Goal: Task Accomplishment & Management: Manage account settings

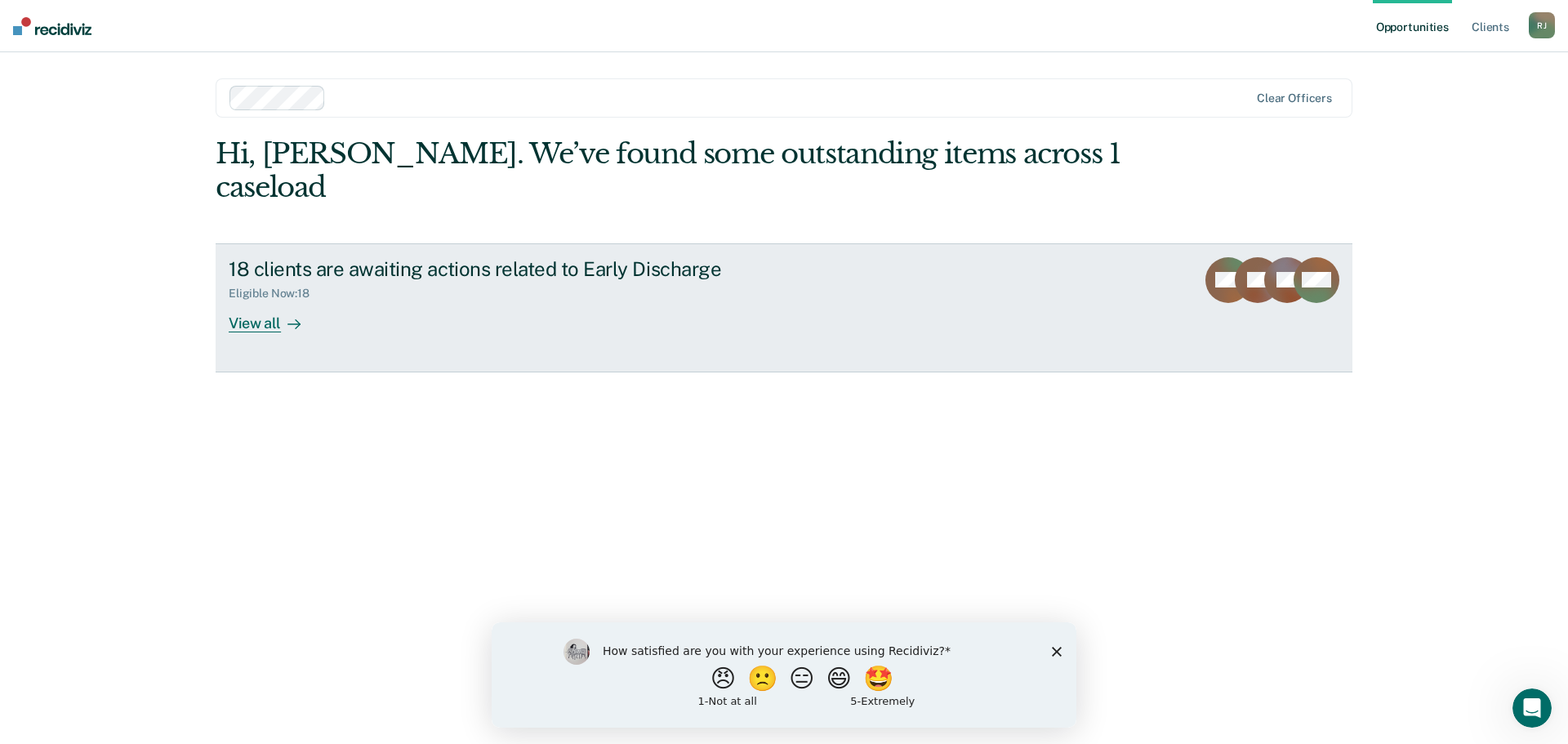
click at [265, 301] on div "View all" at bounding box center [274, 317] width 91 height 32
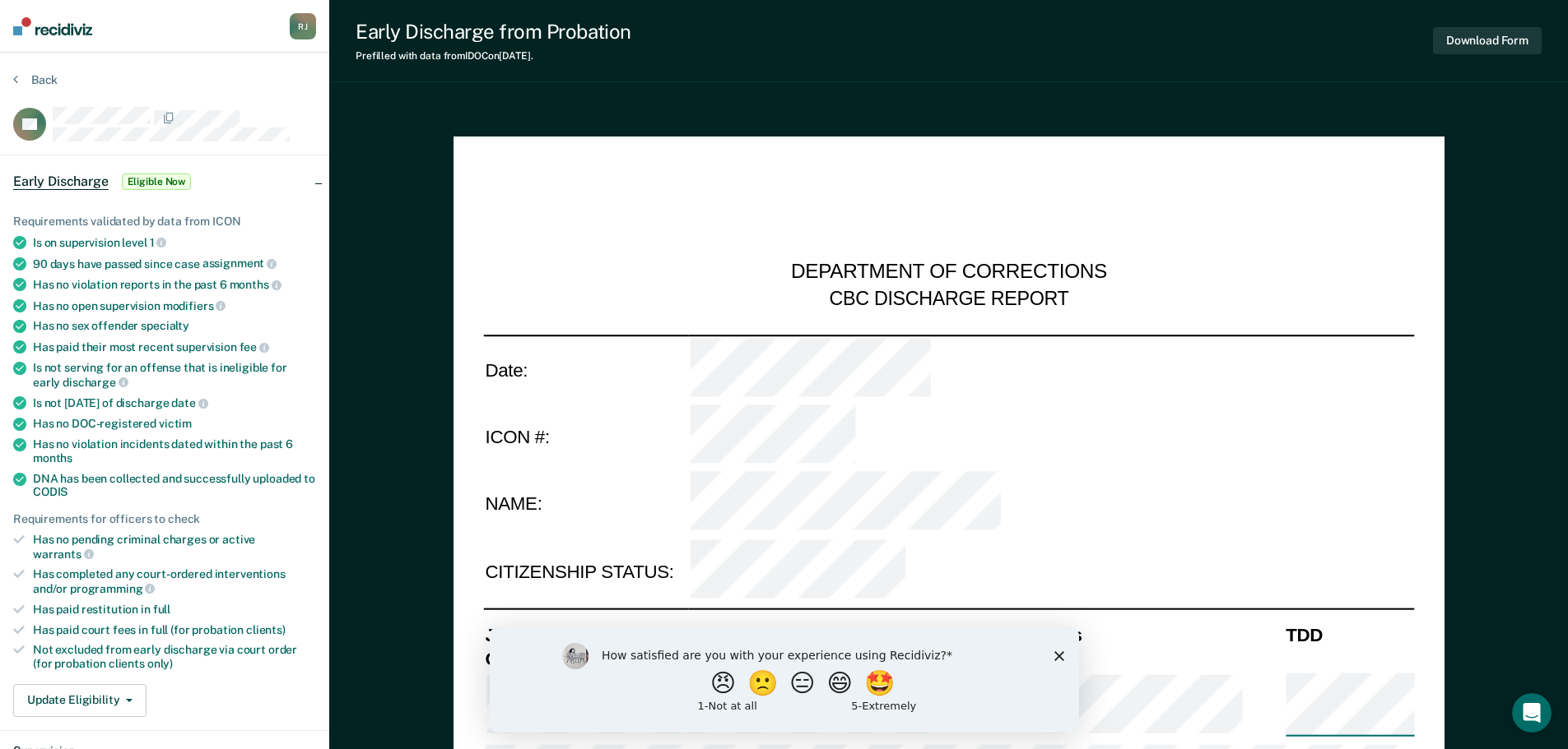
type textarea "x"
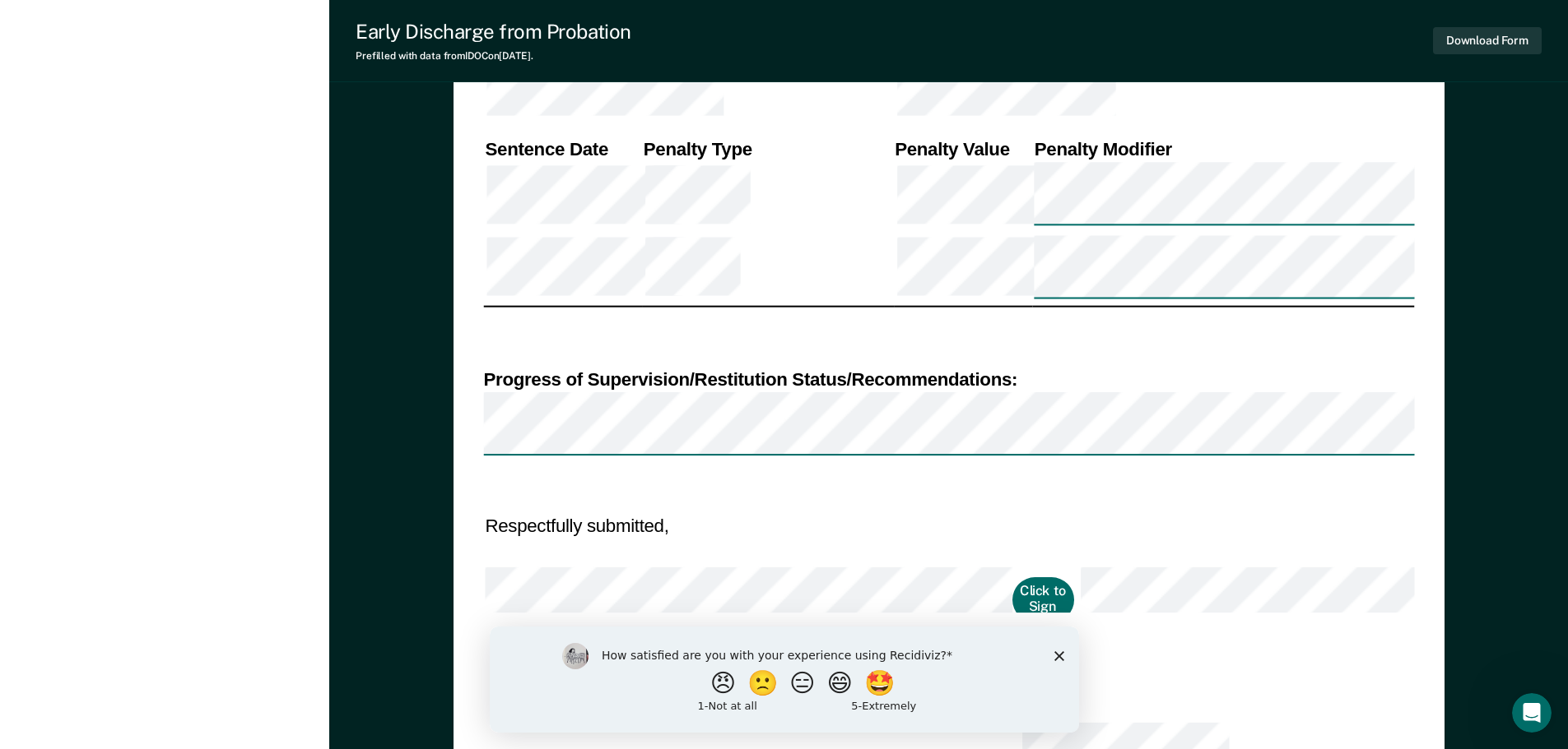
scroll to position [1258, 0]
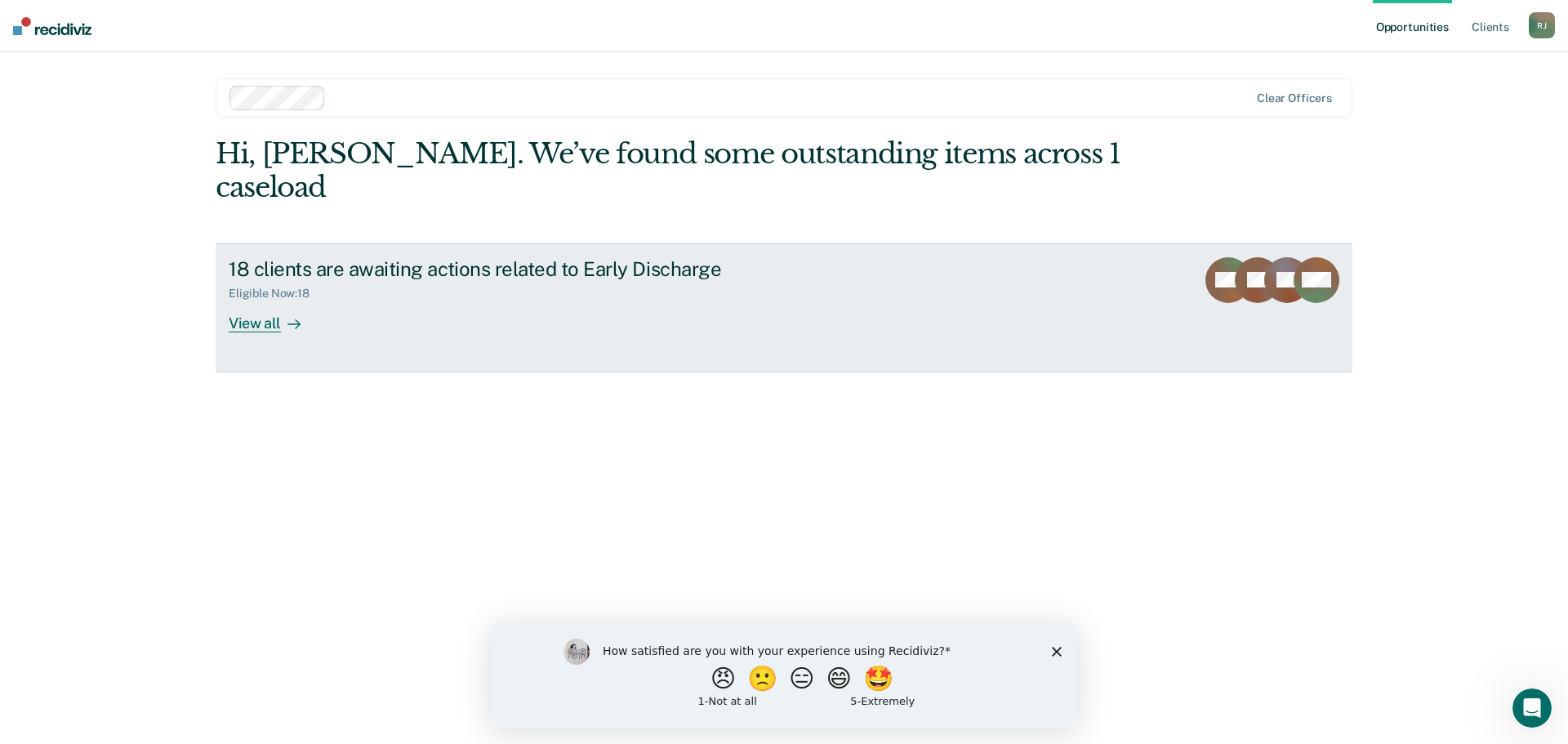
click at [256, 301] on div "View all" at bounding box center [274, 317] width 91 height 32
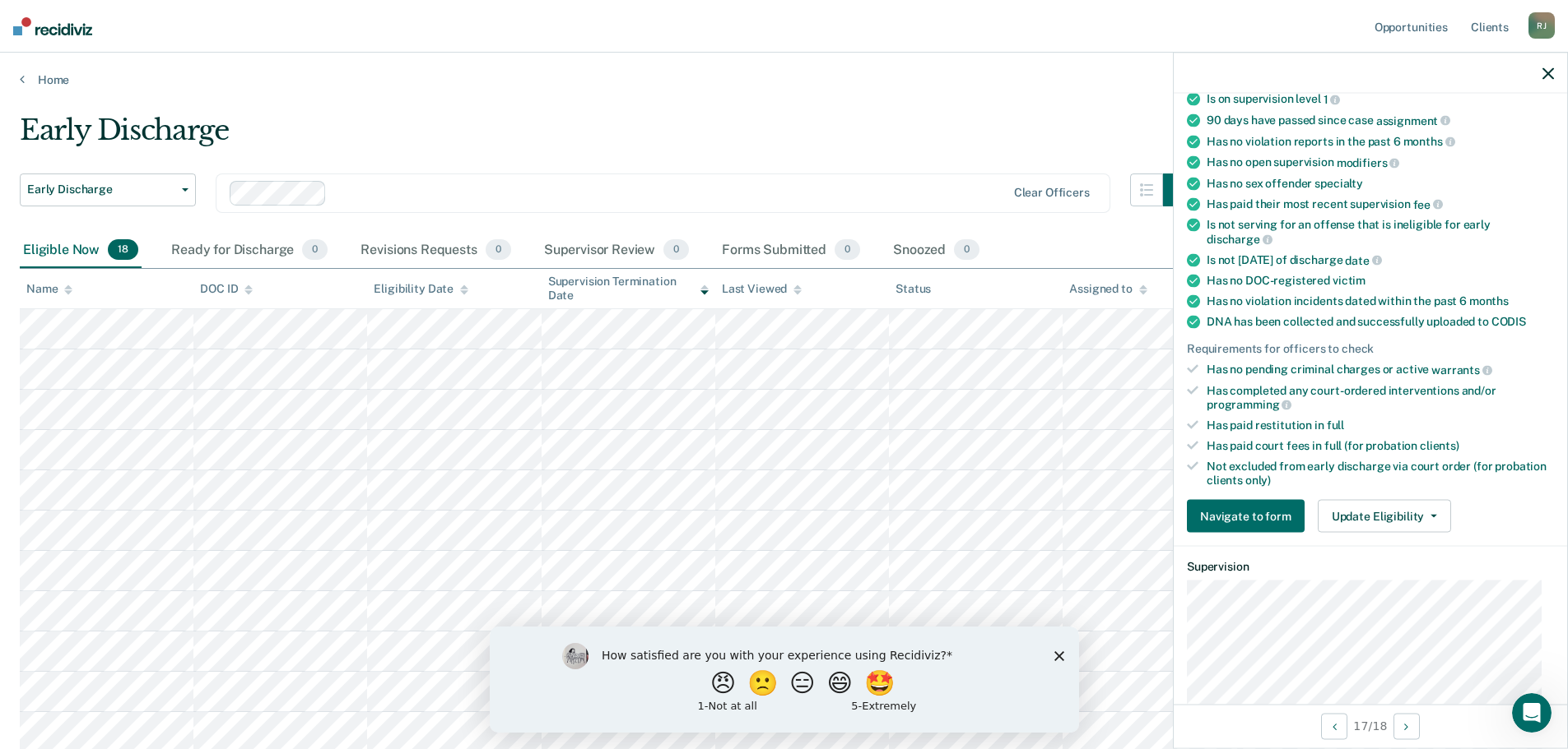
scroll to position [165, 0]
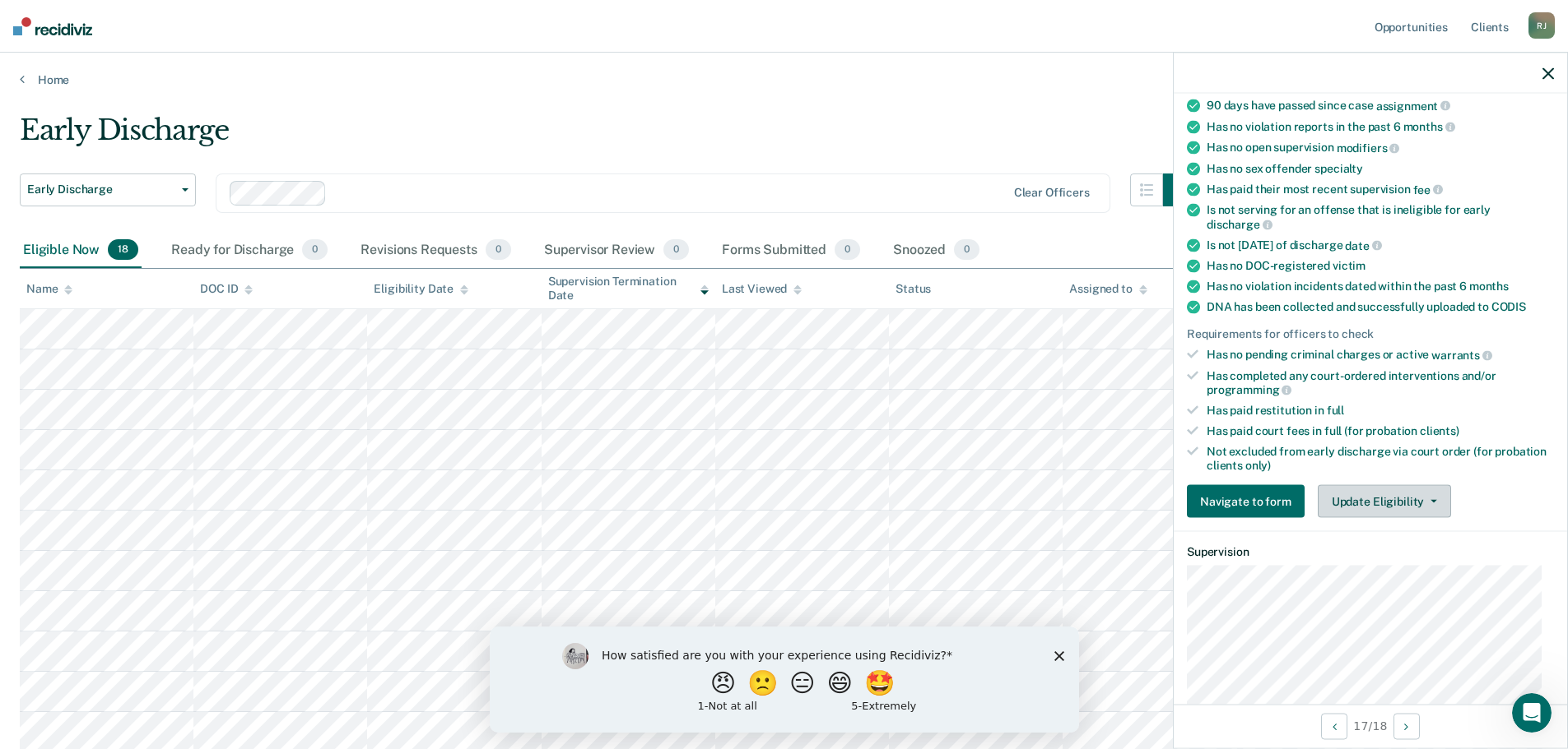
click at [1407, 503] on button "Update Eligibility" at bounding box center [1384, 502] width 133 height 33
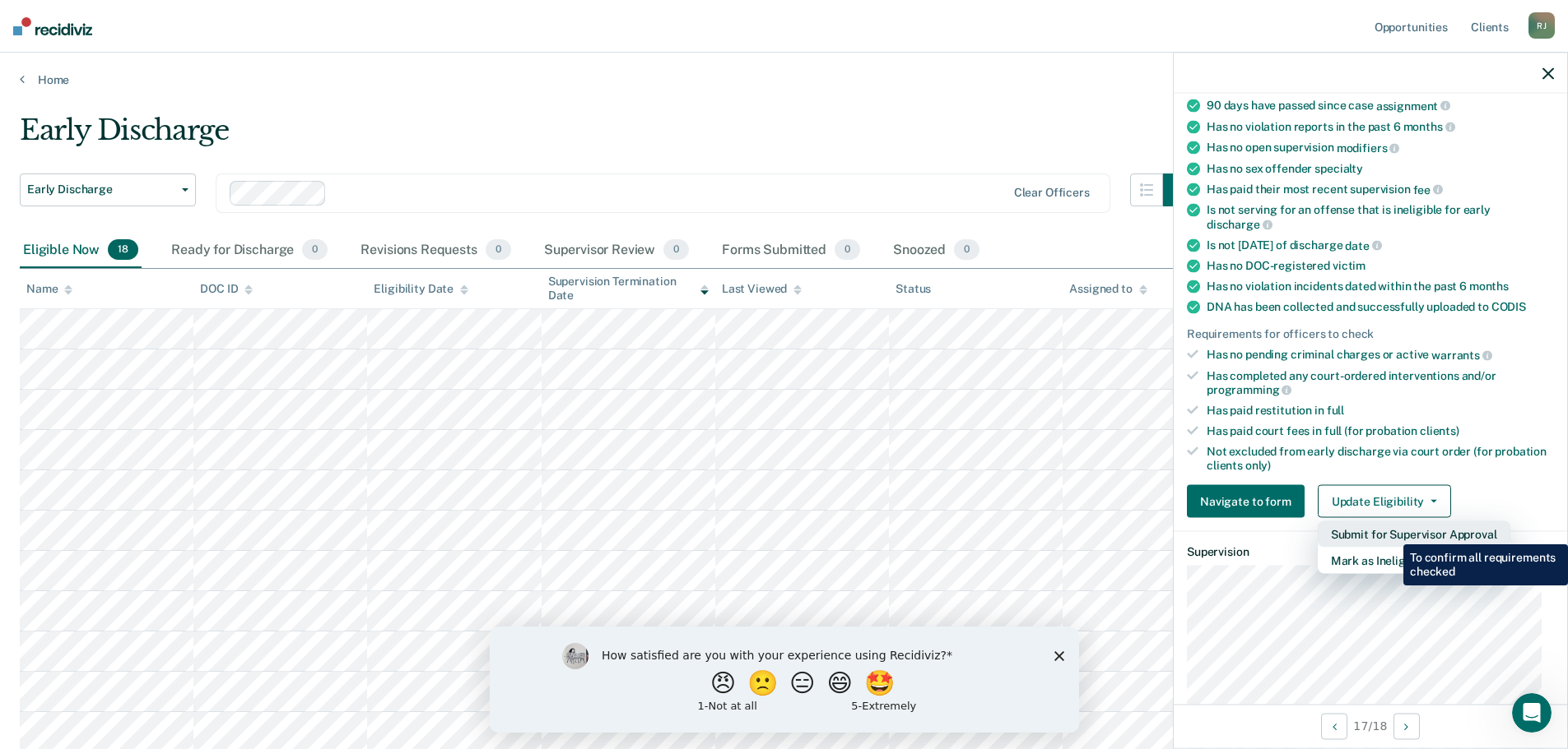
click at [1391, 532] on button "Submit for Supervisor Approval" at bounding box center [1414, 534] width 193 height 26
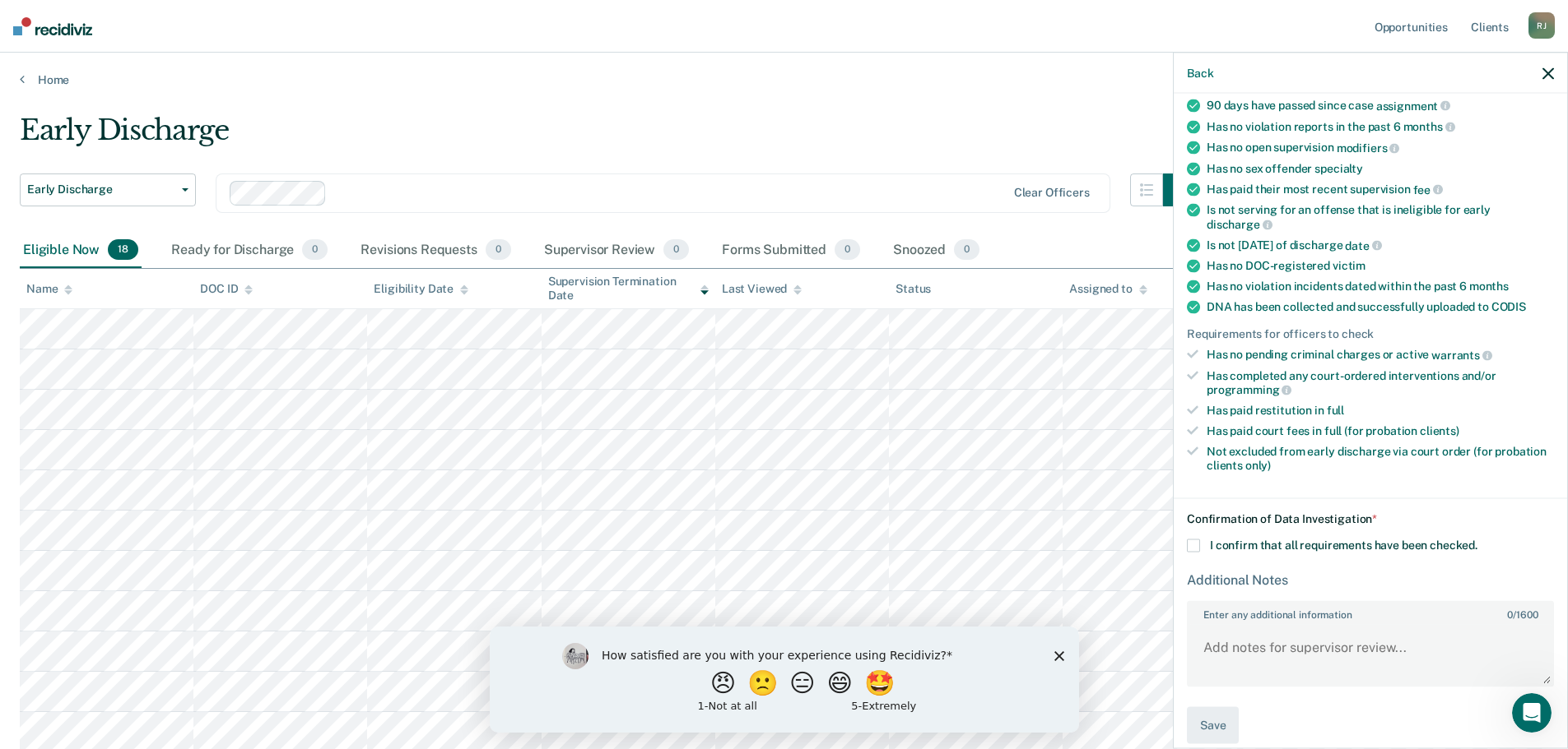
click at [1195, 545] on span at bounding box center [1193, 546] width 13 height 13
click at [1477, 540] on input "I confirm that all requirements have been checked." at bounding box center [1477, 540] width 0 height 0
click at [1307, 662] on textarea "Enter any additional information 0 / 1600" at bounding box center [1370, 654] width 364 height 60
type textarea "Already filed discharge..."
click at [1214, 722] on button "Save" at bounding box center [1212, 725] width 52 height 37
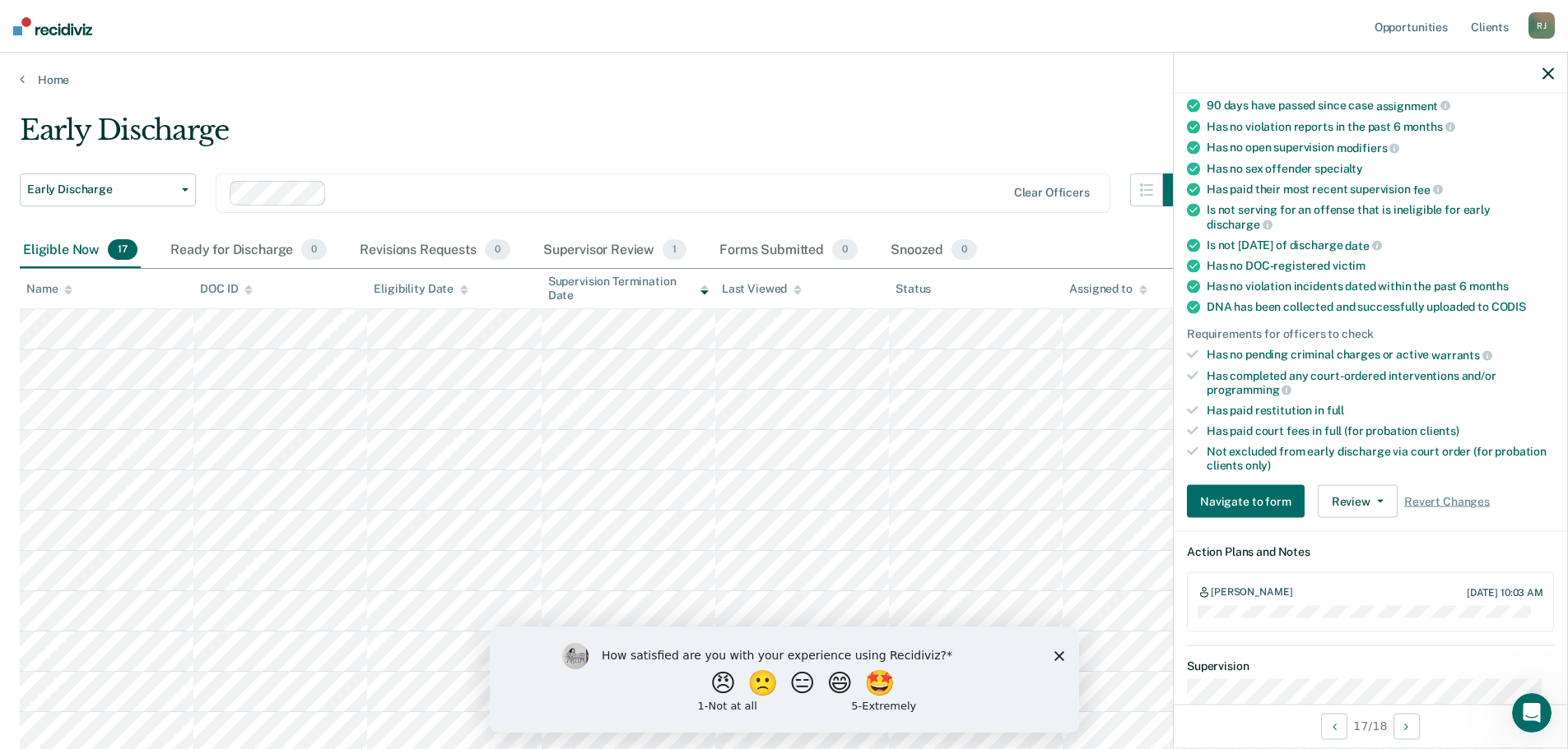
click at [1545, 79] on icon "button" at bounding box center [1548, 73] width 11 height 11
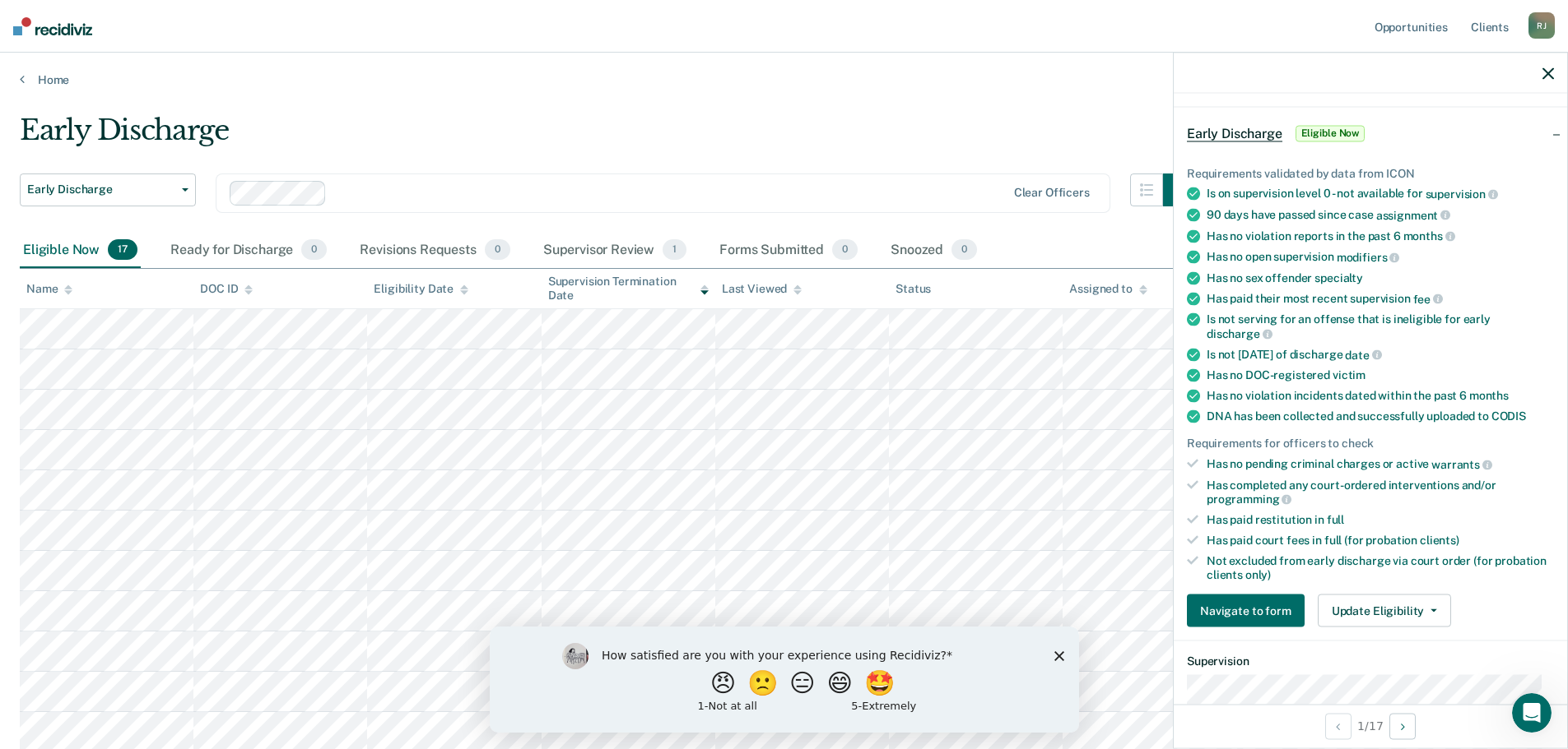
scroll to position [82, 0]
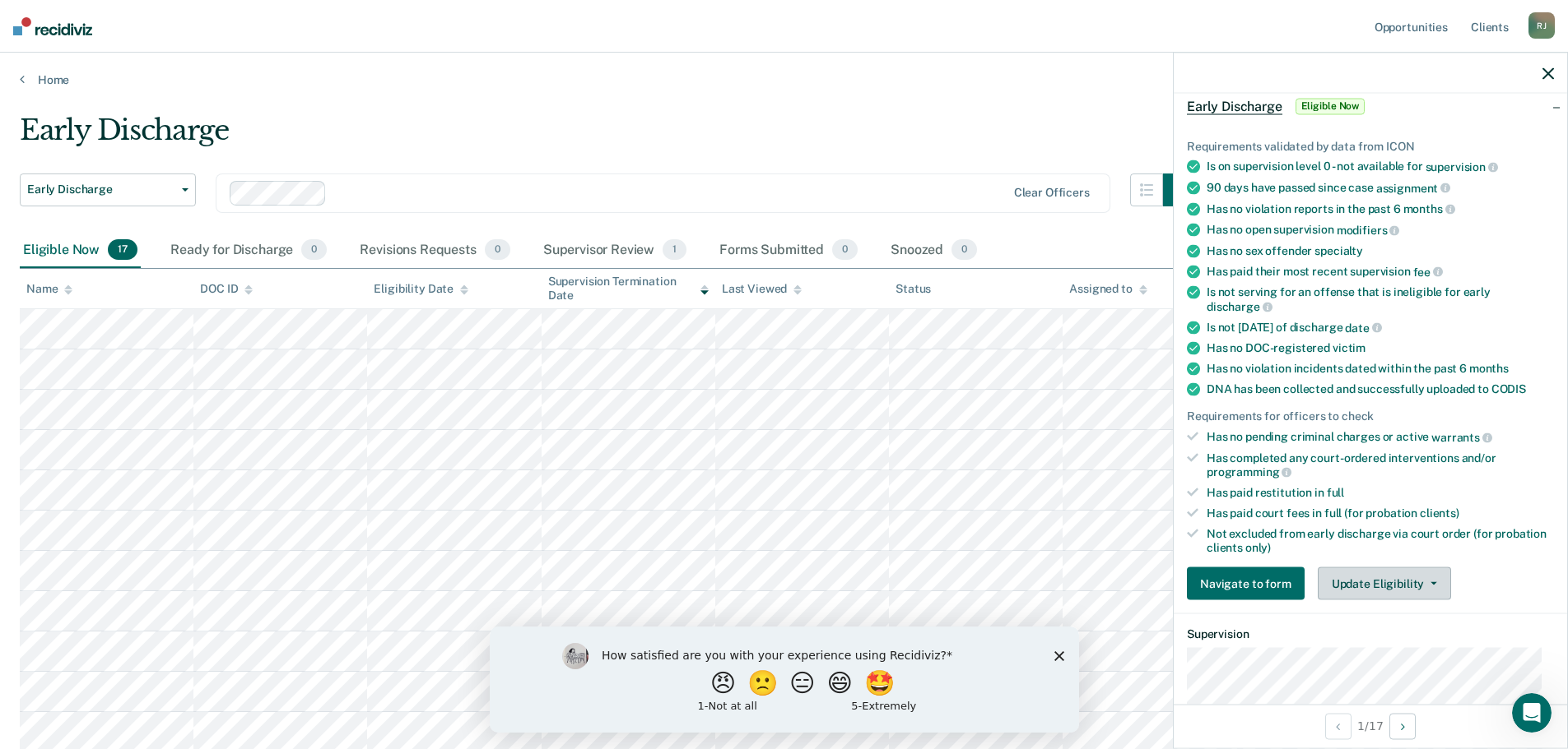
click at [1394, 583] on button "Update Eligibility" at bounding box center [1384, 584] width 133 height 33
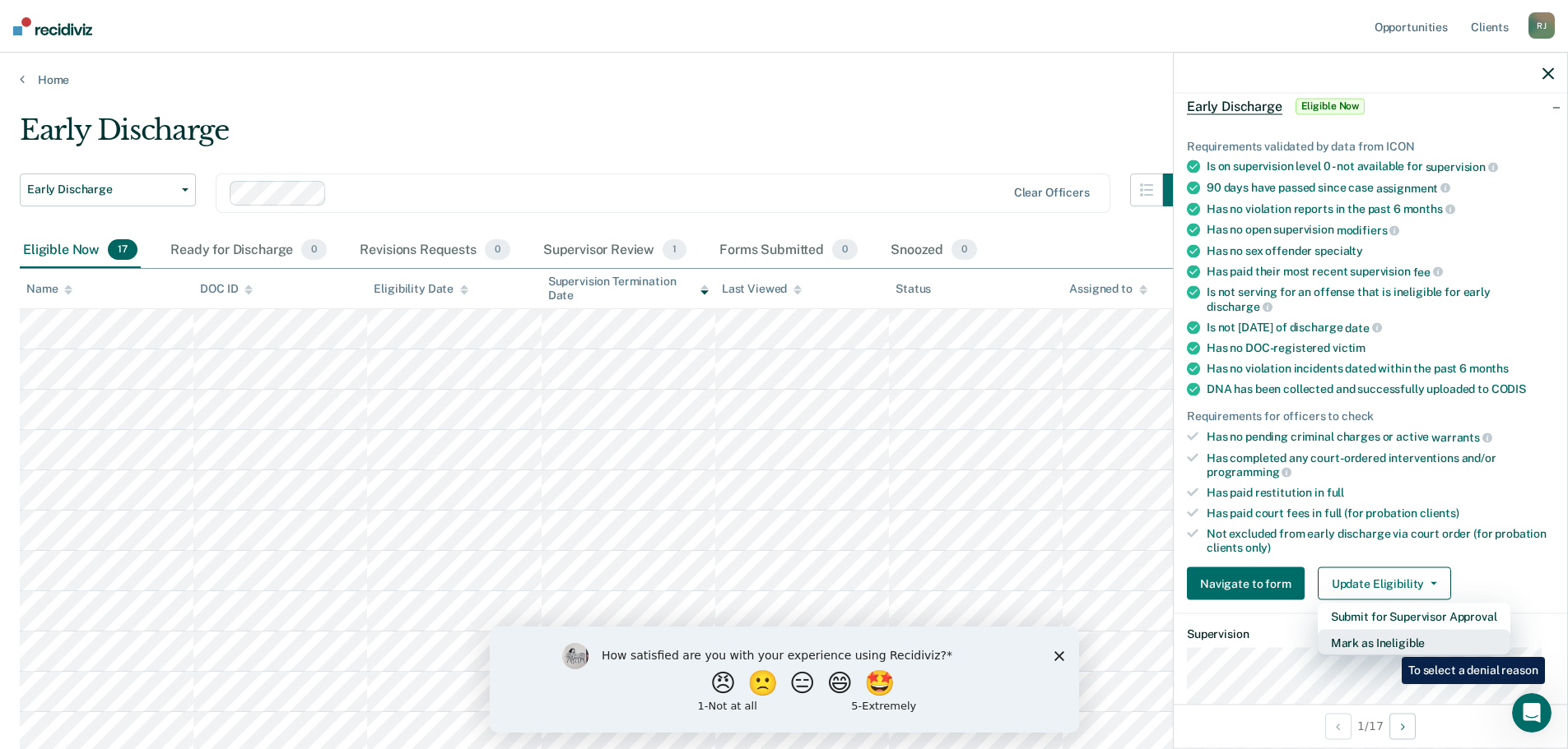
click at [1389, 645] on button "Mark as Ineligible" at bounding box center [1414, 643] width 193 height 26
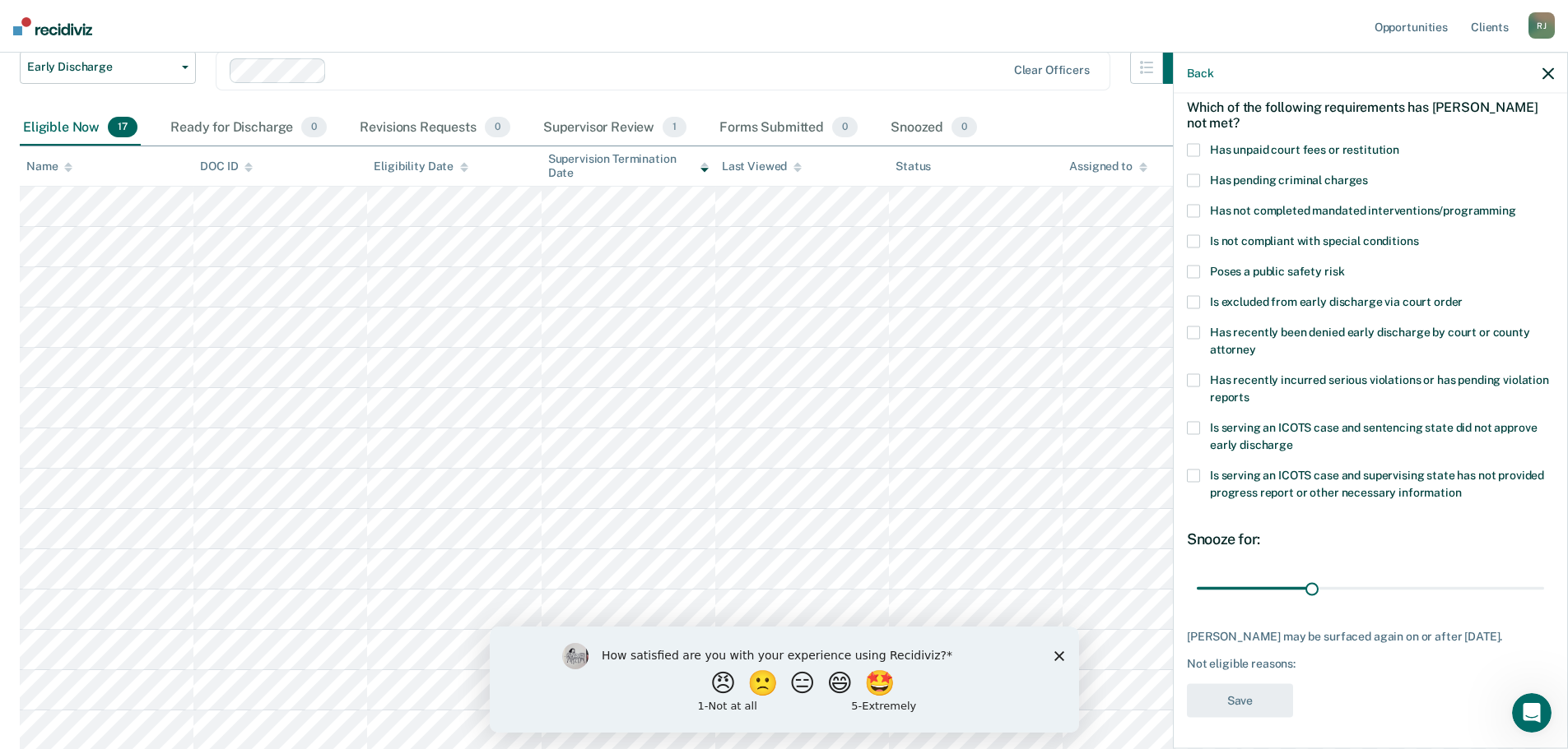
scroll to position [165, 0]
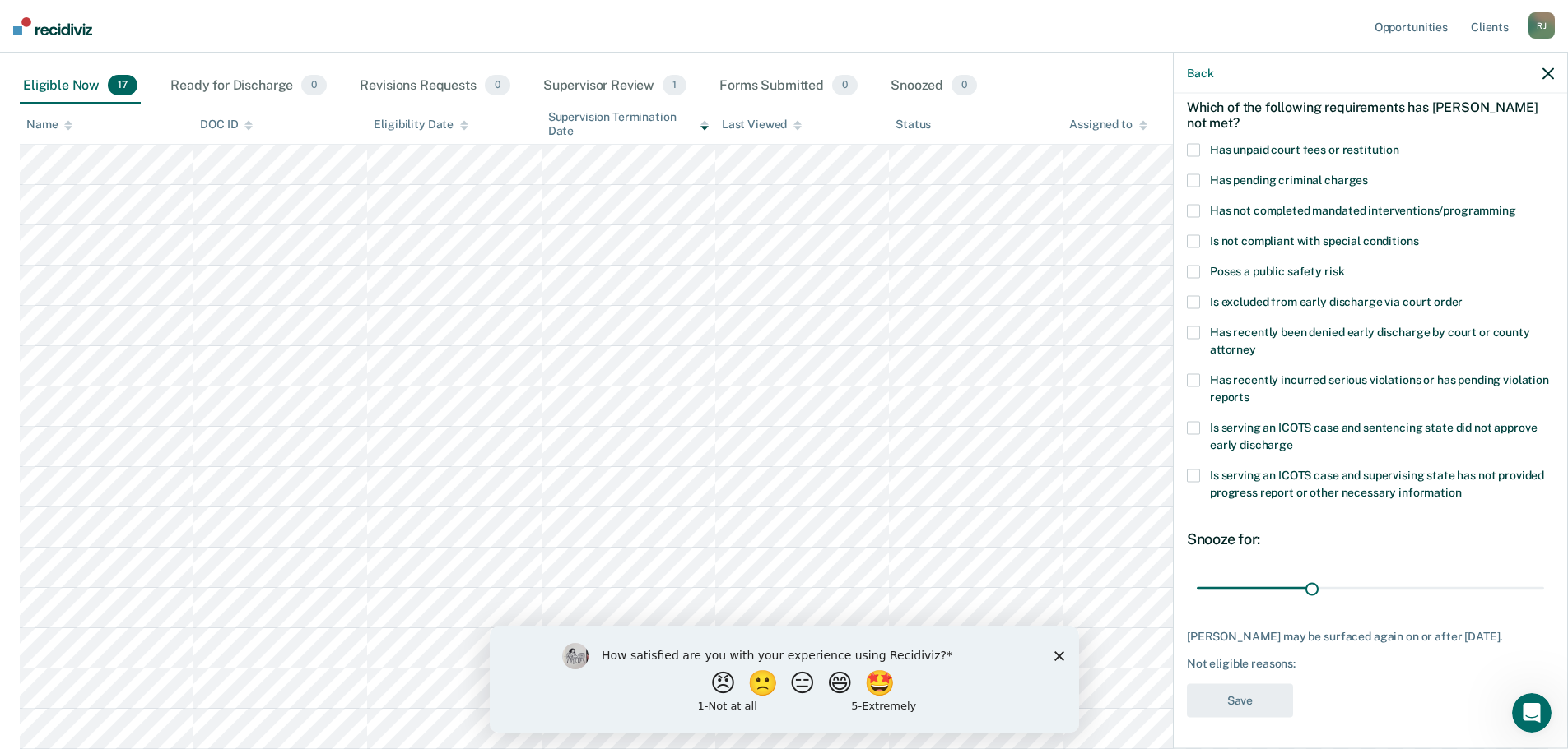
click at [1274, 664] on div "Not eligible reasons:" at bounding box center [1370, 664] width 367 height 14
click at [1309, 661] on div "Not eligible reasons:" at bounding box center [1370, 664] width 367 height 14
click at [1194, 145] on span at bounding box center [1193, 150] width 13 height 13
click at [1369, 587] on input "range" at bounding box center [1370, 588] width 347 height 29
click at [1390, 586] on input "range" at bounding box center [1370, 588] width 347 height 29
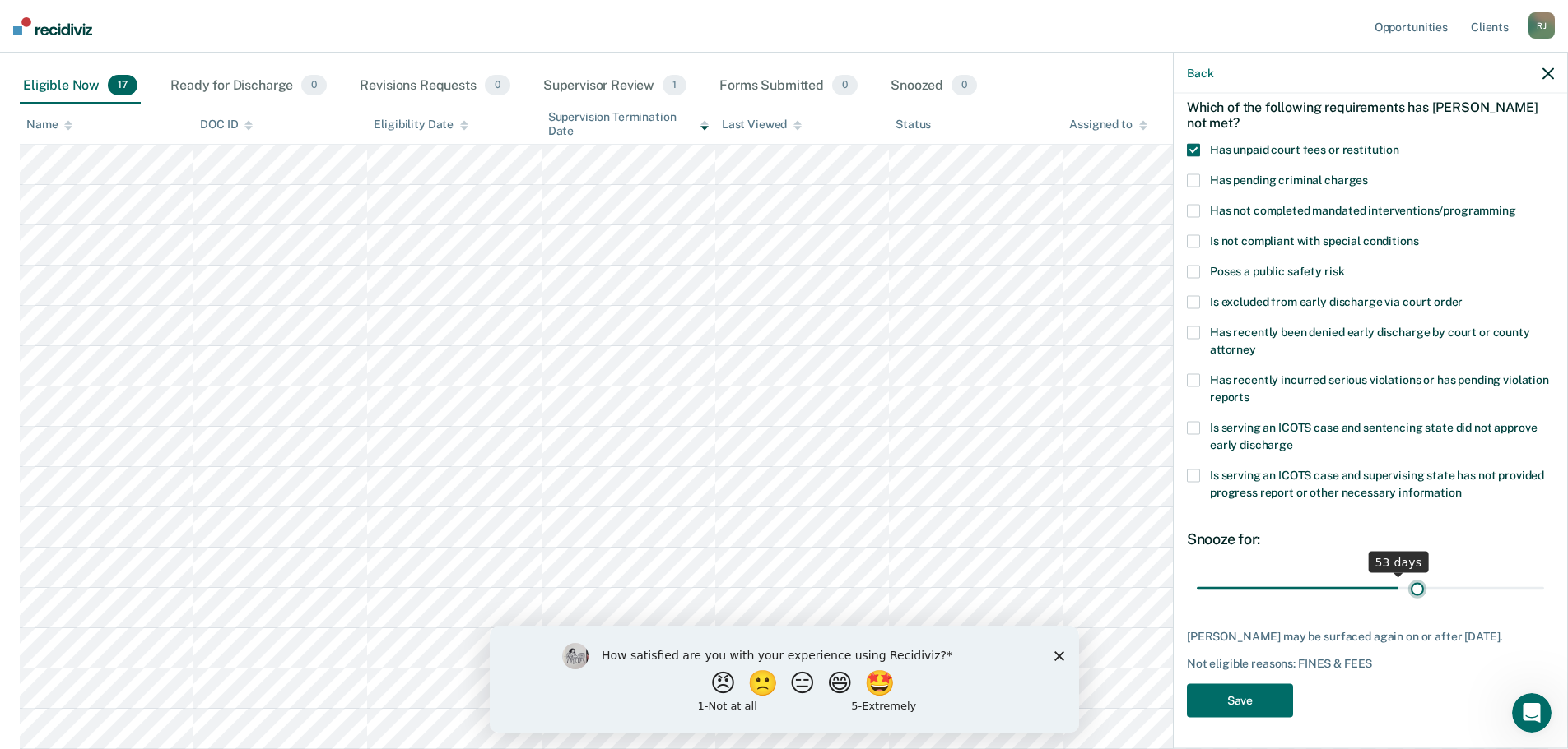
click at [1408, 583] on input "range" at bounding box center [1370, 588] width 347 height 29
type input "60"
click at [1418, 582] on input "range" at bounding box center [1370, 588] width 347 height 29
click at [1263, 704] on button "Save" at bounding box center [1239, 701] width 106 height 33
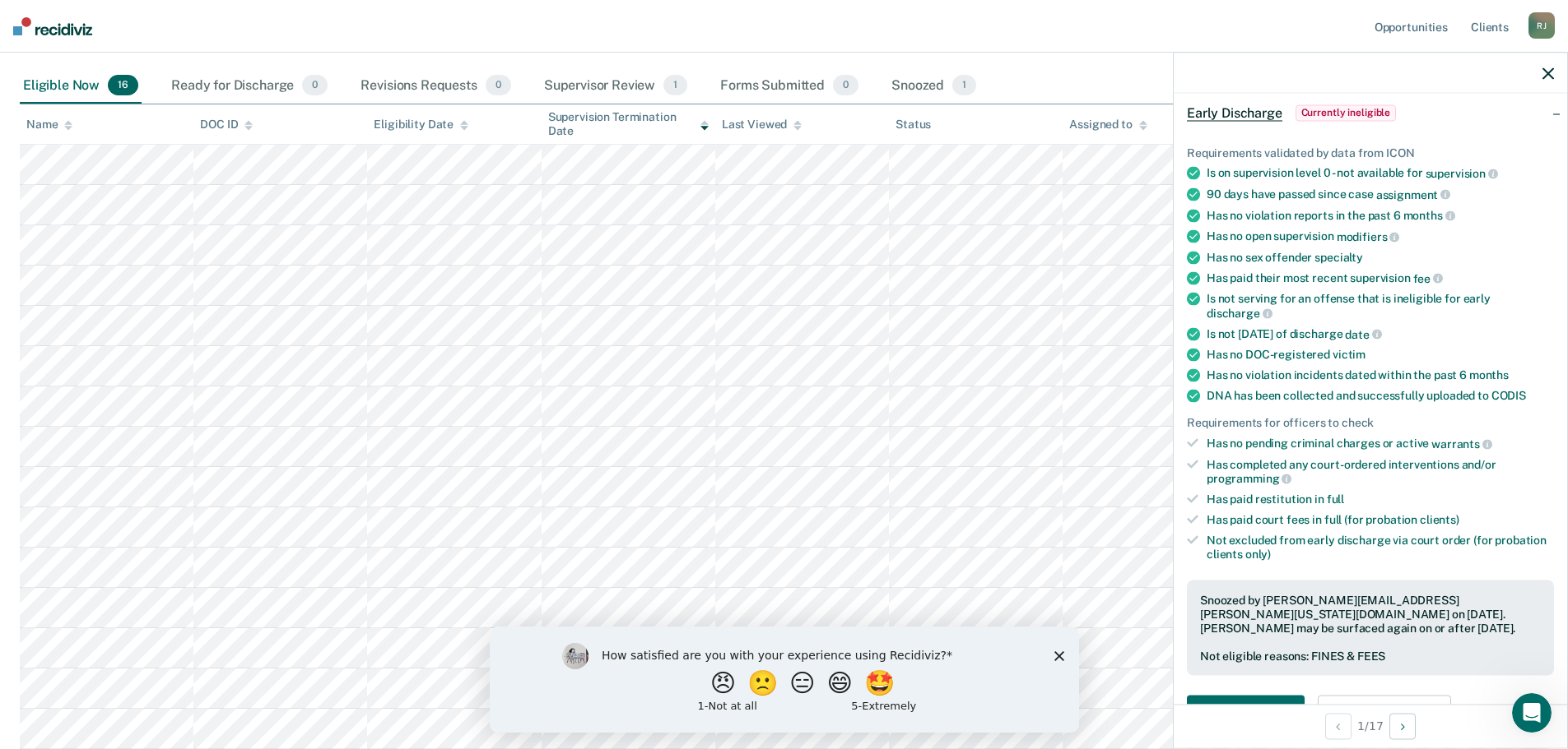
click at [1061, 657] on polygon "Close survey" at bounding box center [1058, 655] width 10 height 10
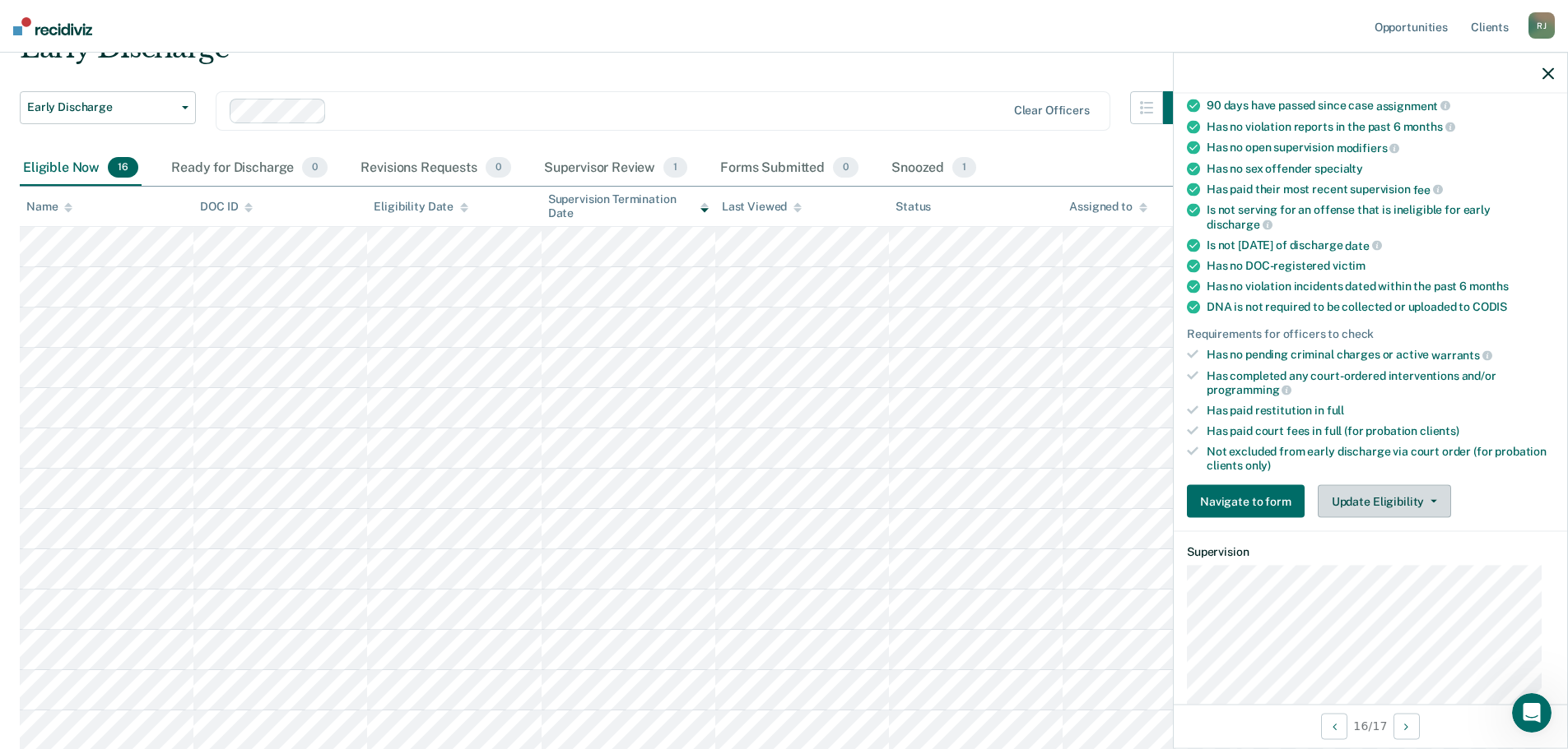
click at [1385, 500] on button "Update Eligibility" at bounding box center [1384, 502] width 133 height 33
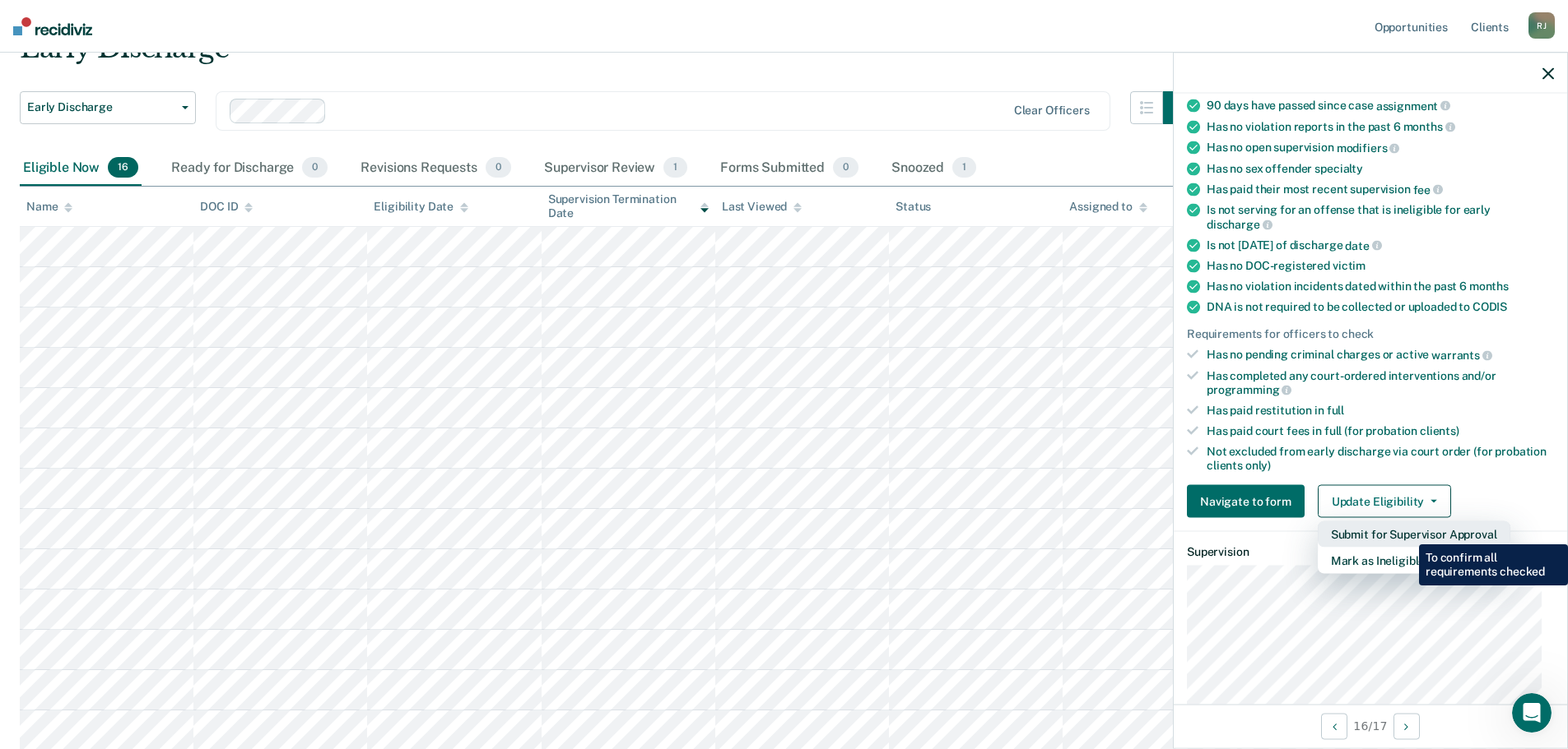
click at [1407, 532] on button "Submit for Supervisor Approval" at bounding box center [1414, 534] width 193 height 26
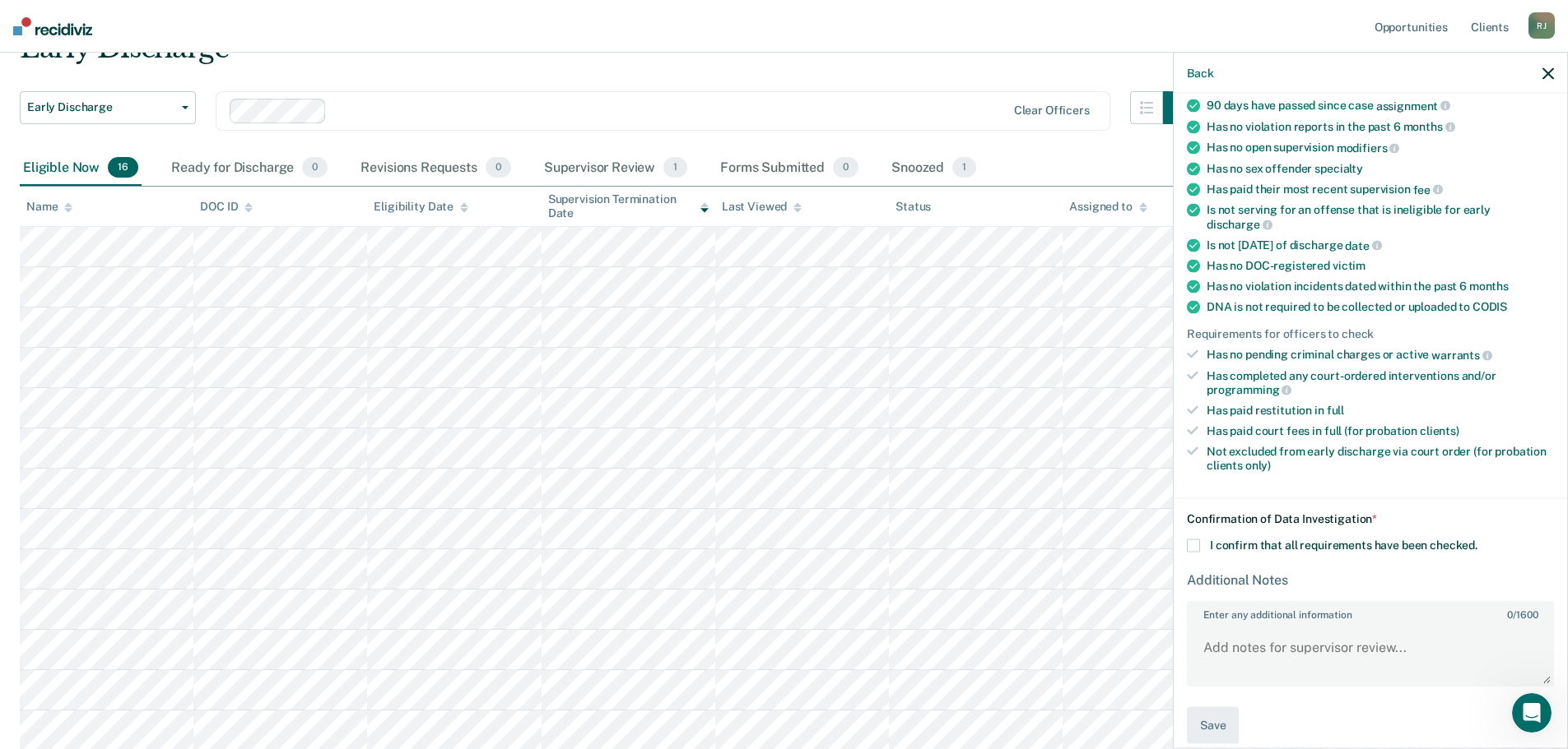
click at [1196, 541] on span at bounding box center [1193, 546] width 13 height 13
click at [1477, 540] on input "I confirm that all requirements have been checked." at bounding box center [1477, 540] width 0 height 0
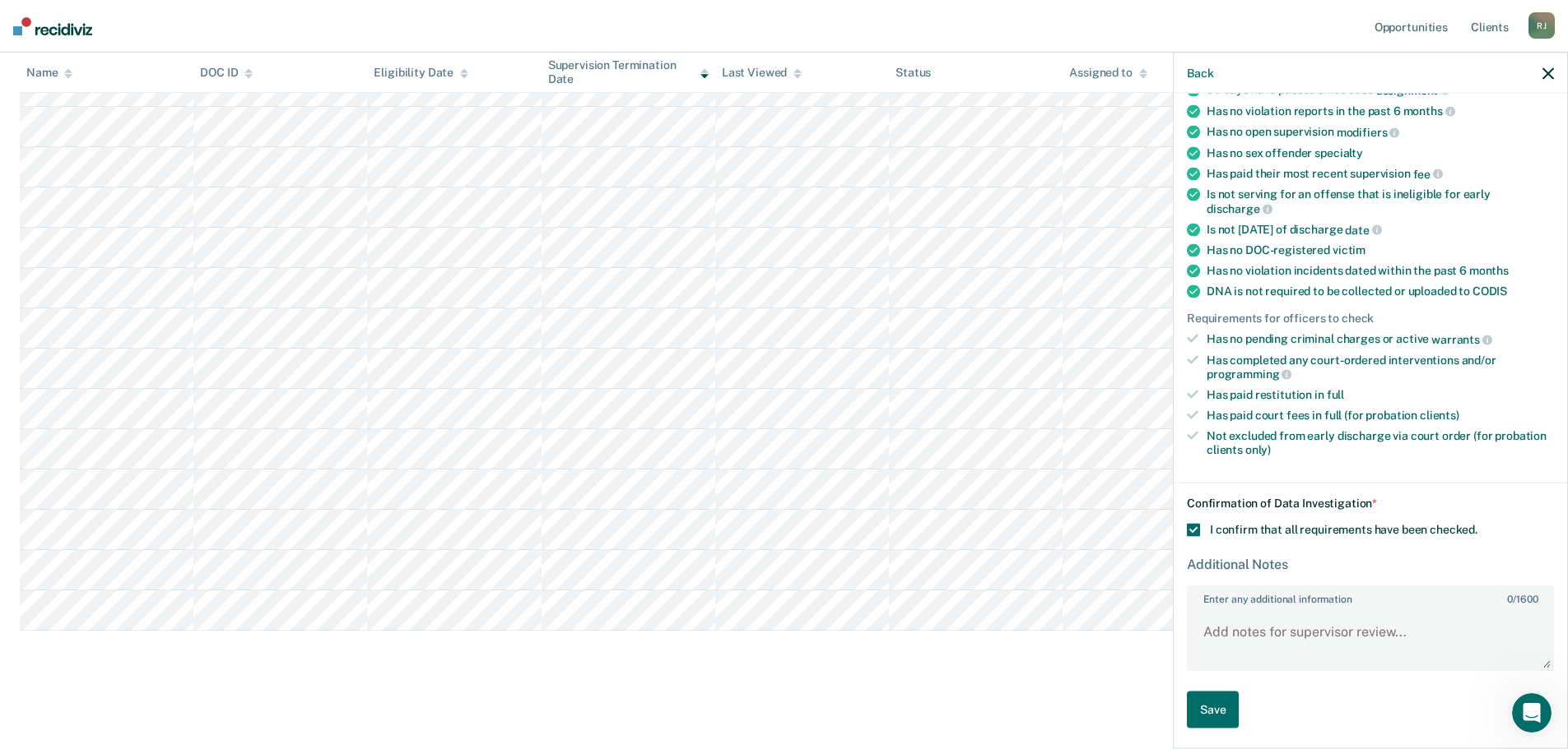
scroll to position [181, 0]
click at [1330, 640] on textarea "Enter any additional information 0 / 1600" at bounding box center [1370, 638] width 364 height 60
click at [1449, 632] on textarea "ONLY discharge for AGCR156896 and" at bounding box center [1370, 638] width 364 height 60
paste textarea "GCR150443"
click at [1437, 628] on textarea "ONLY discharge for AGCR156896 and GCR150443" at bounding box center [1370, 638] width 364 height 60
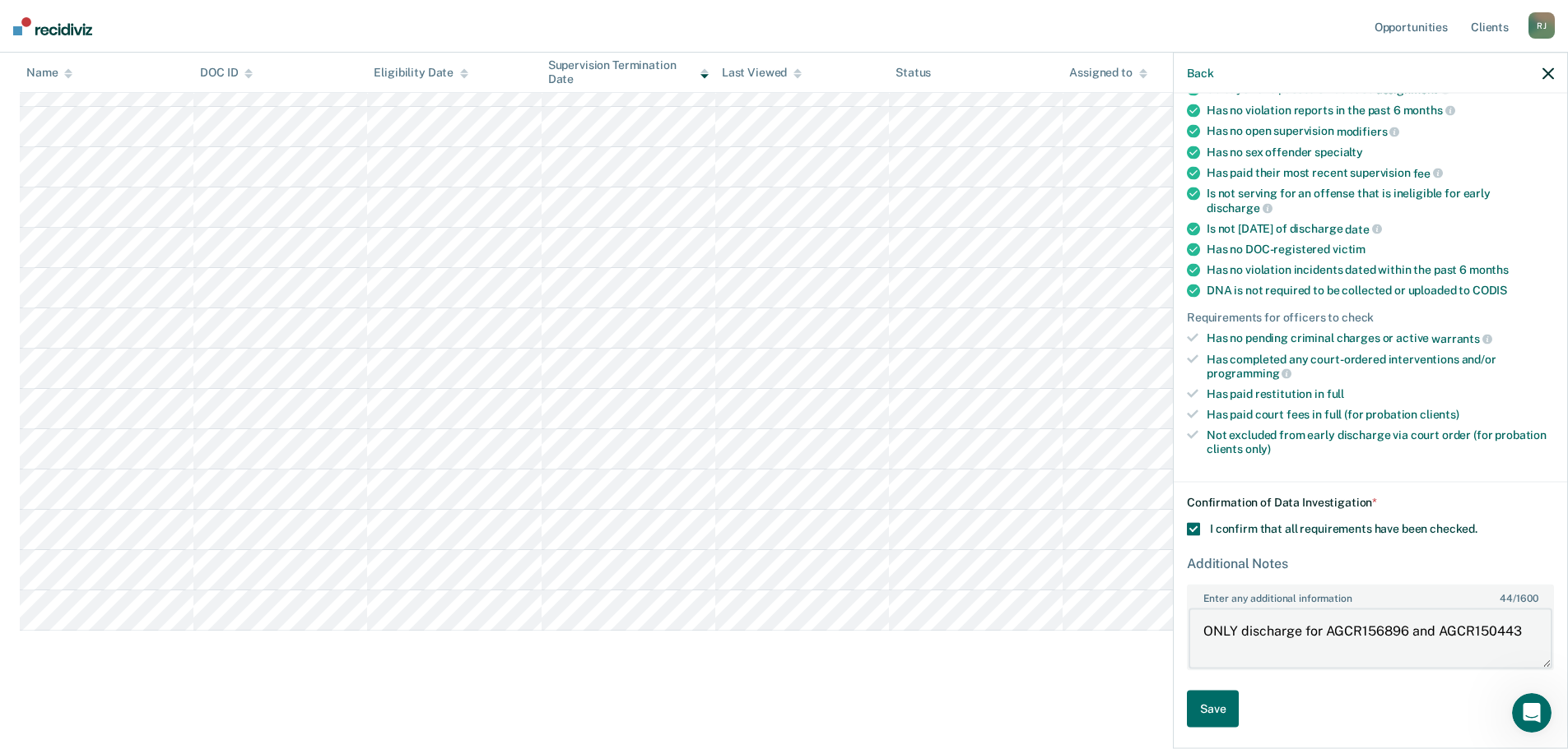
click at [1521, 625] on textarea "ONLY discharge for AGCR156896 and AGCR150443" at bounding box center [1370, 638] width 364 height 60
type textarea "ONLY discharge for AGCR156896 and AGCR150443. They discharged on [DATE]"
click at [1217, 701] on button "Save" at bounding box center [1212, 710] width 52 height 37
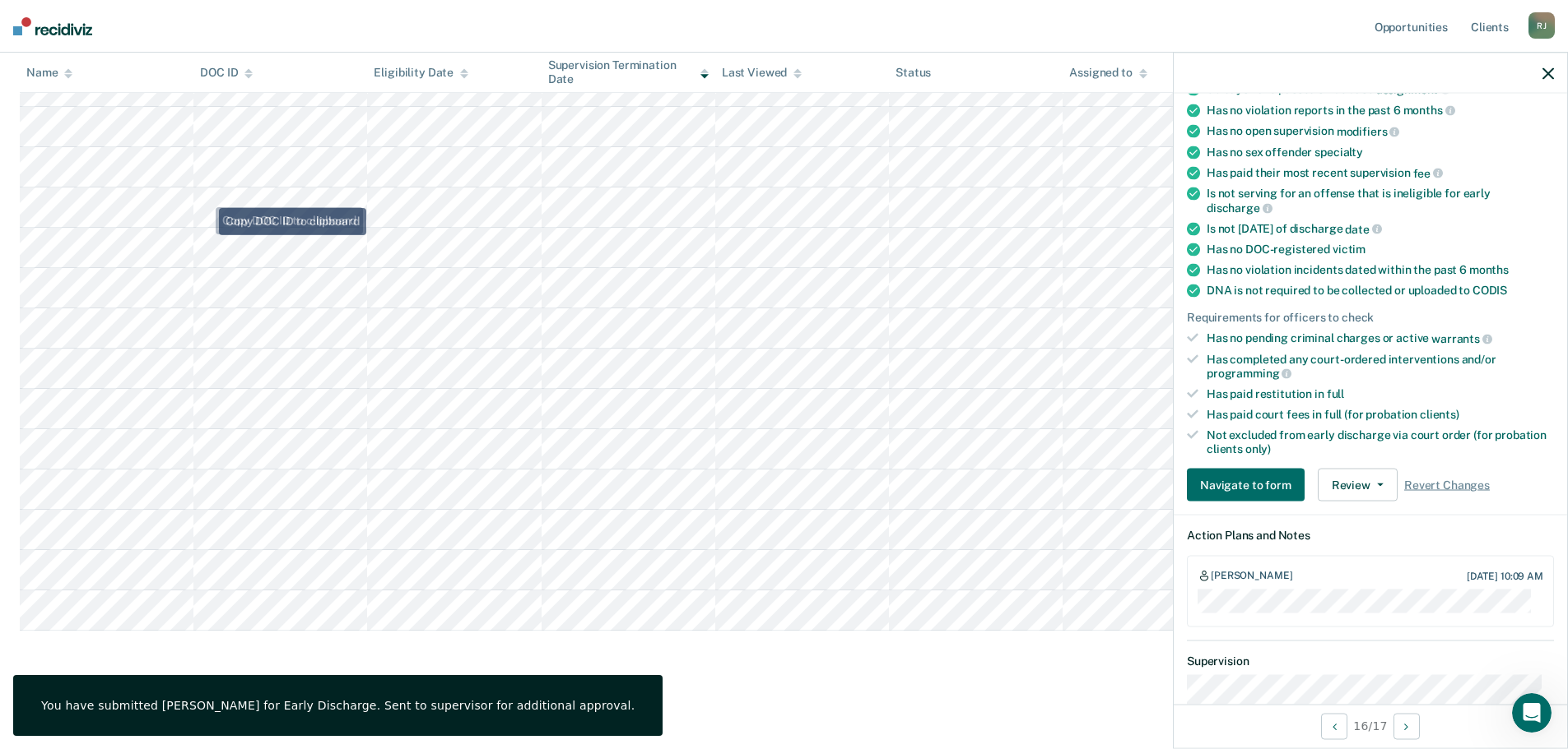
scroll to position [0, 0]
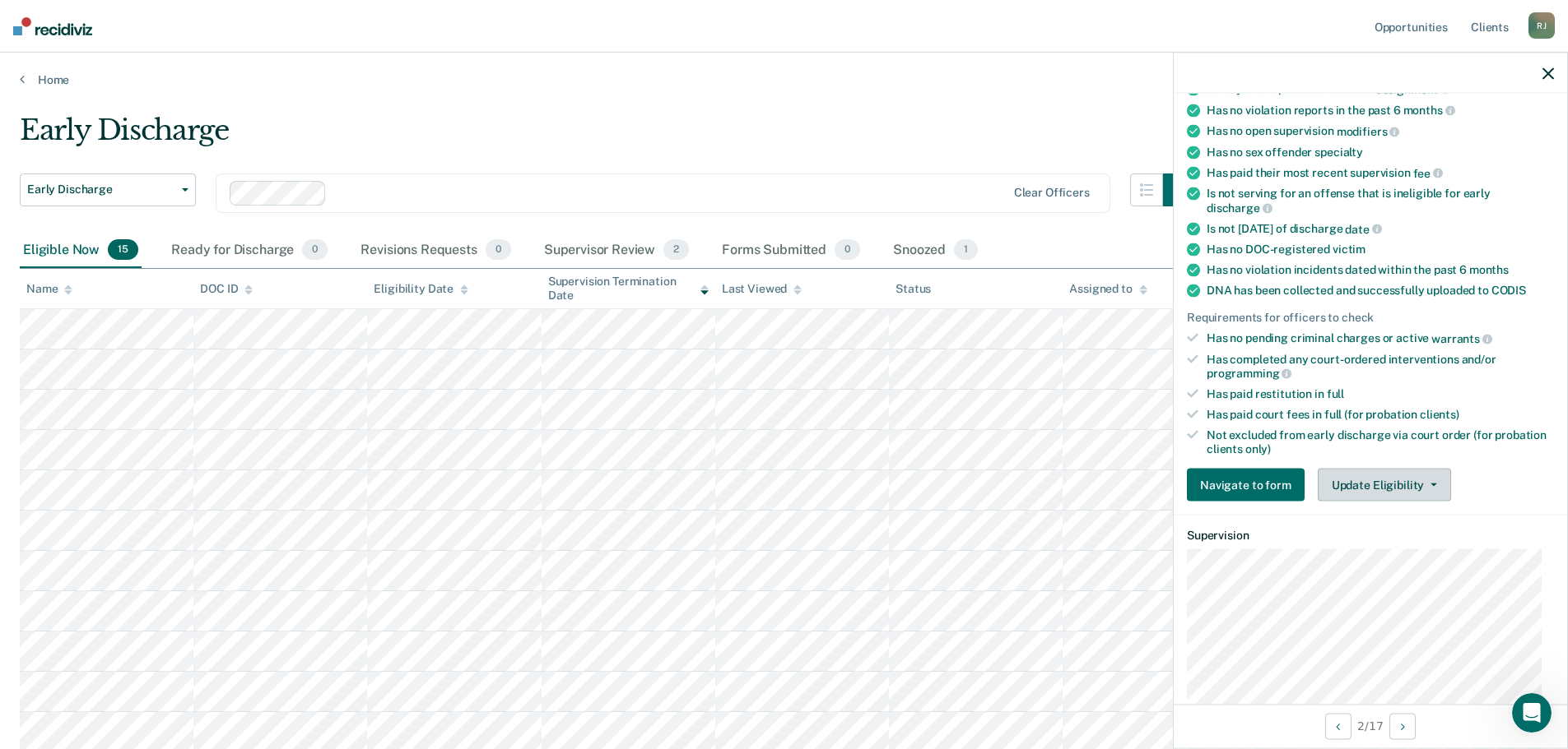
click at [1401, 484] on button "Update Eligibility" at bounding box center [1384, 485] width 133 height 33
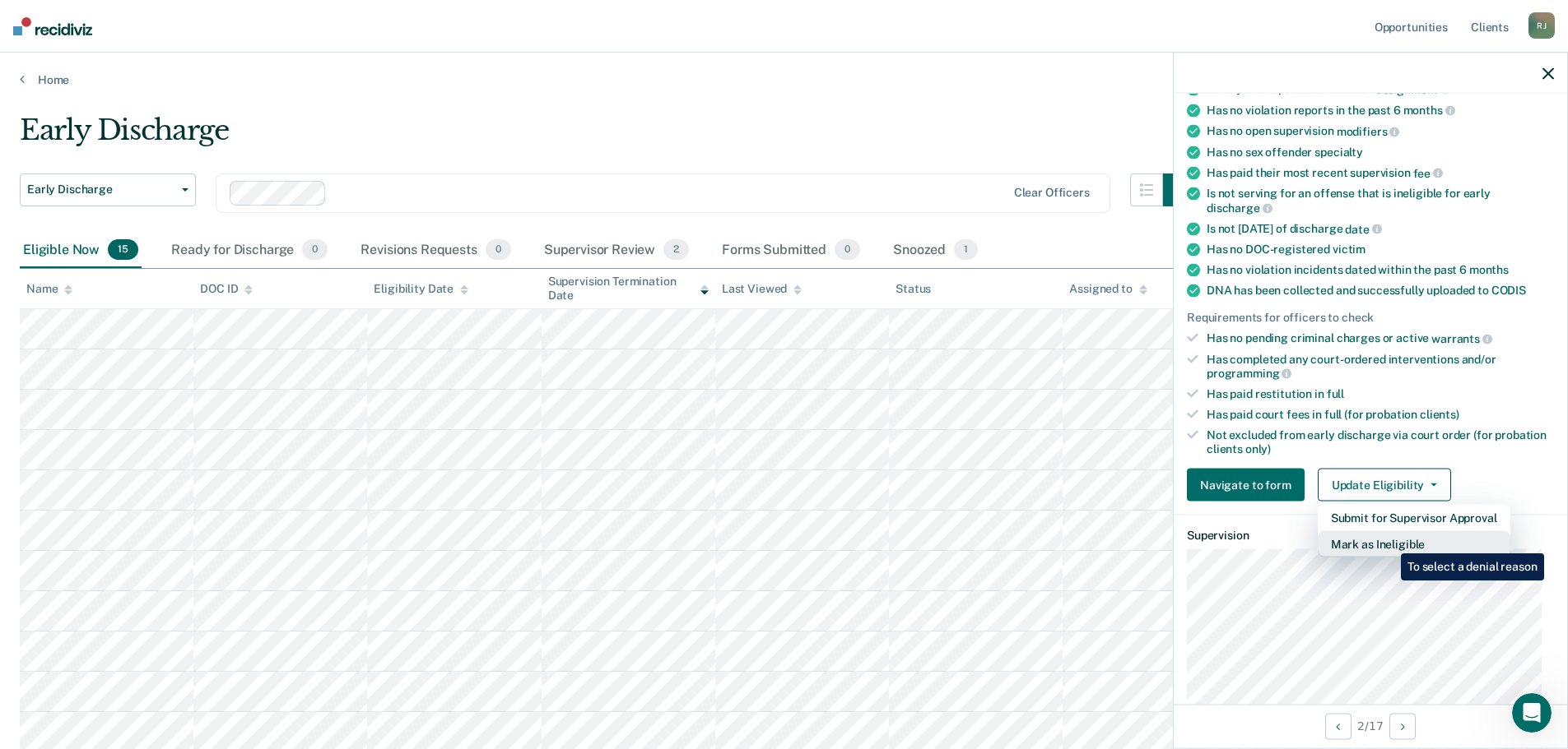
click at [1388, 541] on button "Mark as Ineligible" at bounding box center [1414, 545] width 193 height 26
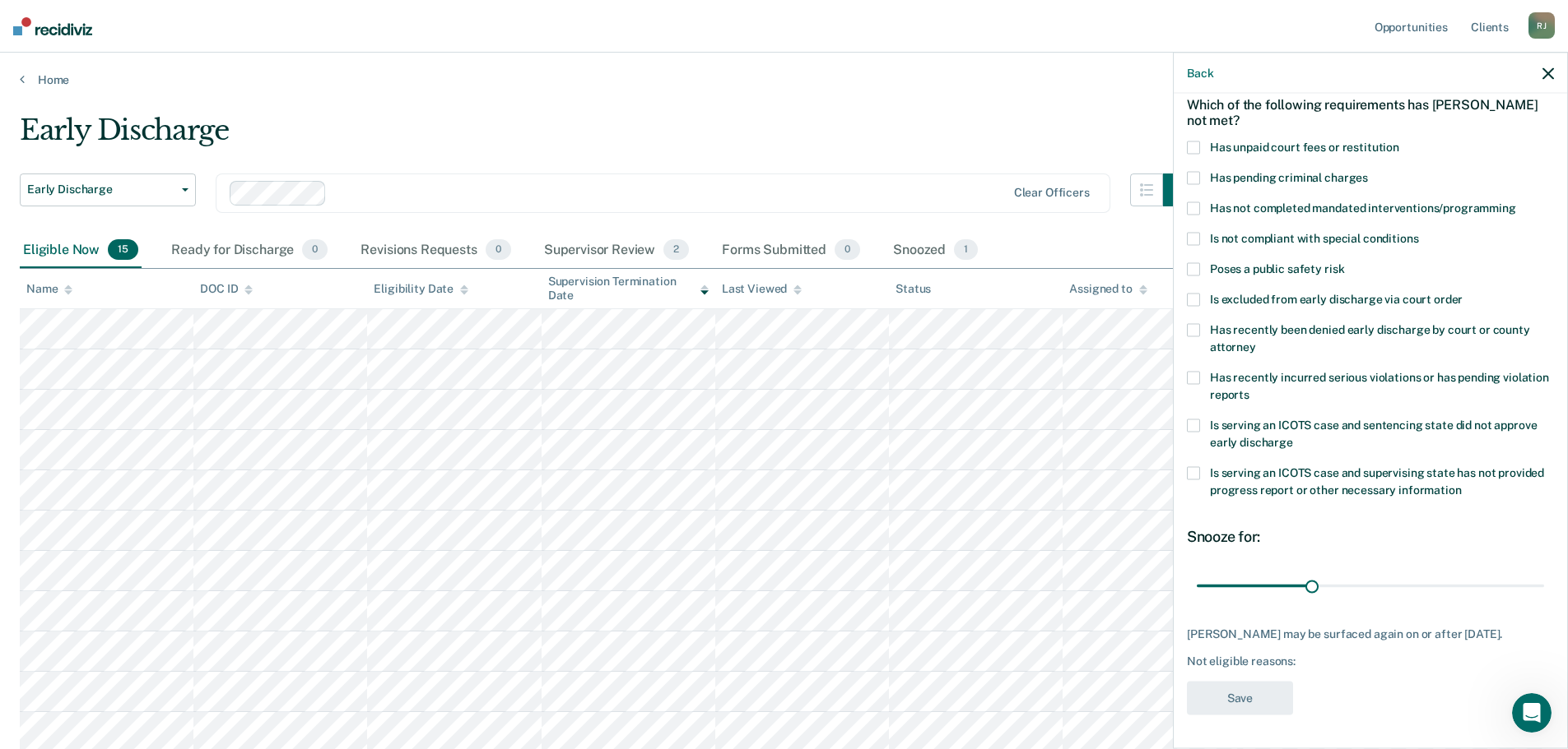
click at [1198, 141] on span at bounding box center [1193, 147] width 13 height 13
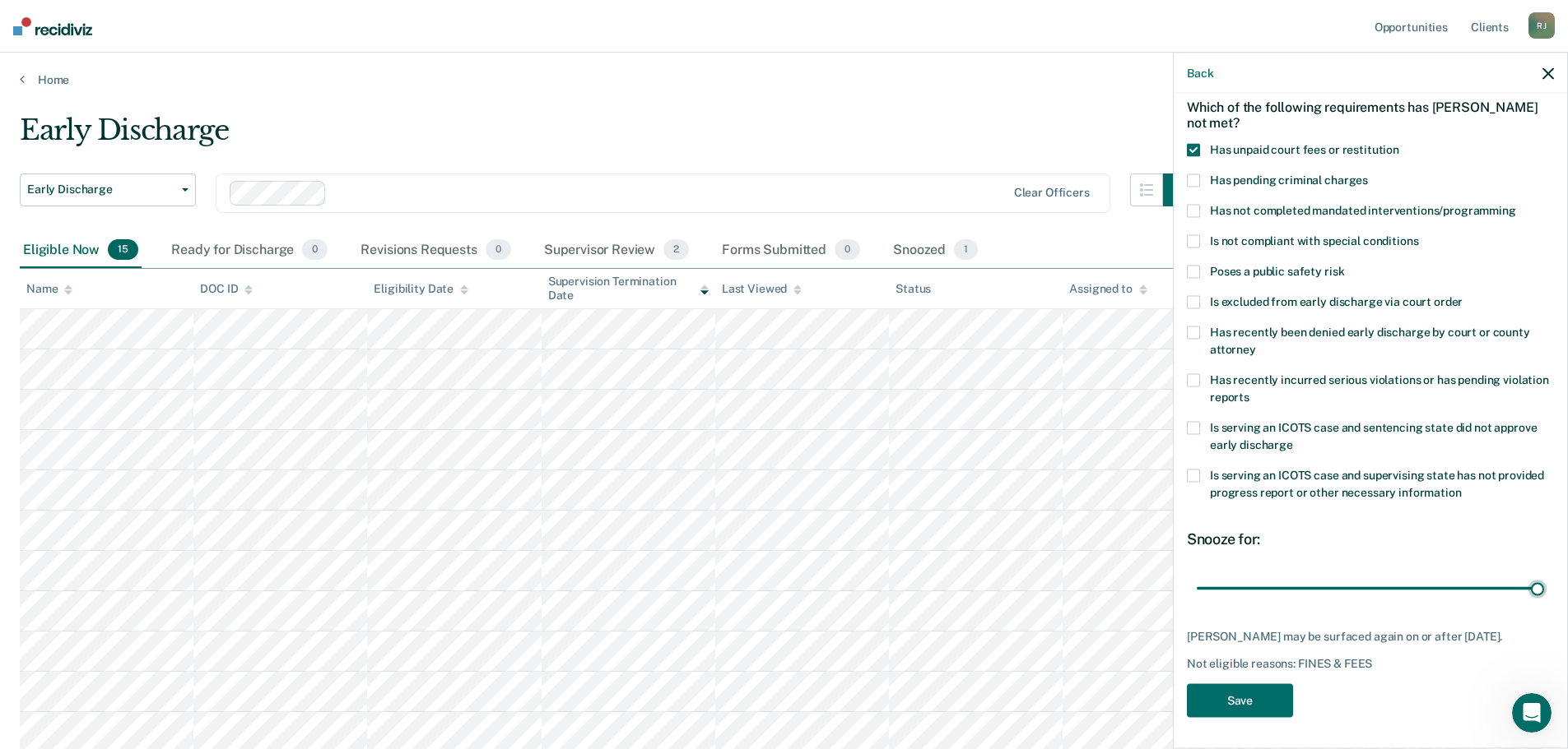
drag, startPoint x: 1309, startPoint y: 573, endPoint x: 1550, endPoint y: 583, distance: 241.2
type input "90"
click at [1543, 579] on input "range" at bounding box center [1370, 588] width 347 height 29
click at [1260, 690] on button "Save" at bounding box center [1239, 701] width 106 height 33
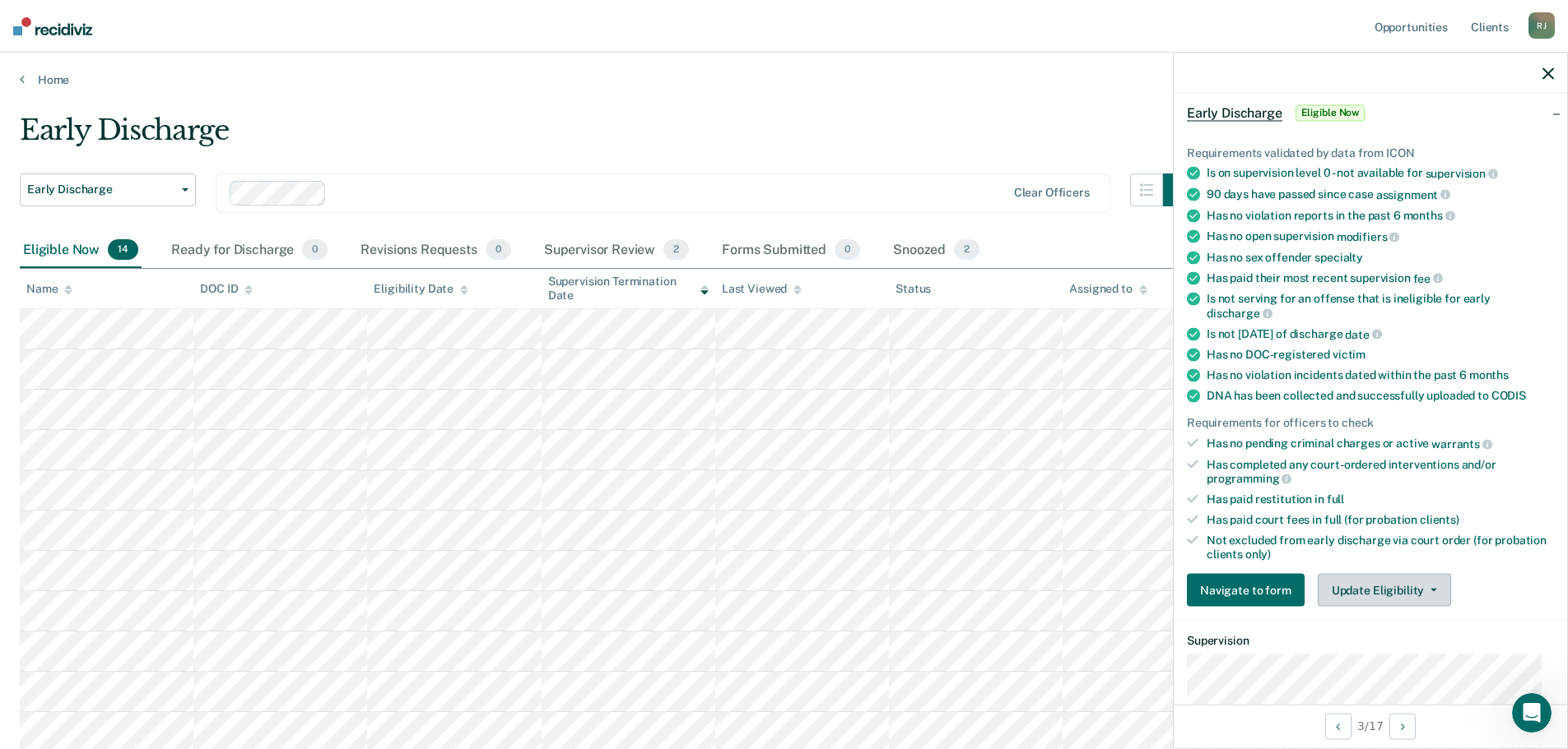
click at [1393, 590] on button "Update Eligibility" at bounding box center [1384, 590] width 133 height 33
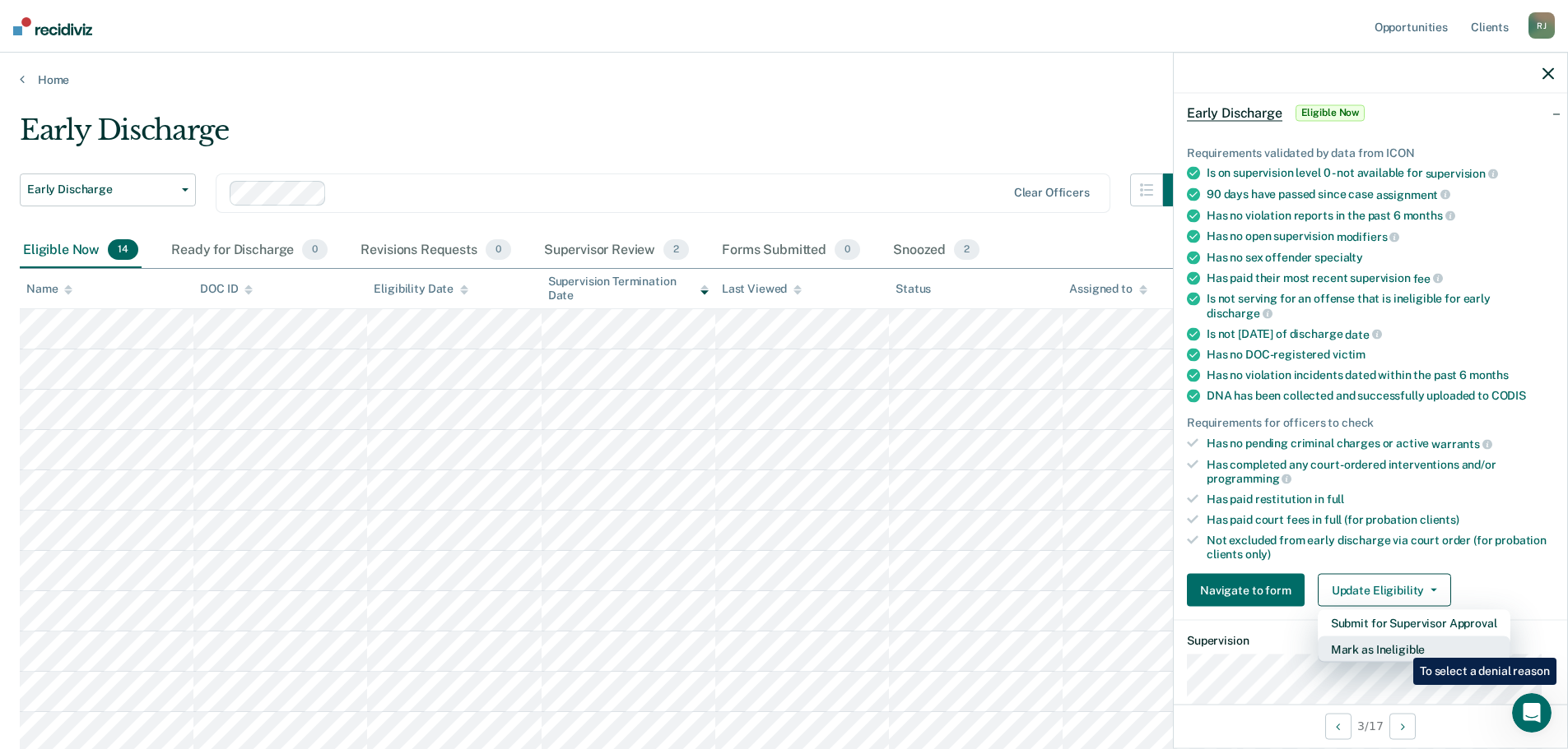
click at [1401, 646] on button "Mark as Ineligible" at bounding box center [1414, 650] width 193 height 26
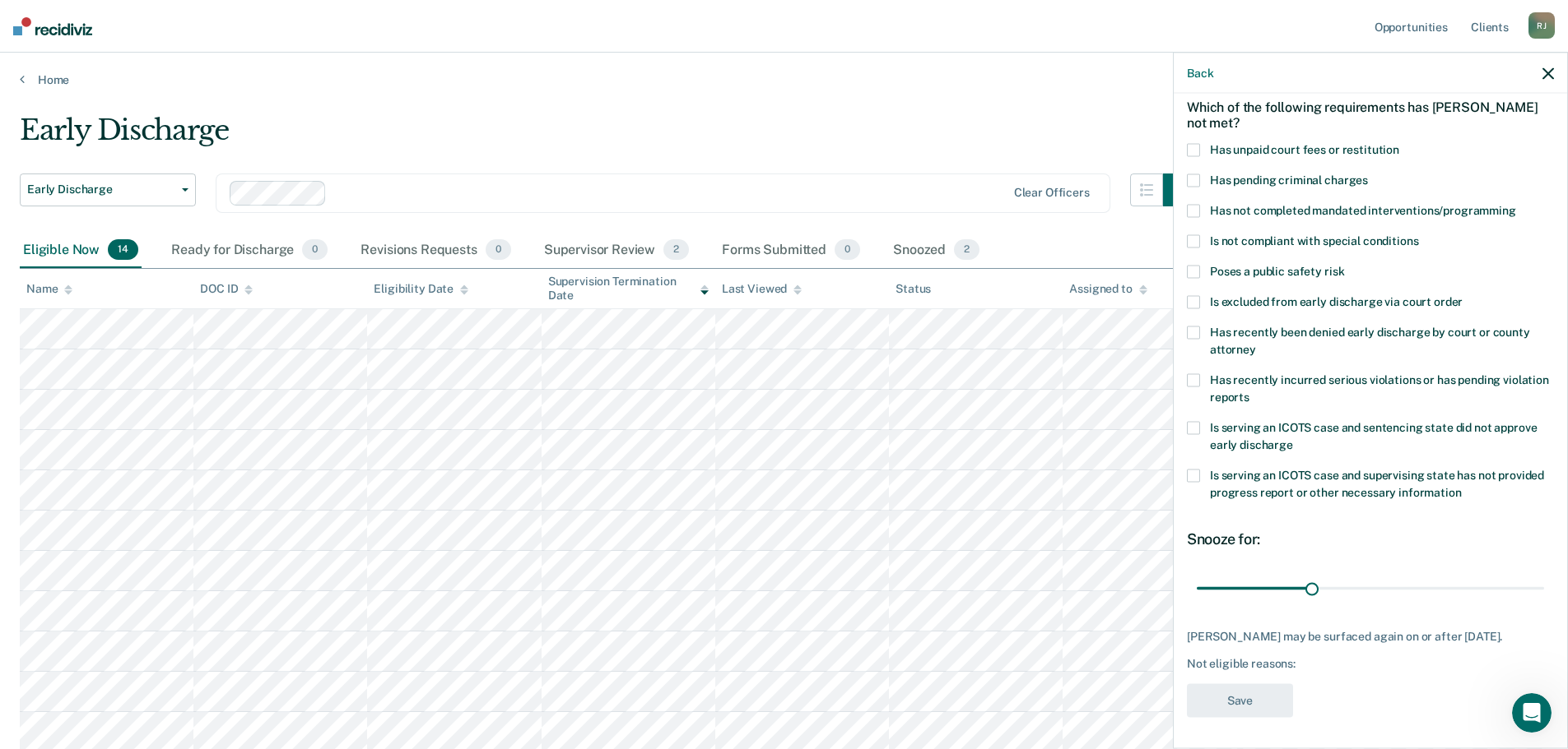
click at [1190, 214] on span at bounding box center [1193, 211] width 13 height 13
click at [1203, 435] on label "Is serving an ICOTS case and sentencing state did not approve early discharge" at bounding box center [1370, 439] width 367 height 34
click at [1194, 427] on span at bounding box center [1193, 428] width 13 height 13
click at [1372, 671] on div "Not eligible reasons: PROGRAMMING" at bounding box center [1370, 664] width 367 height 14
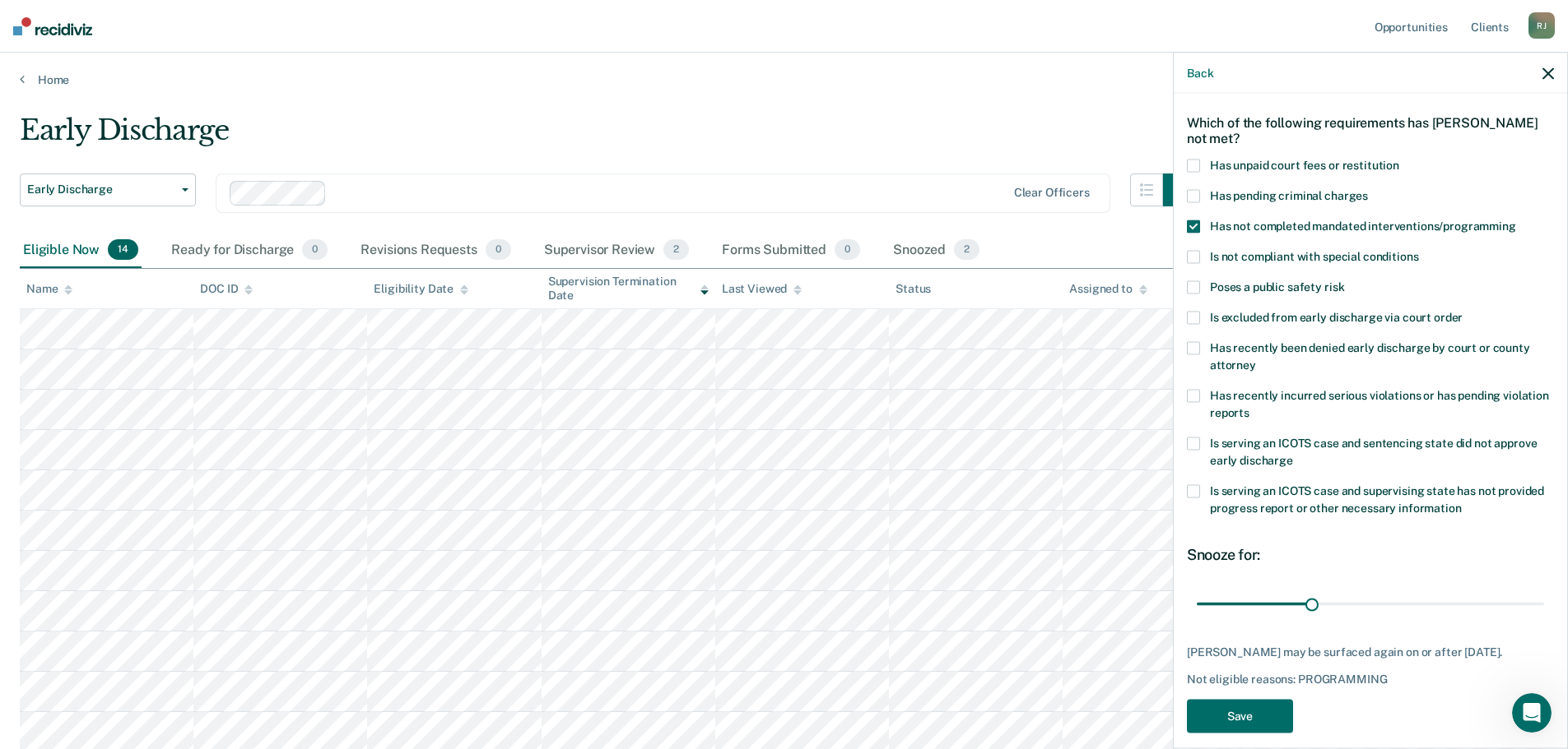
scroll to position [89, 0]
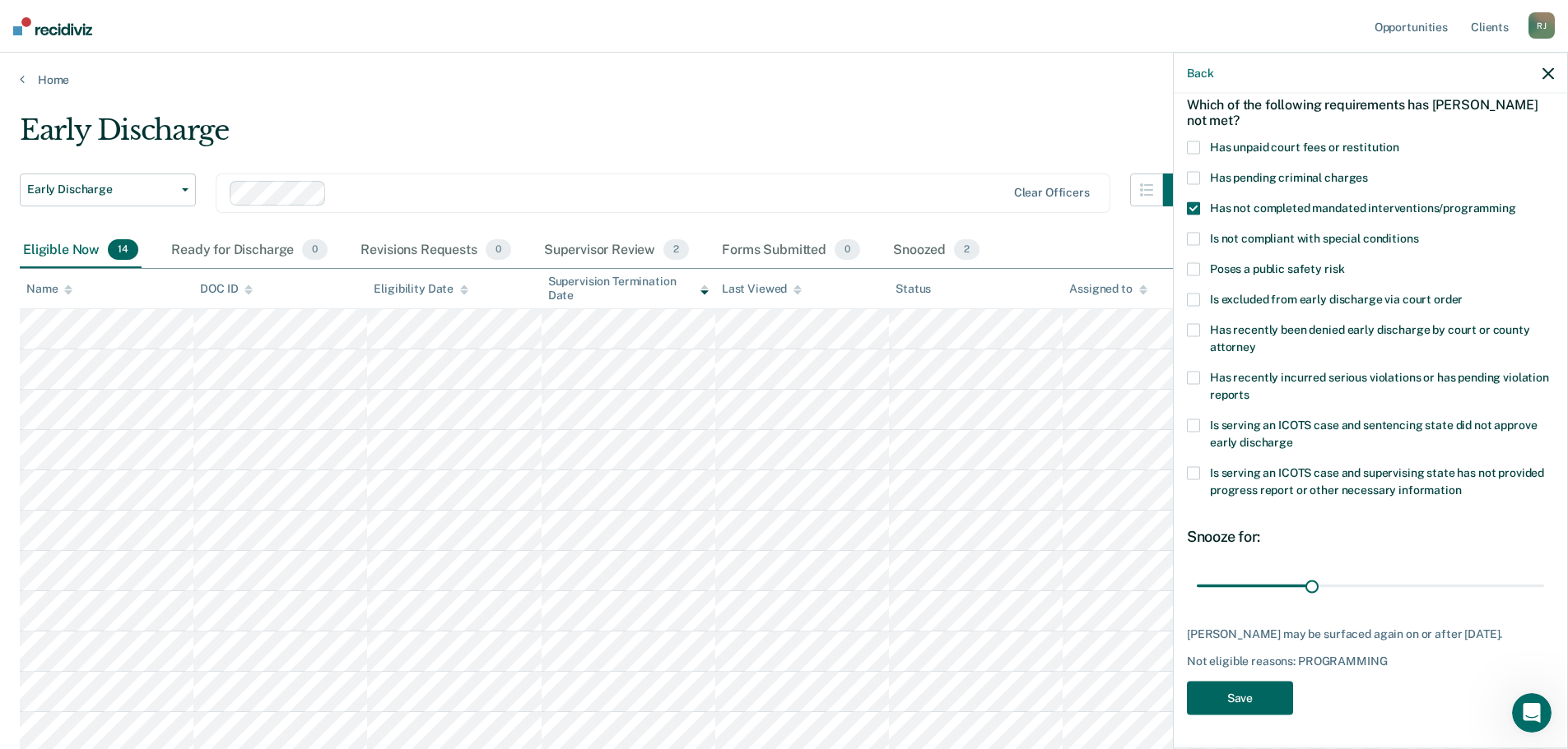
click at [1253, 698] on button "Save" at bounding box center [1239, 698] width 106 height 33
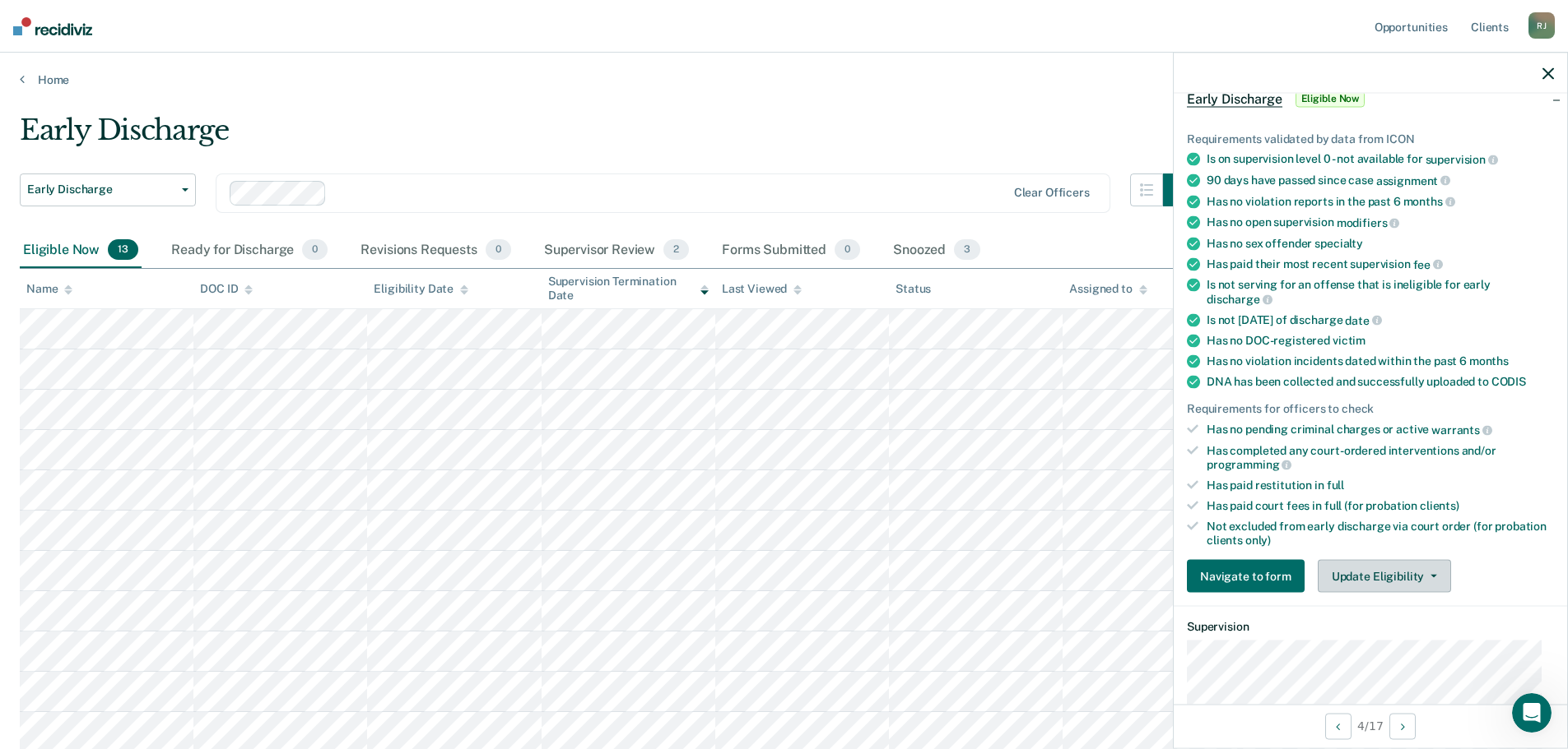
click at [1364, 576] on button "Update Eligibility" at bounding box center [1384, 576] width 133 height 33
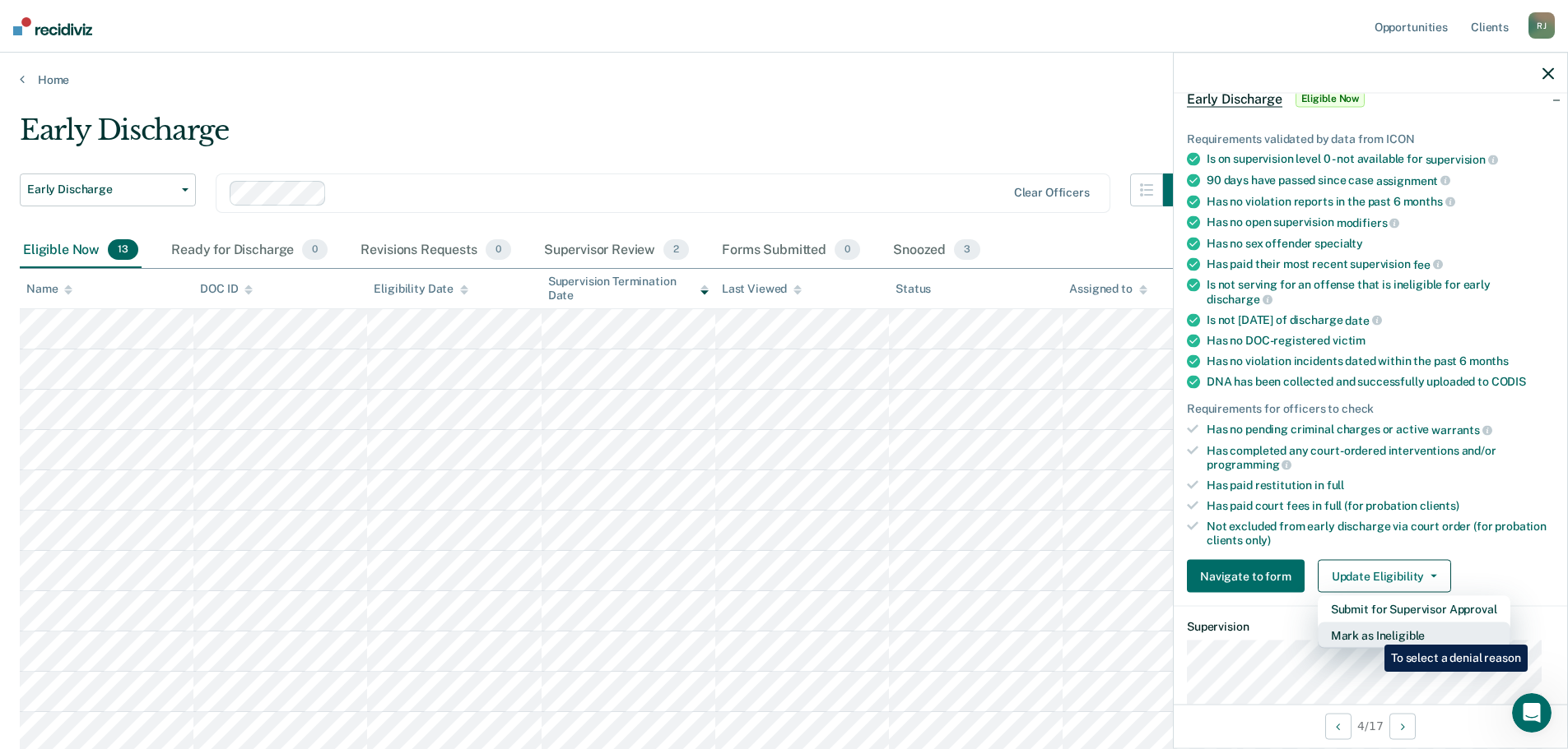
click at [1372, 632] on button "Mark as Ineligible" at bounding box center [1414, 636] width 193 height 26
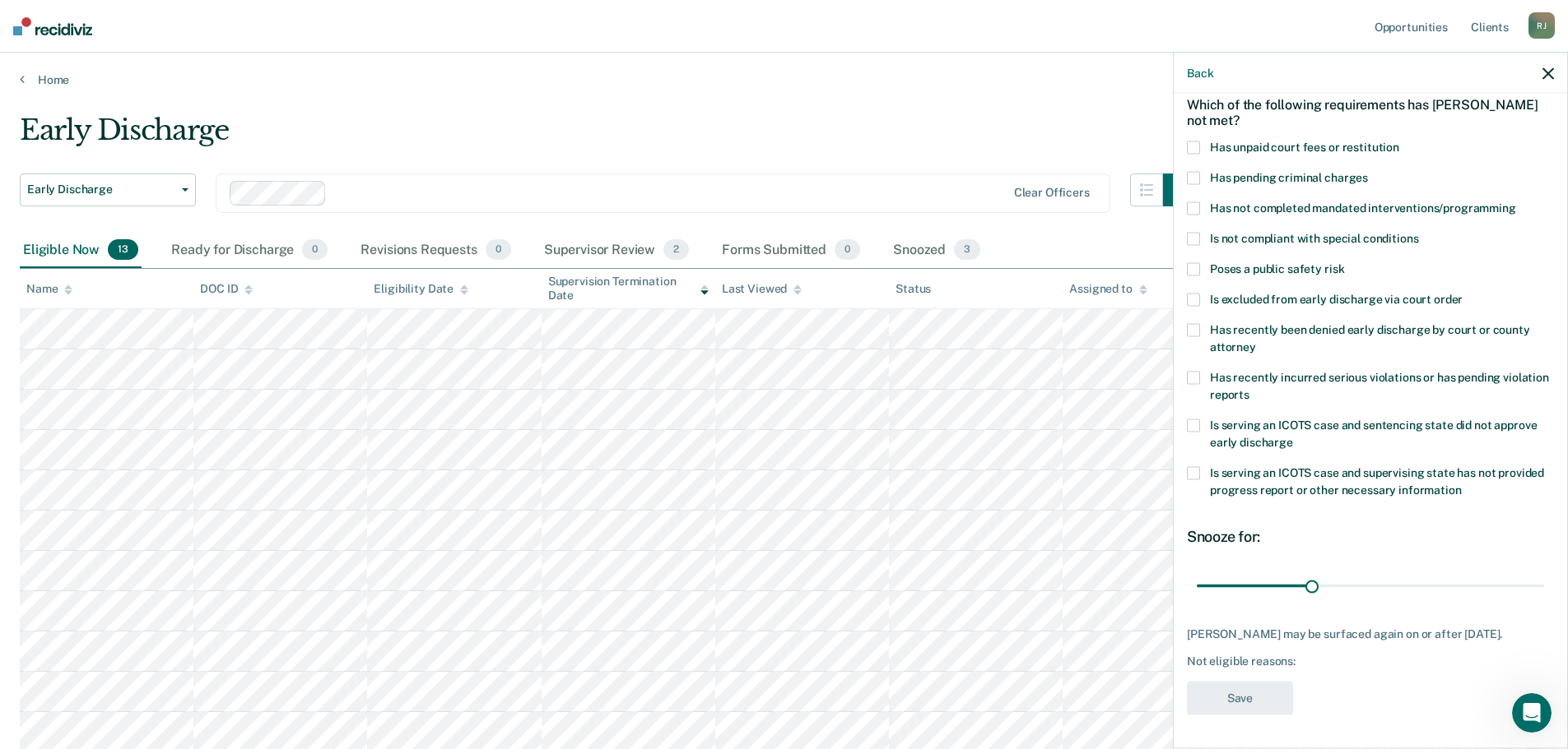
click at [1191, 141] on span at bounding box center [1193, 147] width 13 height 13
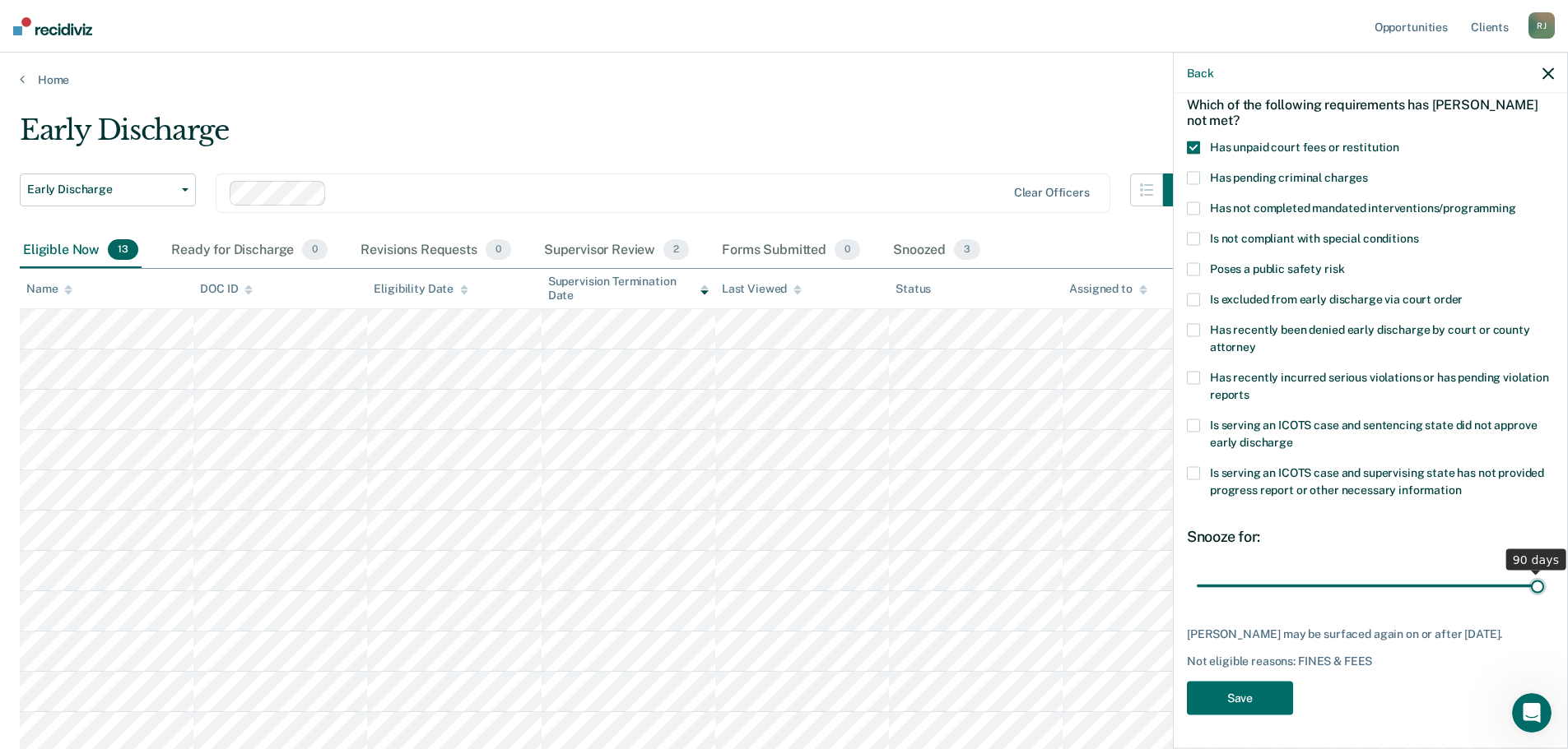
drag, startPoint x: 1313, startPoint y: 579, endPoint x: 1552, endPoint y: 576, distance: 239.0
type input "90"
click at [1543, 576] on input "range" at bounding box center [1370, 586] width 347 height 29
click at [1245, 706] on button "Save" at bounding box center [1239, 698] width 106 height 33
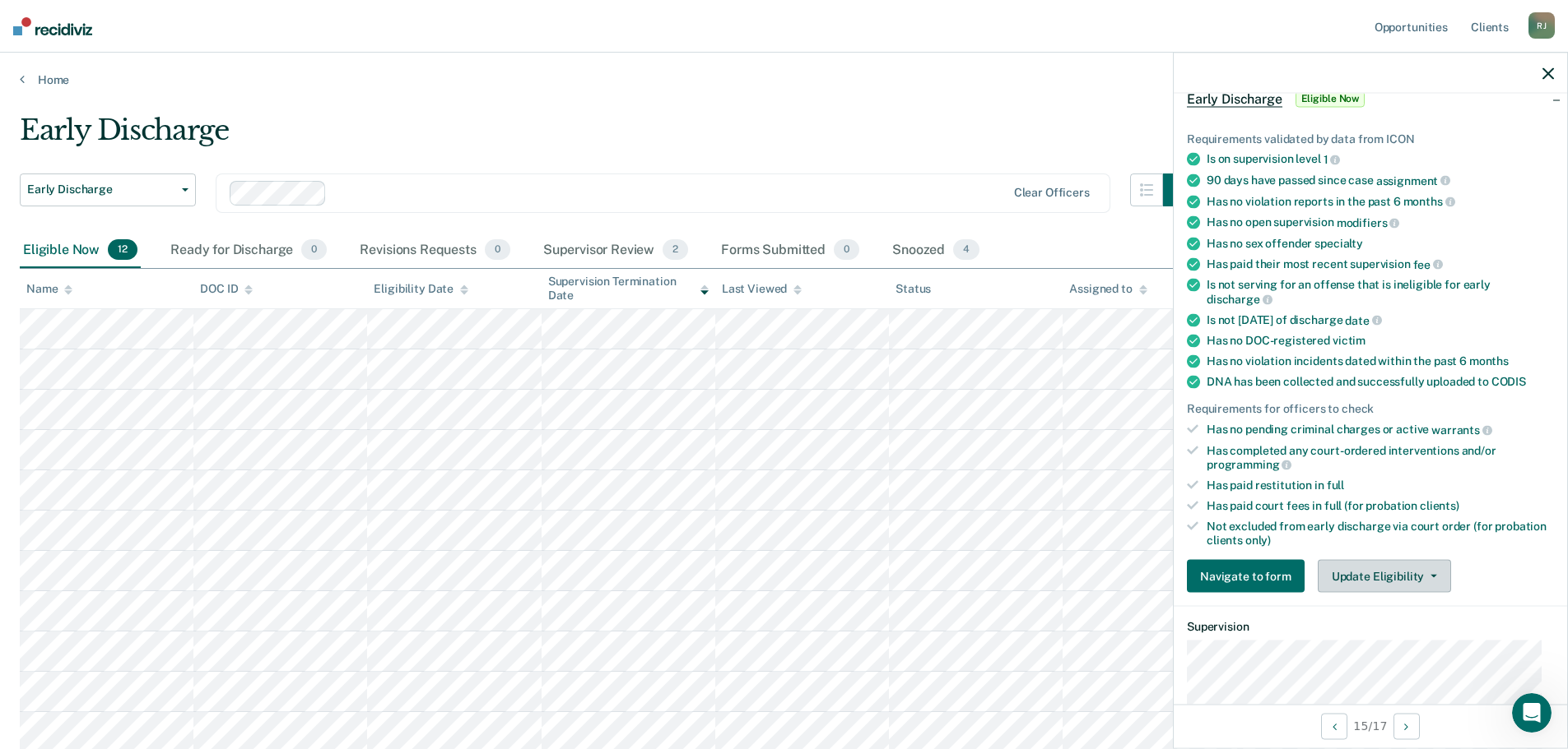
click at [1377, 583] on button "Update Eligibility" at bounding box center [1384, 576] width 133 height 33
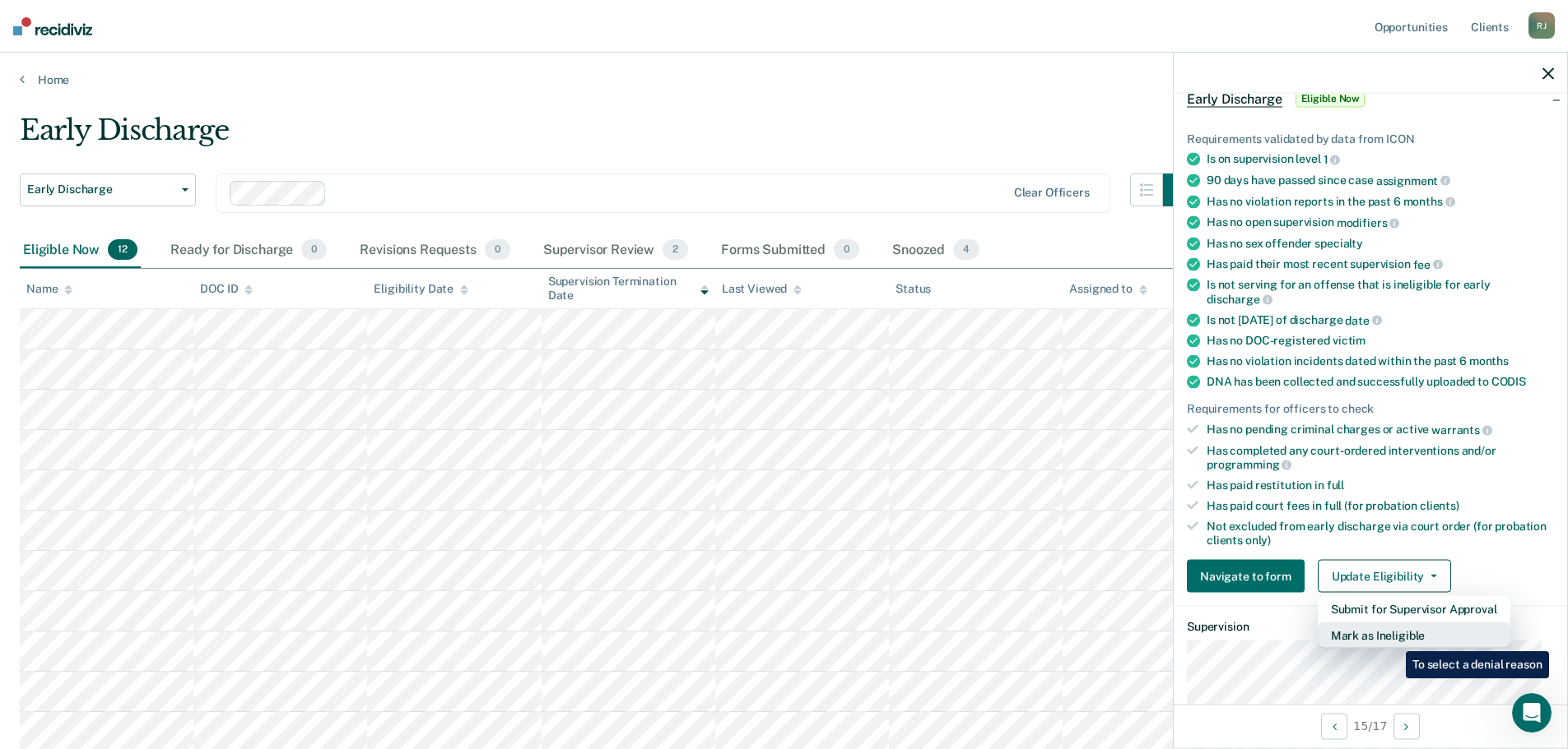
click at [1394, 635] on button "Mark as Ineligible" at bounding box center [1414, 636] width 193 height 26
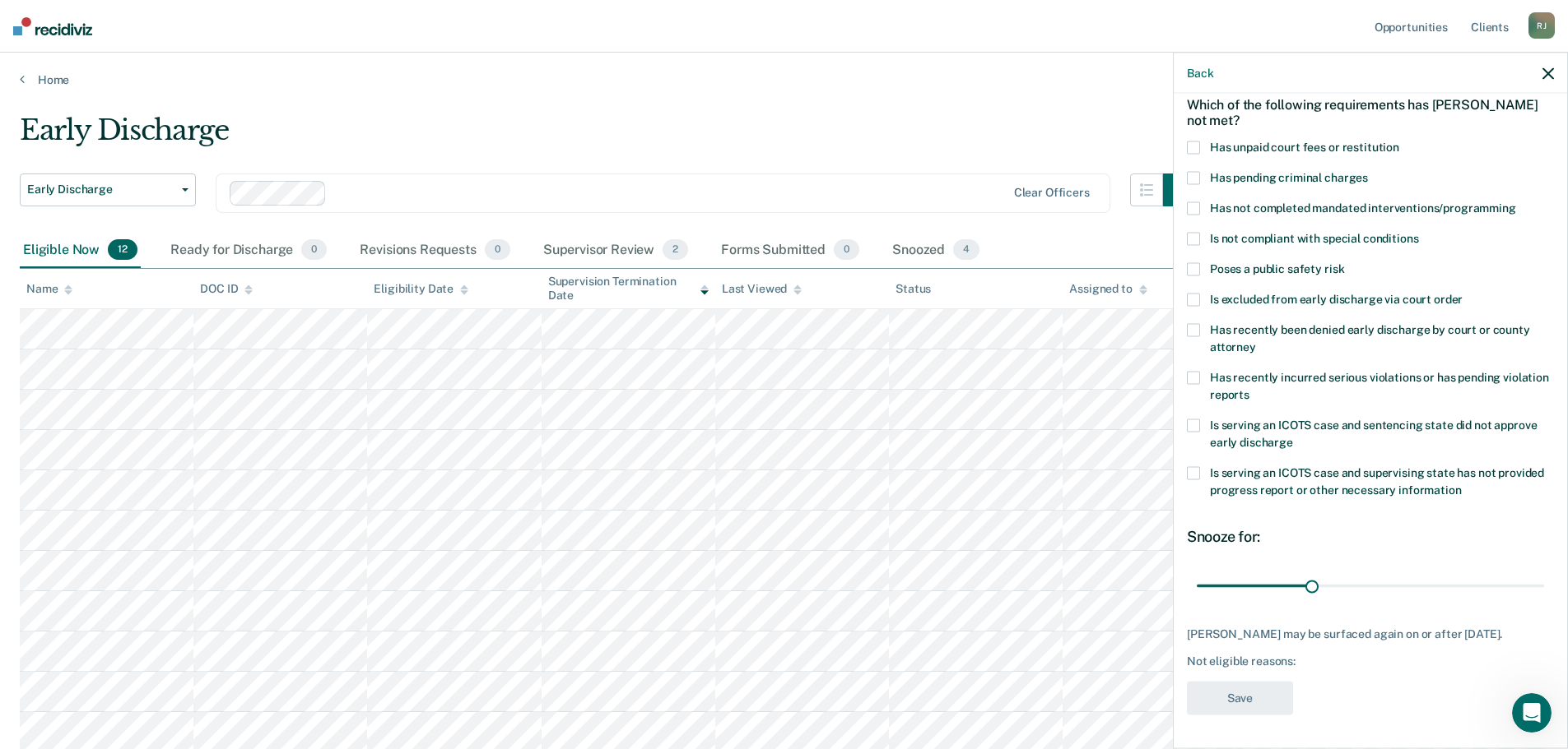
click at [1205, 202] on label "Has not completed mandated interventions/programming" at bounding box center [1370, 211] width 367 height 18
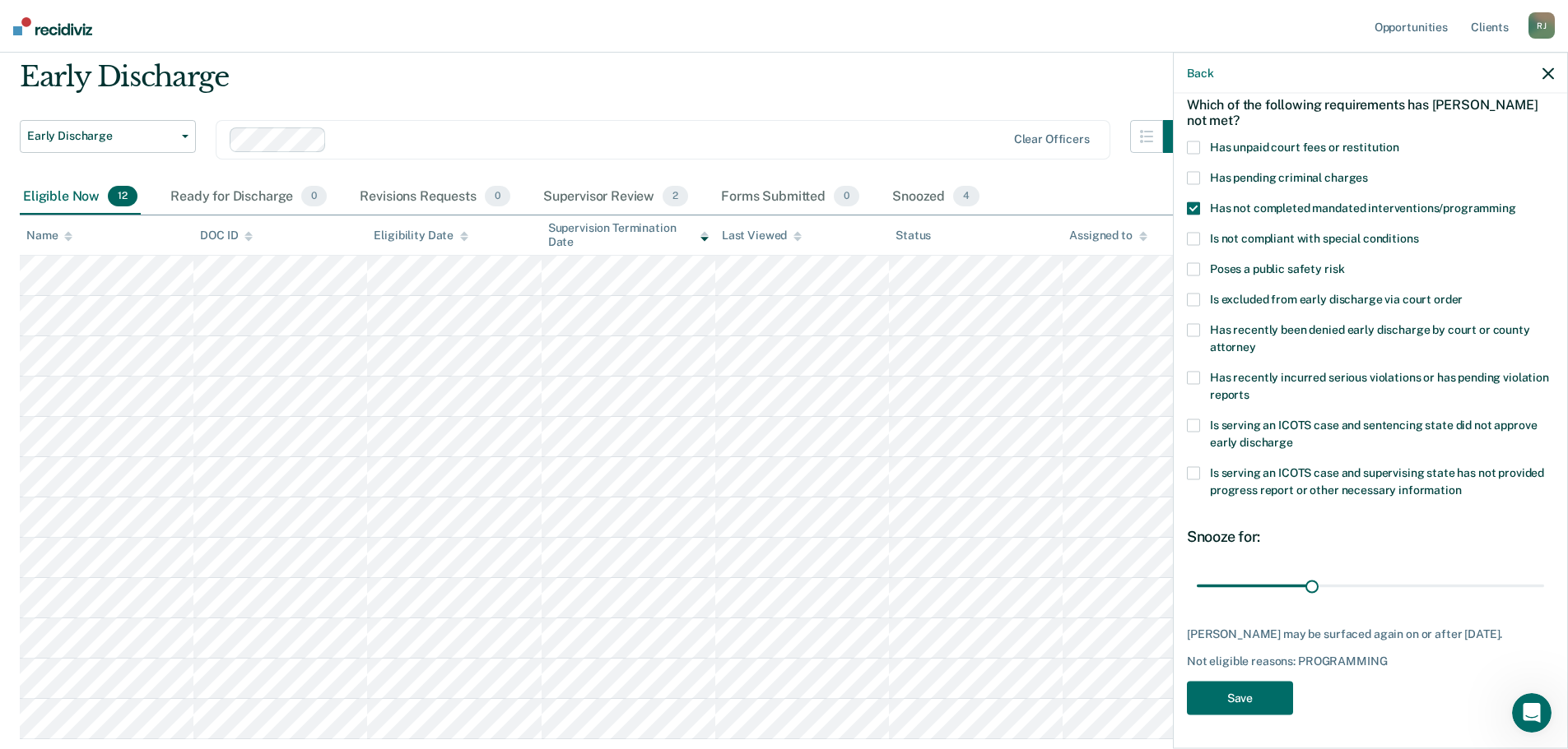
scroll to position [82, 0]
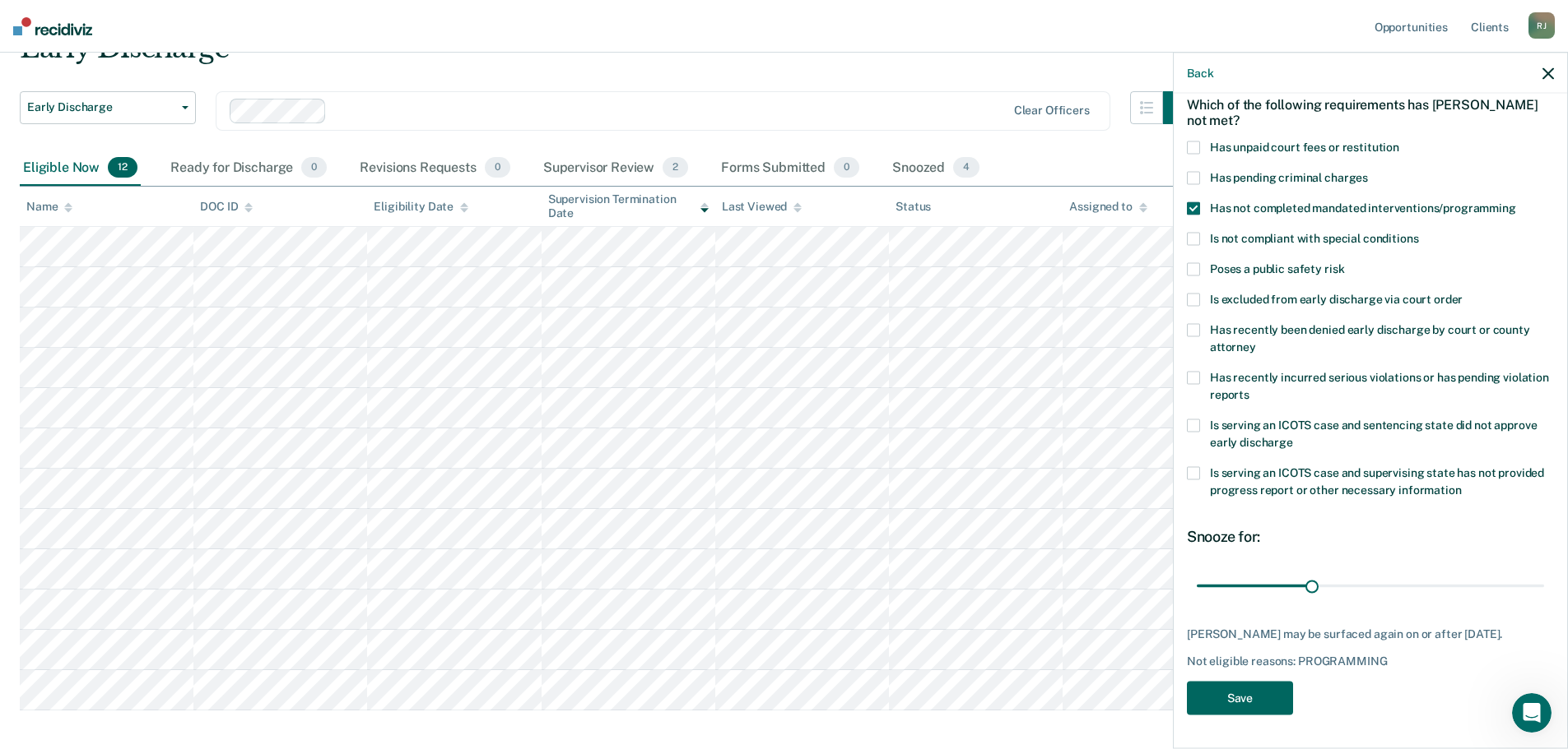
click at [1252, 698] on button "Save" at bounding box center [1239, 698] width 106 height 33
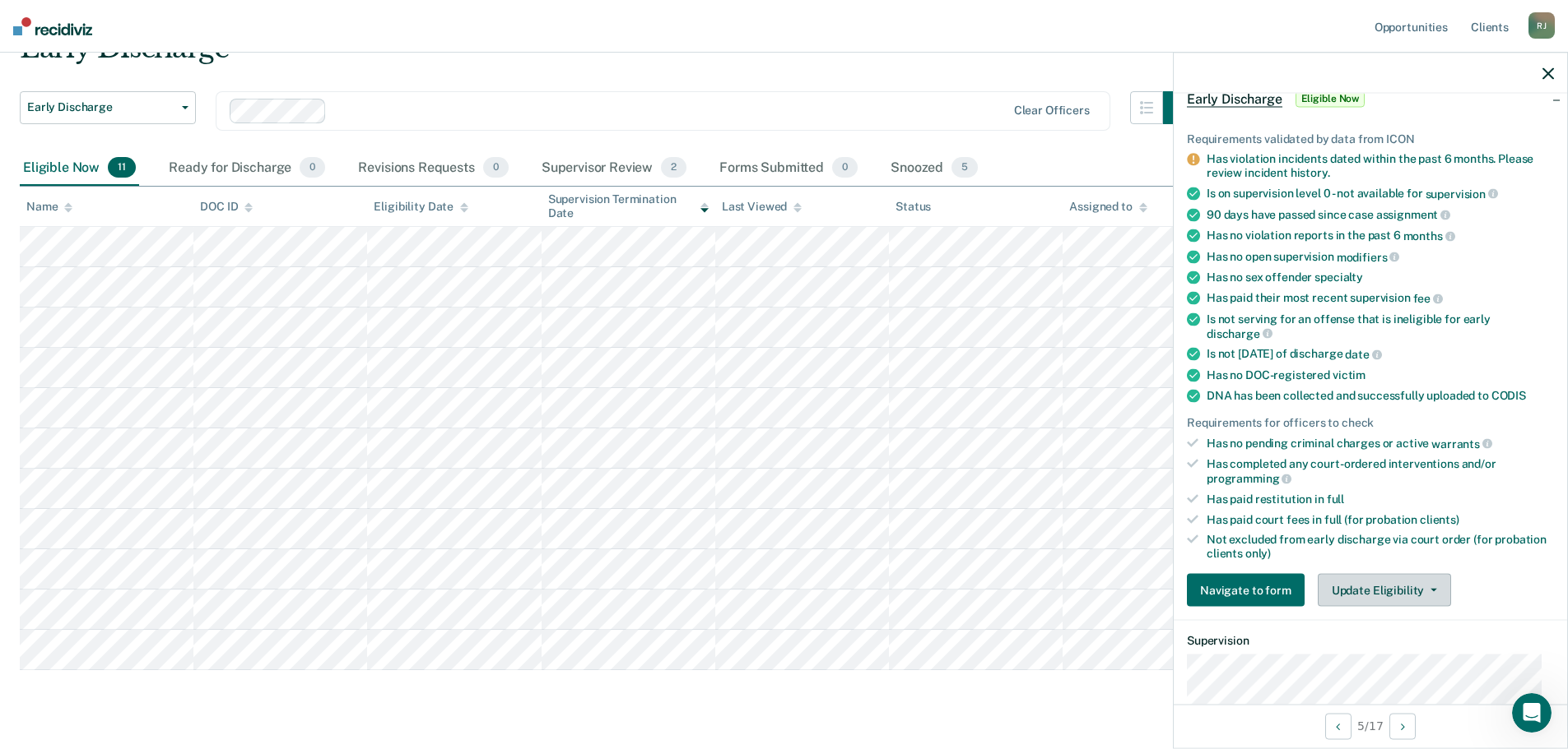
click at [1404, 590] on button "Update Eligibility" at bounding box center [1384, 590] width 133 height 33
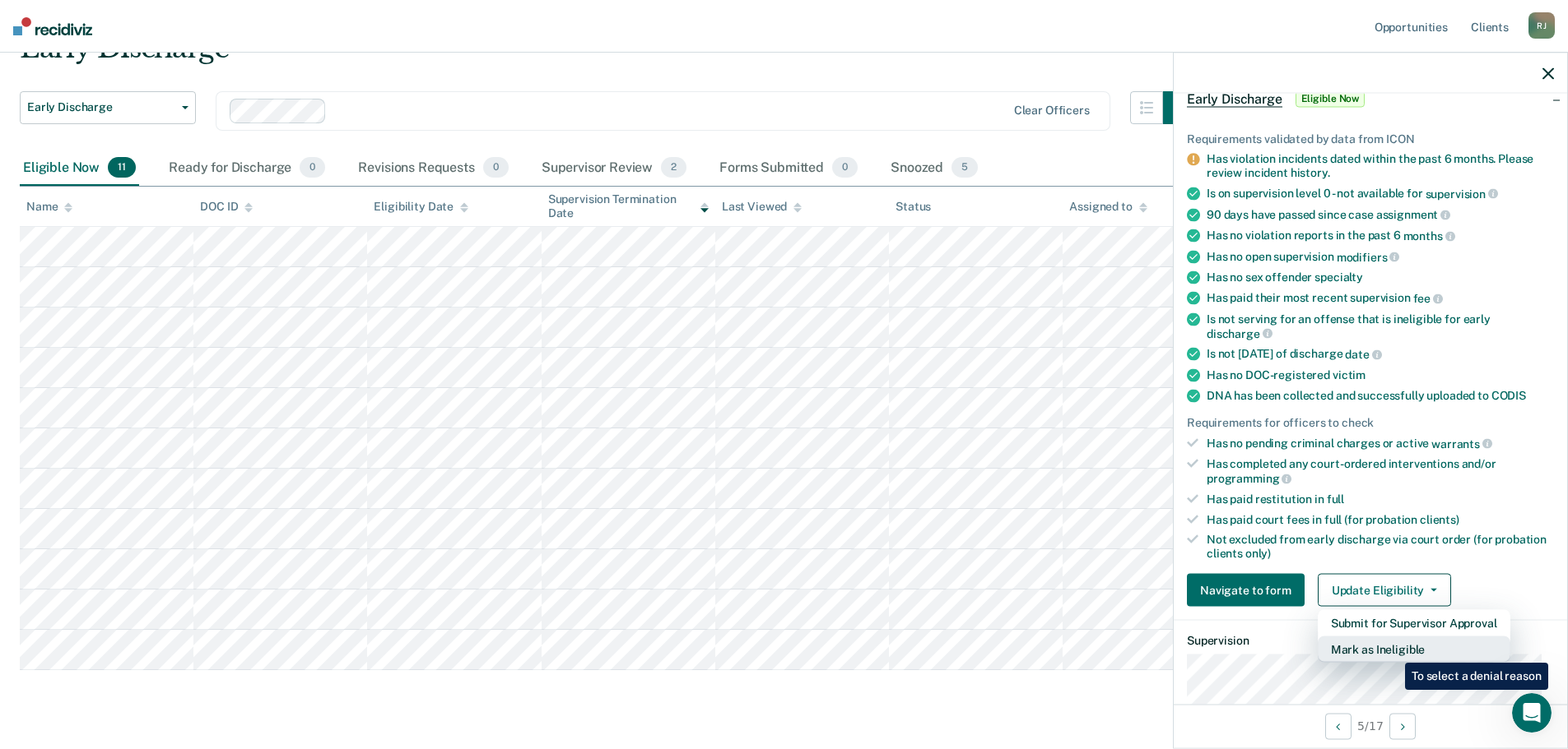
click at [1393, 650] on button "Mark as Ineligible" at bounding box center [1414, 650] width 193 height 26
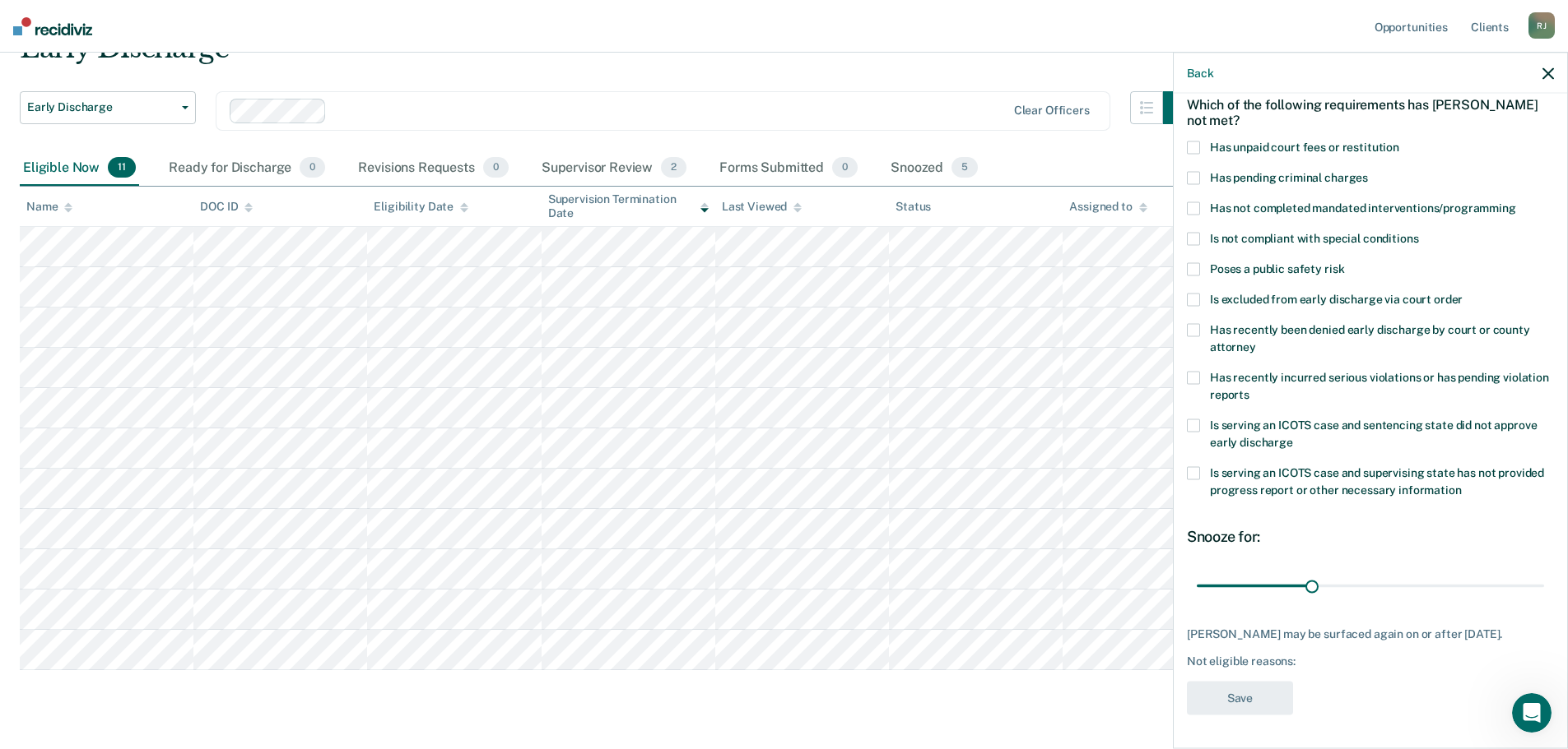
click at [1196, 141] on span at bounding box center [1193, 147] width 13 height 13
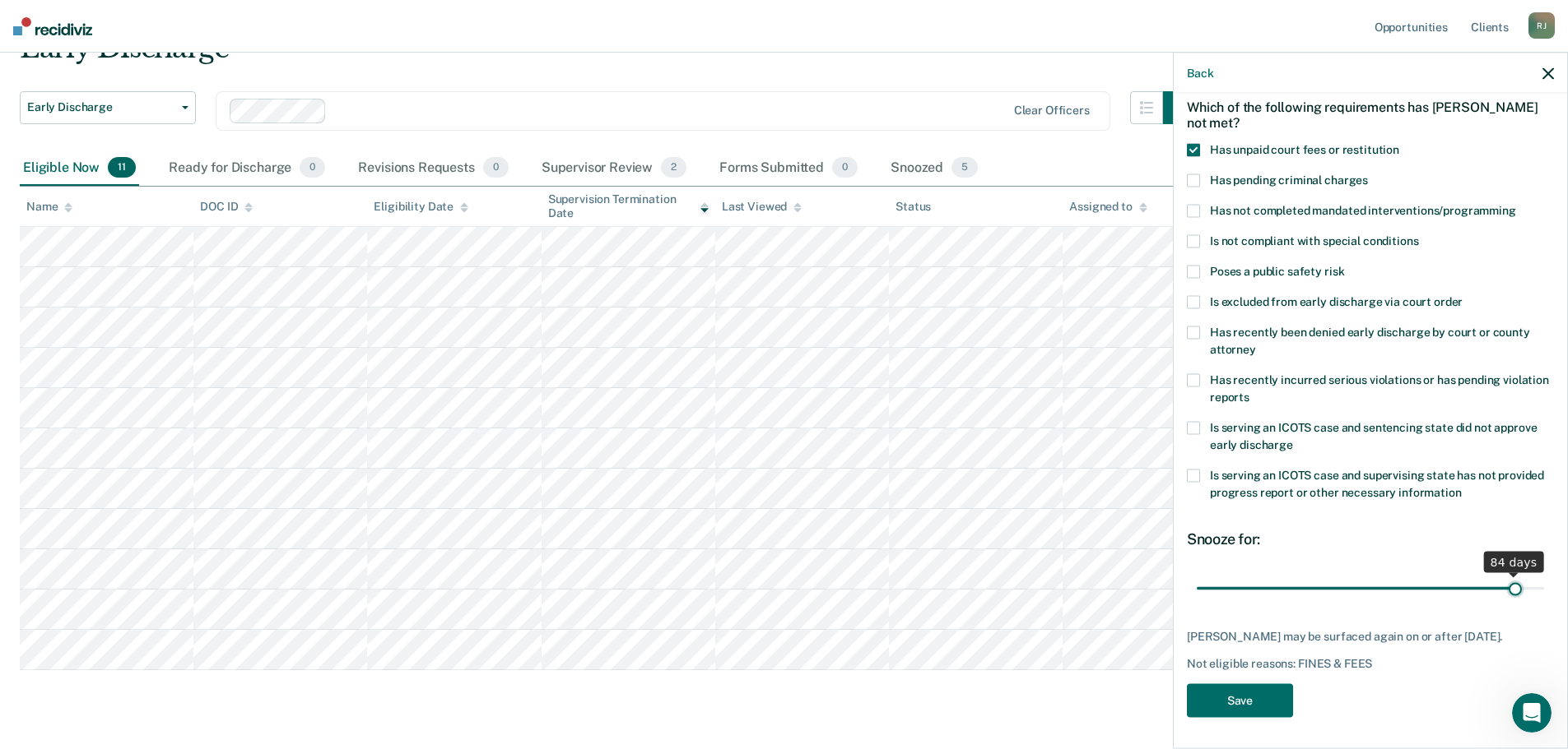
scroll to position [89, 0]
drag, startPoint x: 1309, startPoint y: 573, endPoint x: 1529, endPoint y: 599, distance: 221.5
type input "90"
click at [1543, 583] on input "range" at bounding box center [1370, 586] width 347 height 29
click at [1265, 696] on button "Save" at bounding box center [1239, 698] width 106 height 33
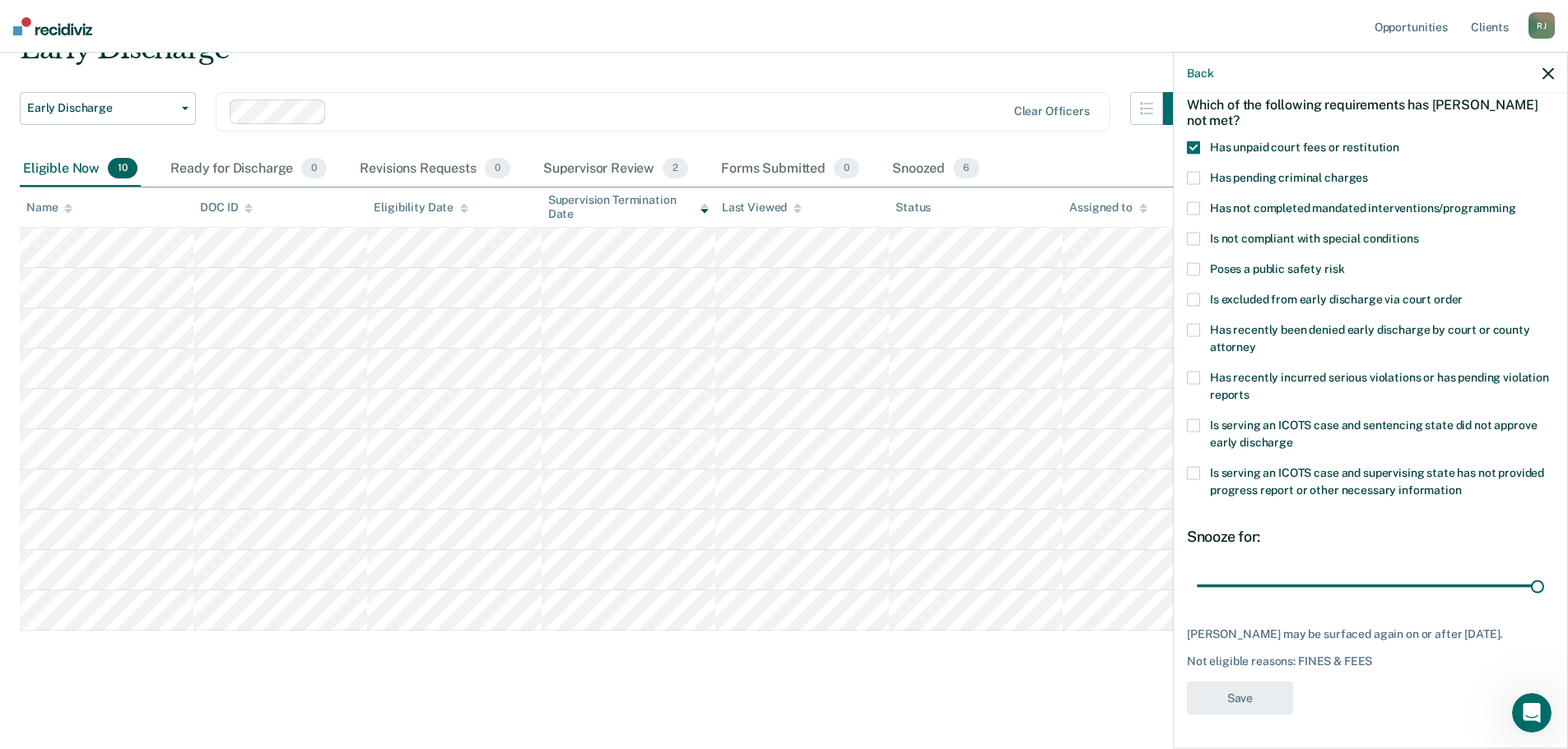
scroll to position [81, 0]
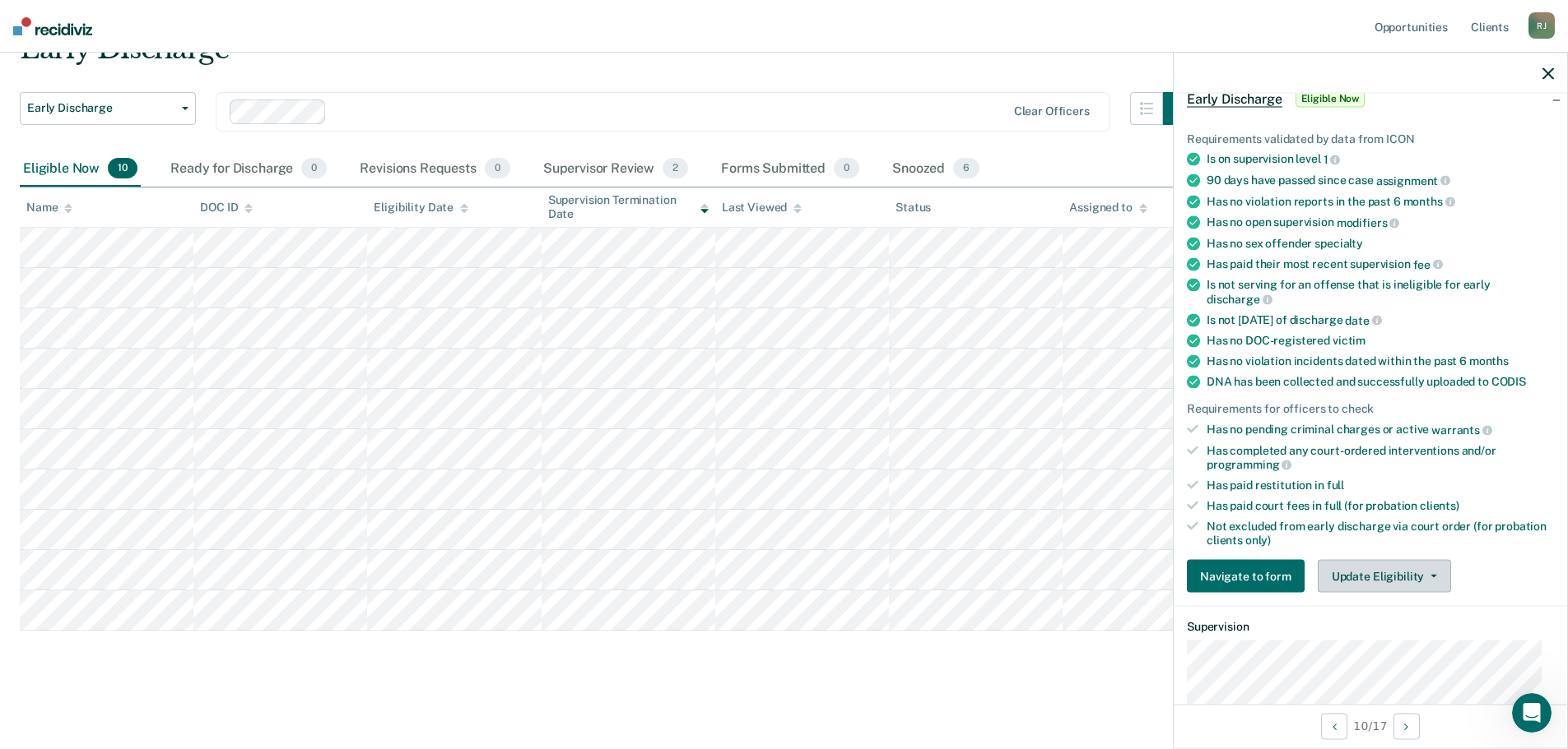
click at [1374, 583] on button "Update Eligibility" at bounding box center [1384, 576] width 133 height 33
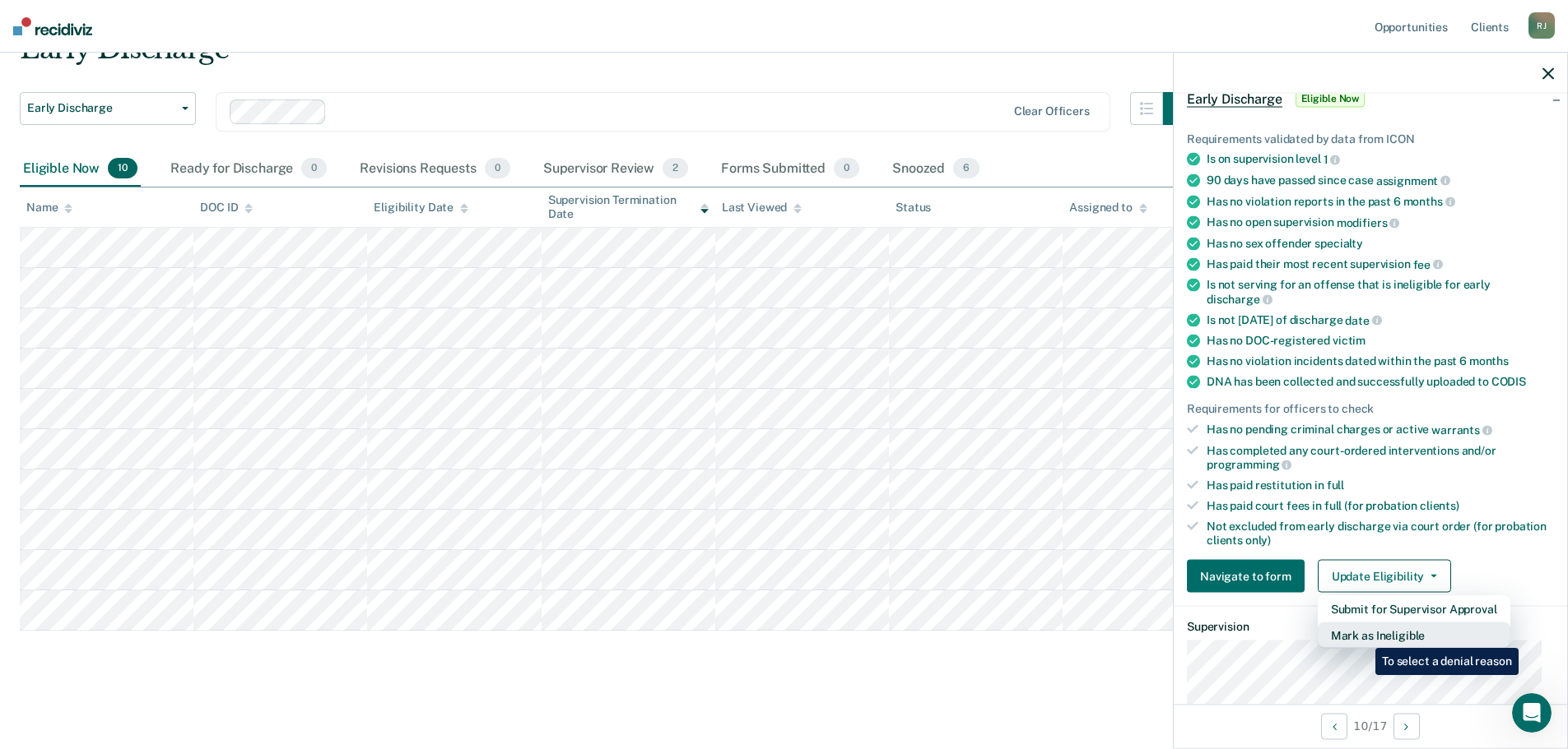
click at [1363, 636] on button "Mark as Ineligible" at bounding box center [1414, 636] width 193 height 26
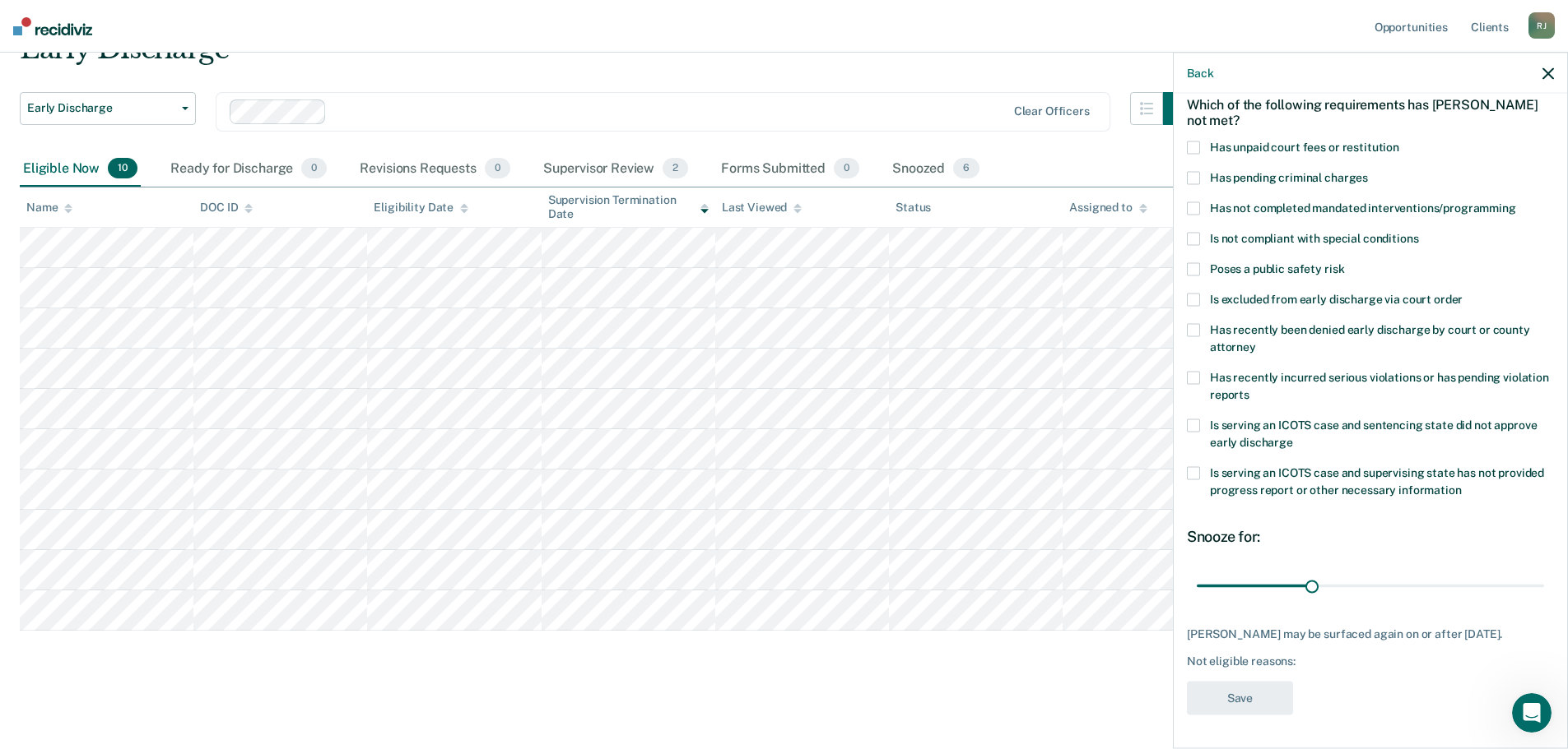
click at [1196, 141] on span at bounding box center [1193, 147] width 13 height 13
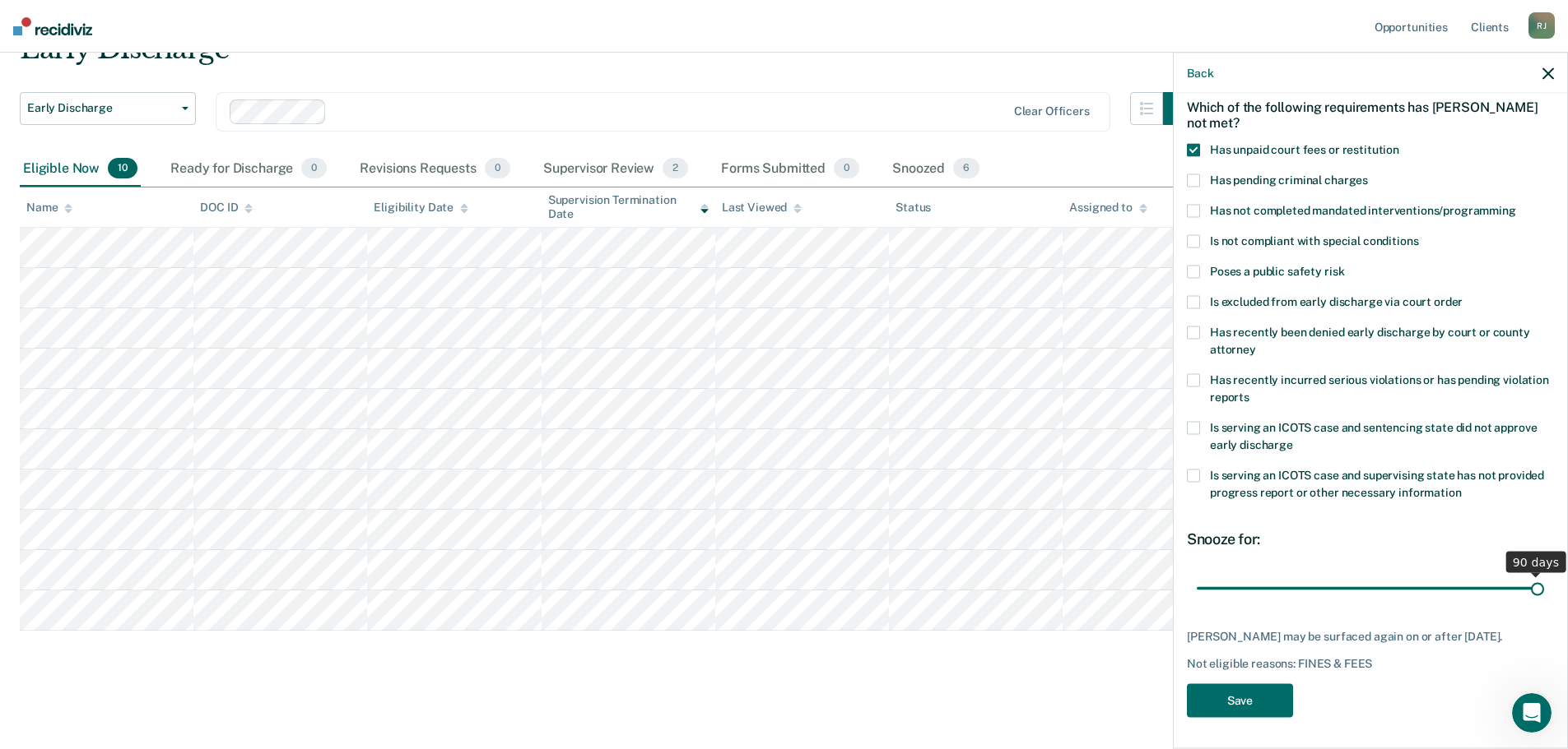
scroll to position [89, 0]
drag, startPoint x: 1330, startPoint y: 579, endPoint x: 1569, endPoint y: 582, distance: 239.0
type input "90"
click at [1543, 582] on input "range" at bounding box center [1370, 586] width 347 height 29
drag, startPoint x: 1246, startPoint y: 694, endPoint x: 1271, endPoint y: 673, distance: 32.6
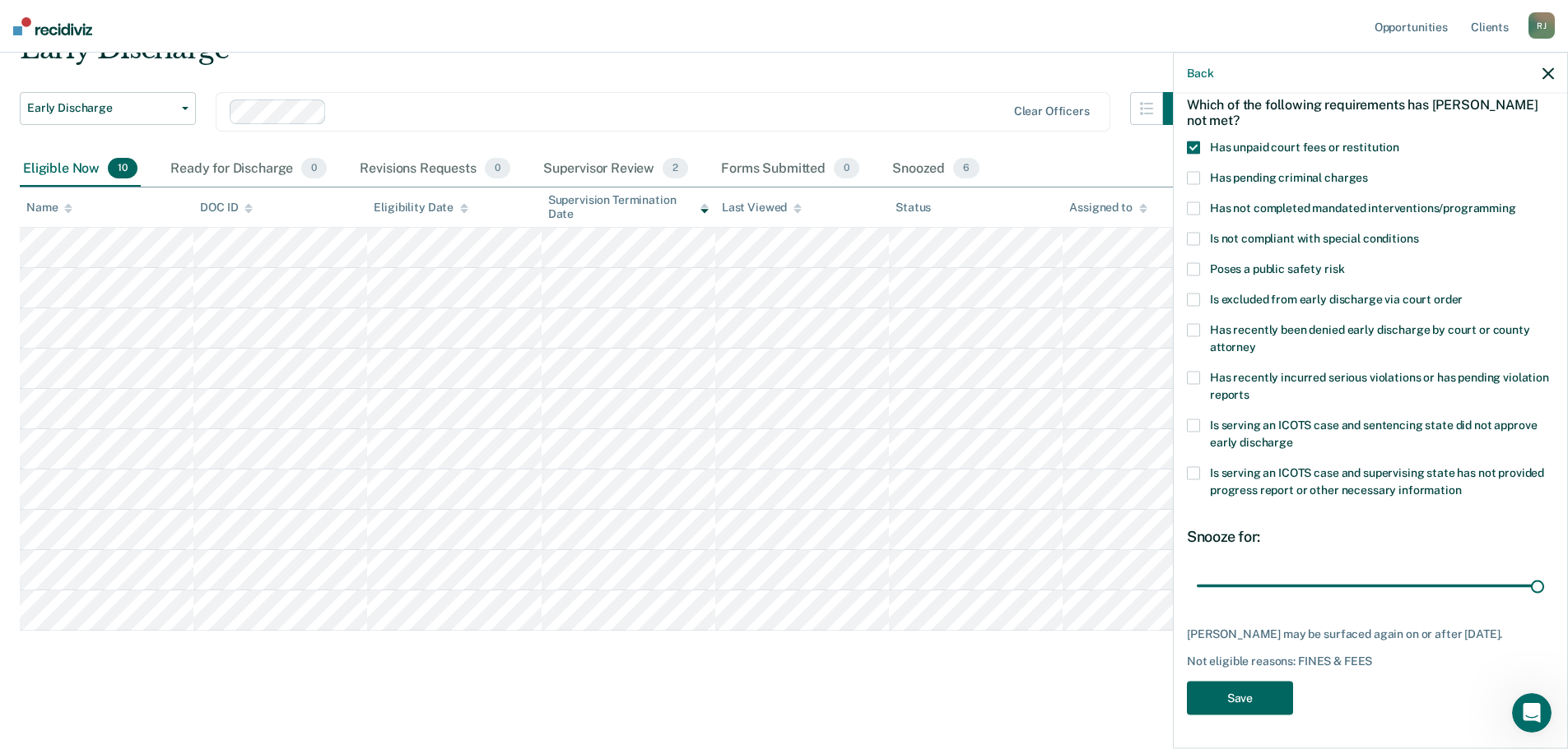
click at [1247, 693] on button "Save" at bounding box center [1239, 698] width 106 height 33
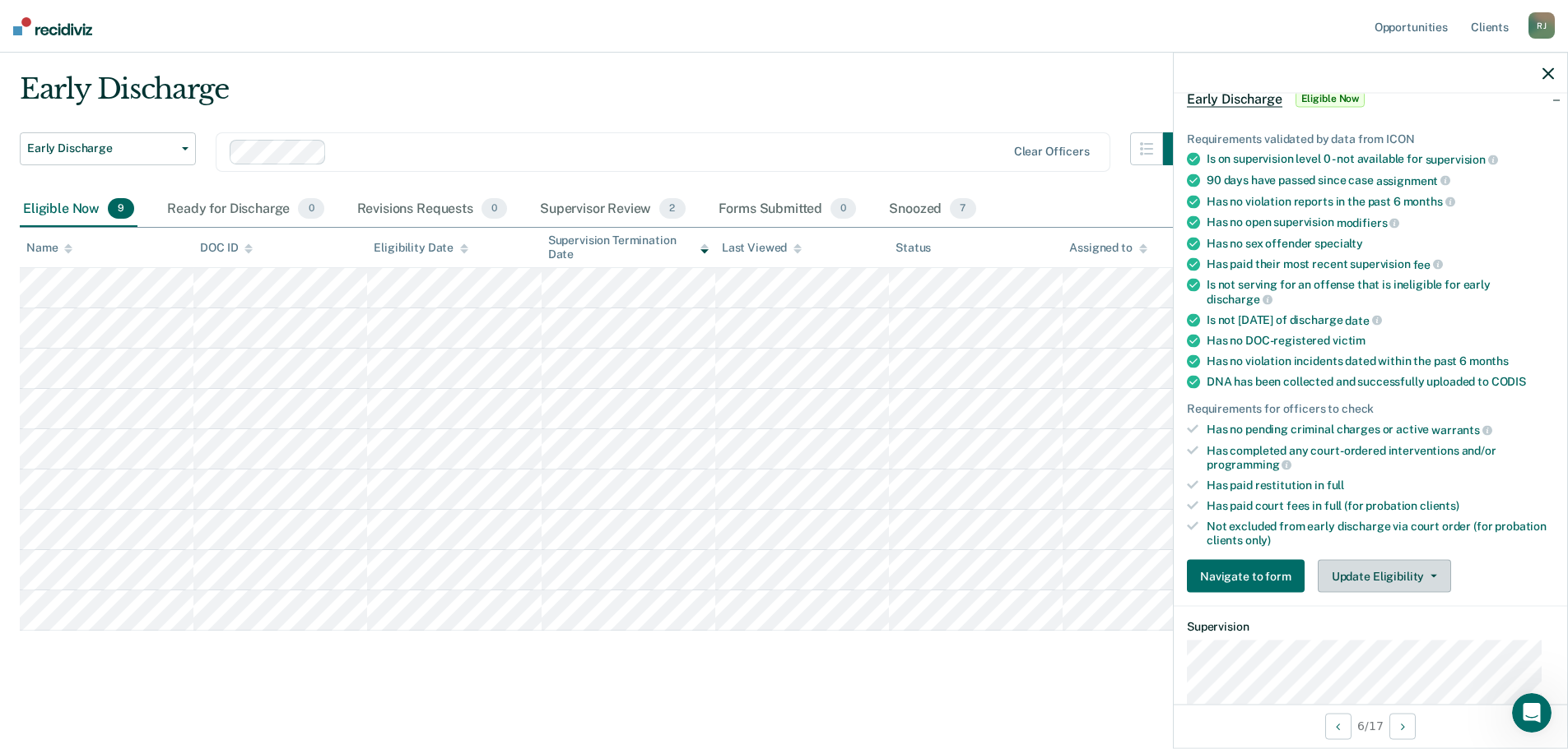
click at [1408, 586] on button "Update Eligibility" at bounding box center [1384, 576] width 133 height 33
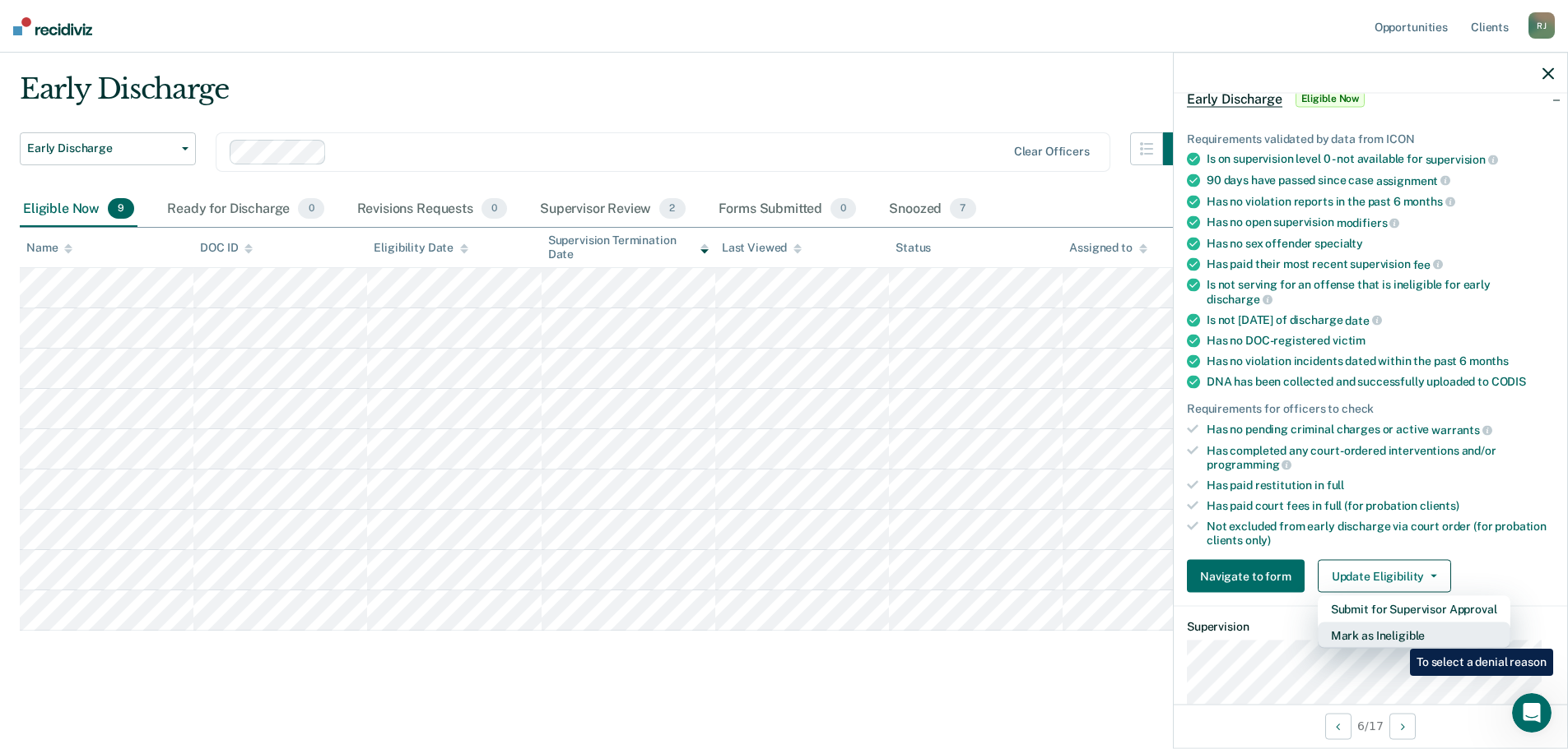
click at [1397, 637] on button "Mark as Ineligible" at bounding box center [1414, 636] width 193 height 26
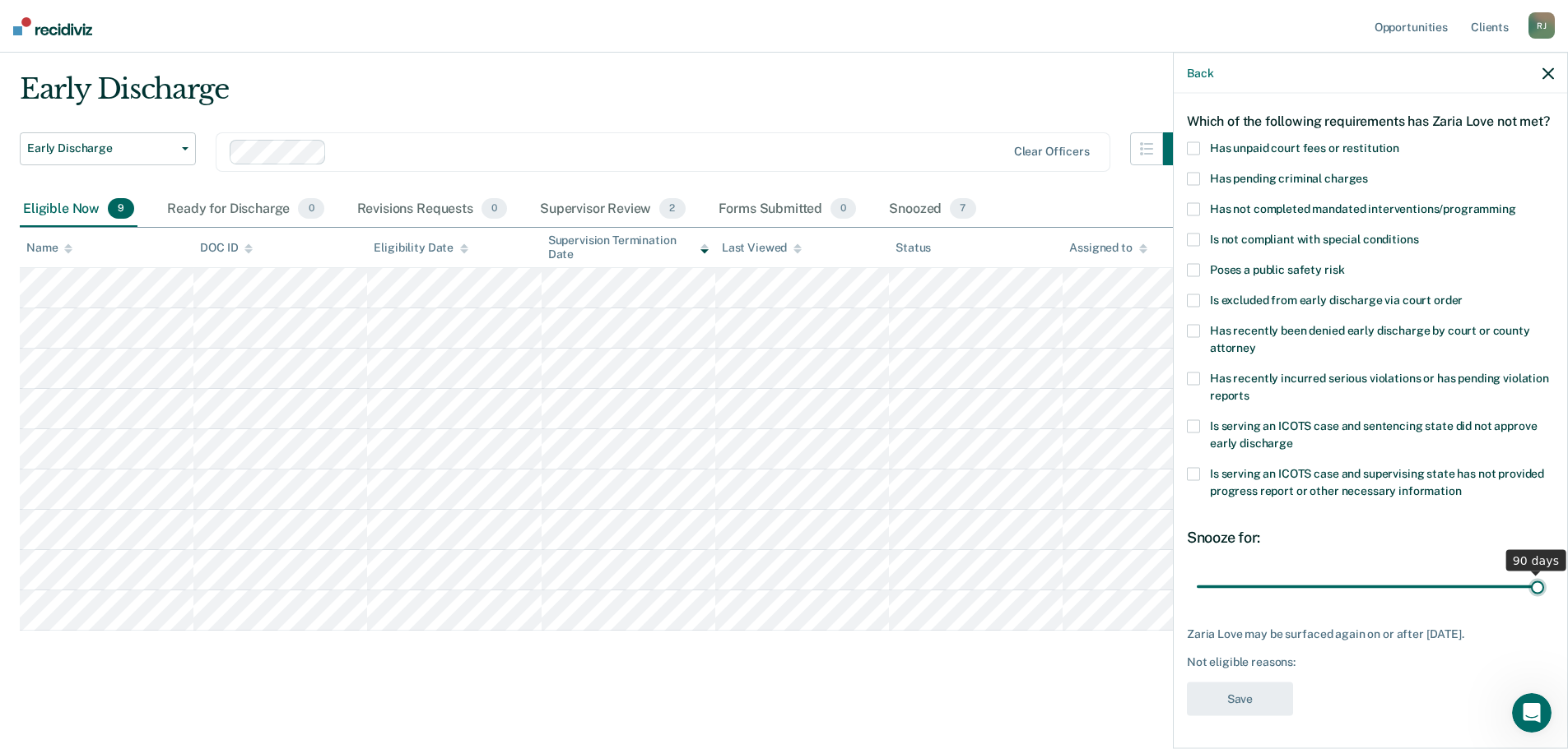
drag, startPoint x: 1310, startPoint y: 588, endPoint x: 1547, endPoint y: 597, distance: 237.2
type input "90"
click at [1543, 597] on input "range" at bounding box center [1370, 586] width 347 height 29
click at [1196, 152] on span at bounding box center [1193, 147] width 13 height 13
drag, startPoint x: 1256, startPoint y: 700, endPoint x: 1256, endPoint y: 689, distance: 11.0
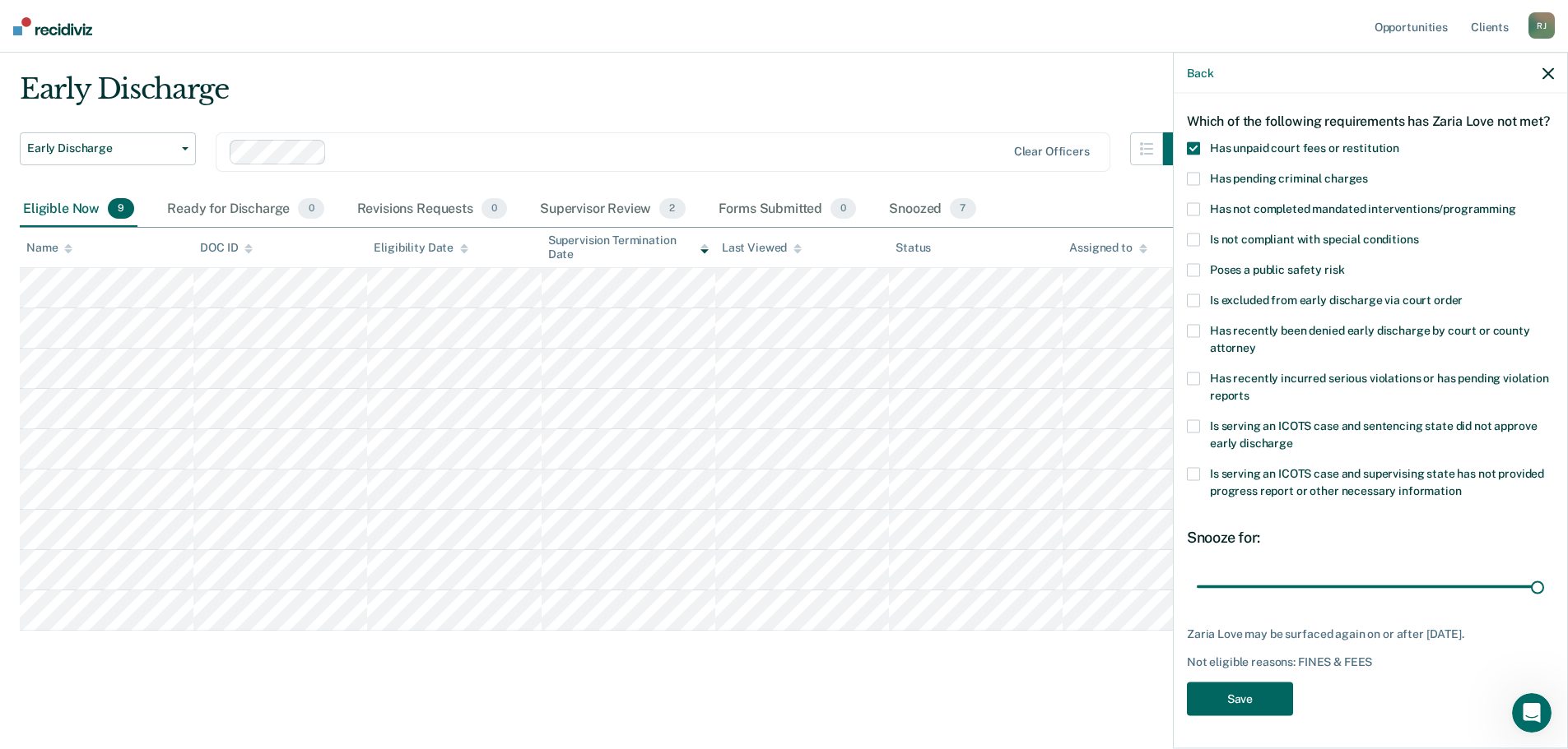
click at [1256, 699] on button "Save" at bounding box center [1239, 698] width 106 height 33
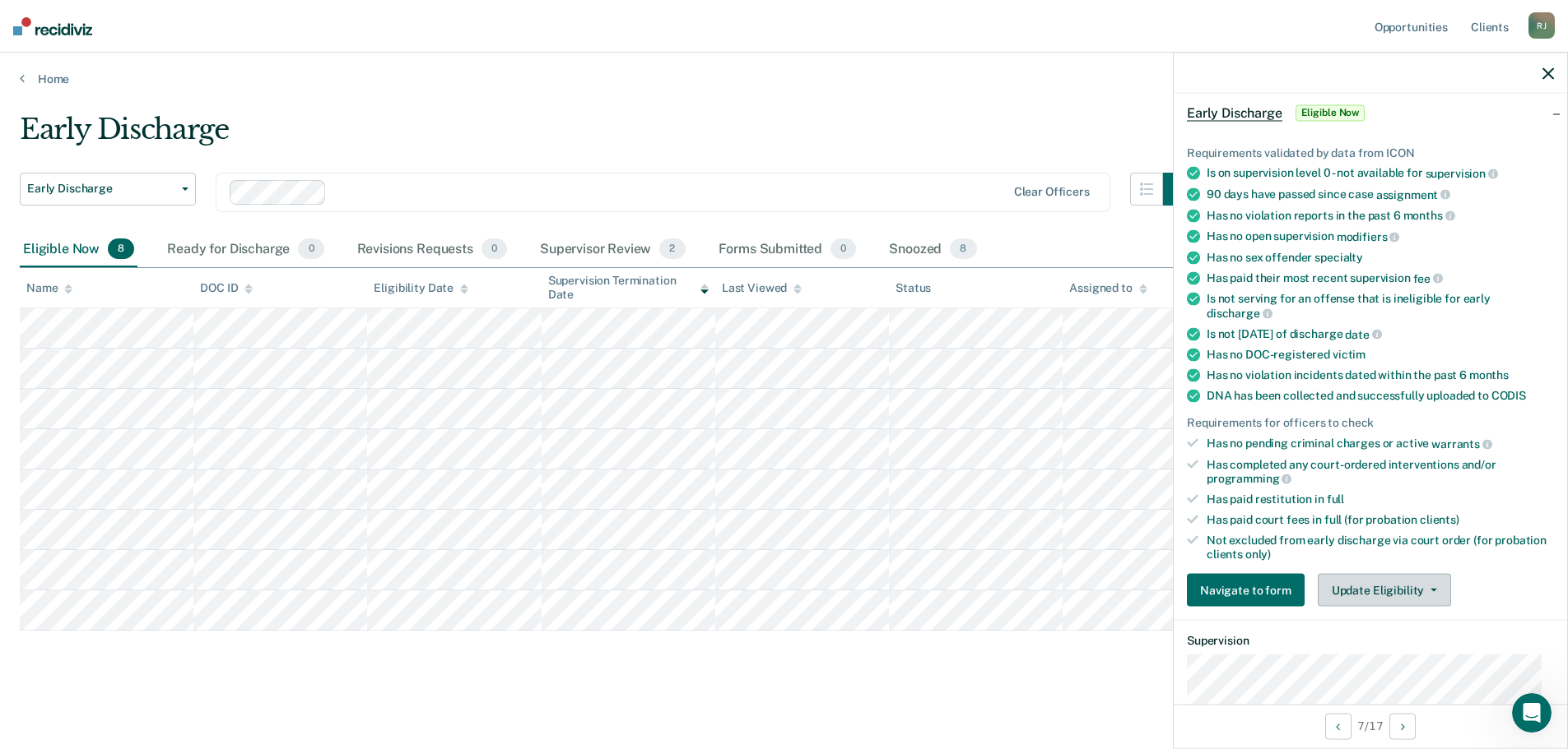
click at [1391, 587] on button "Update Eligibility" at bounding box center [1384, 590] width 133 height 33
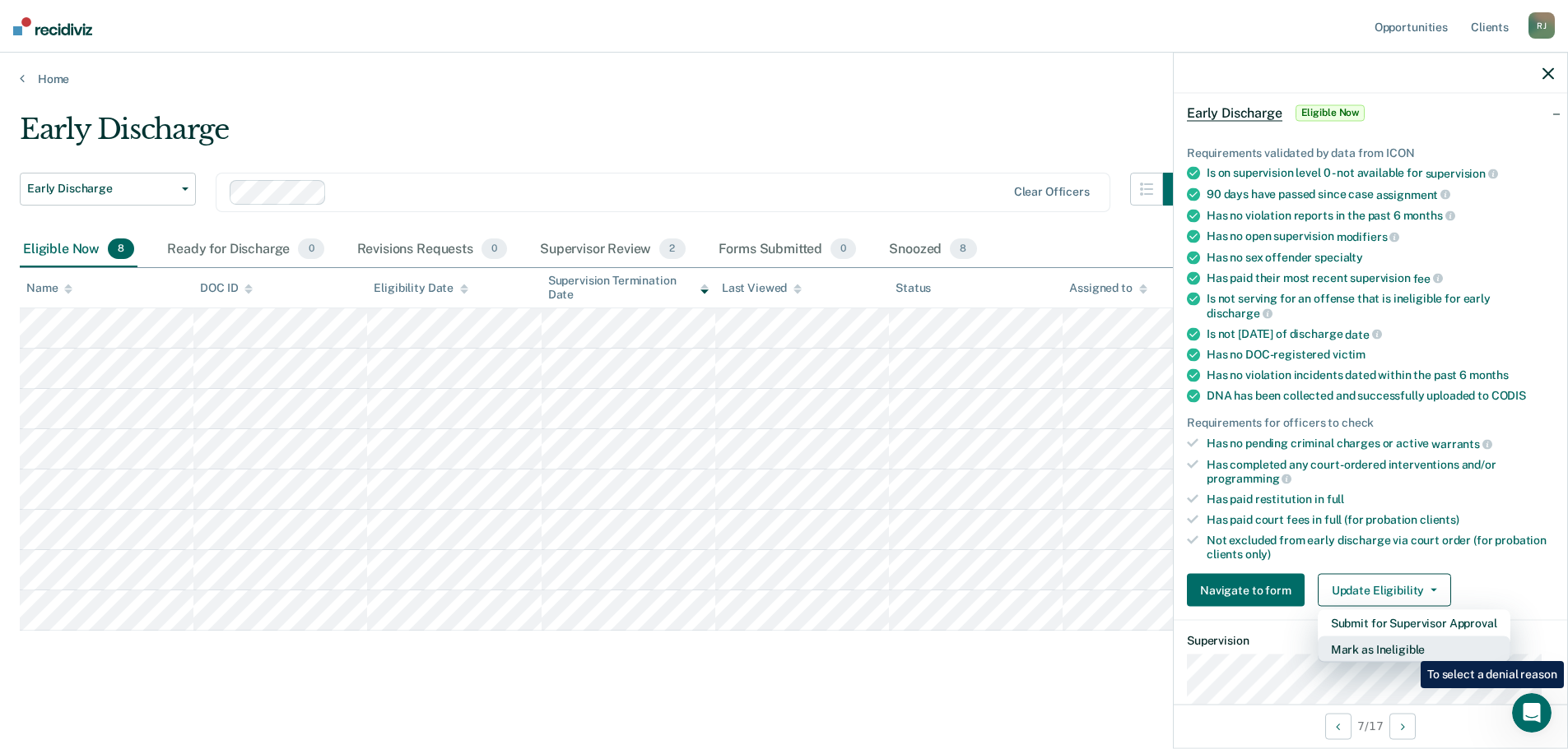
click at [1408, 649] on button "Mark as Ineligible" at bounding box center [1414, 650] width 193 height 26
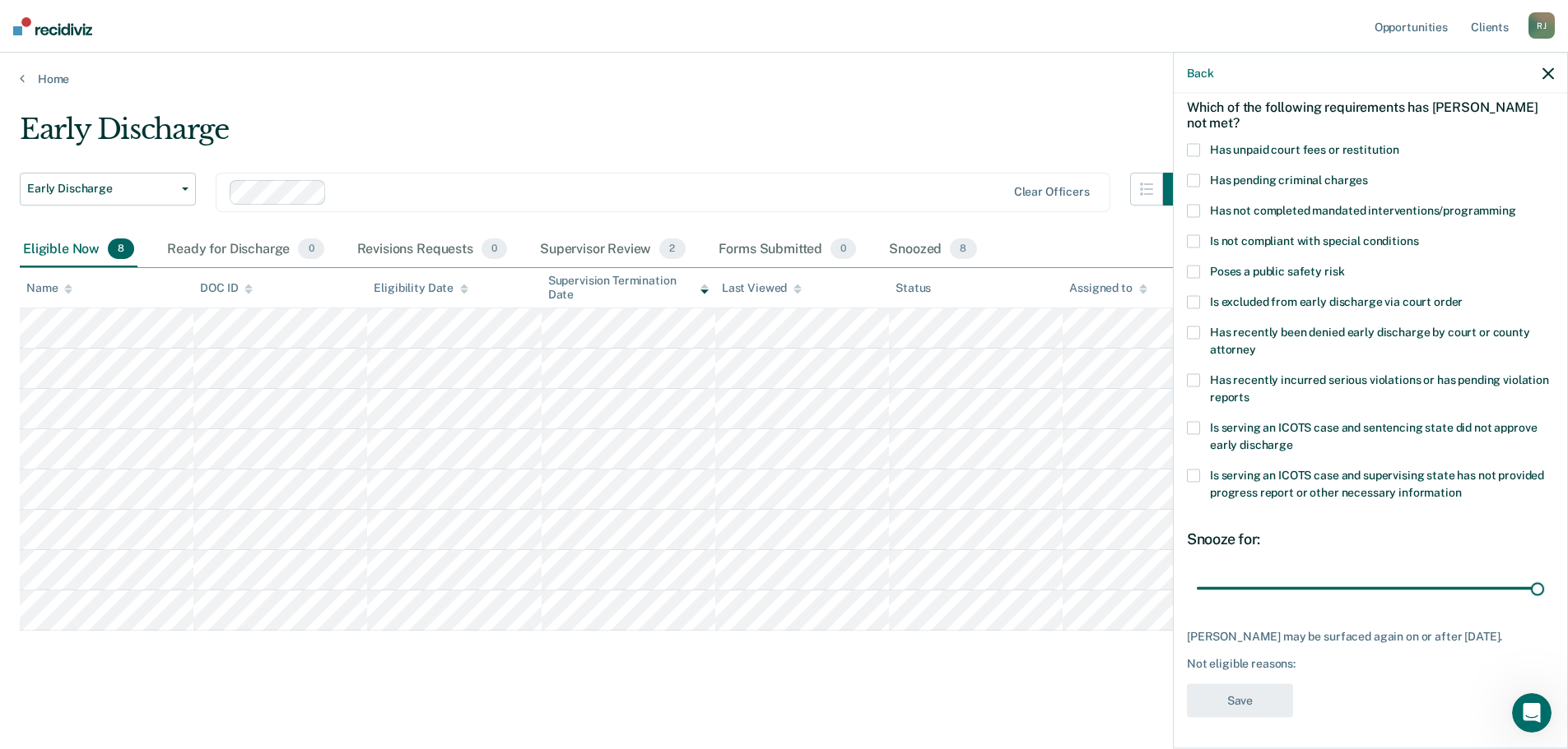
drag, startPoint x: 1334, startPoint y: 588, endPoint x: 1579, endPoint y: 593, distance: 245.1
type input "90"
click at [1543, 593] on input "range" at bounding box center [1370, 588] width 347 height 29
click at [1204, 301] on label "Is excluded from early discharge via court order" at bounding box center [1370, 305] width 367 height 18
click at [1246, 717] on button "Save" at bounding box center [1239, 701] width 106 height 33
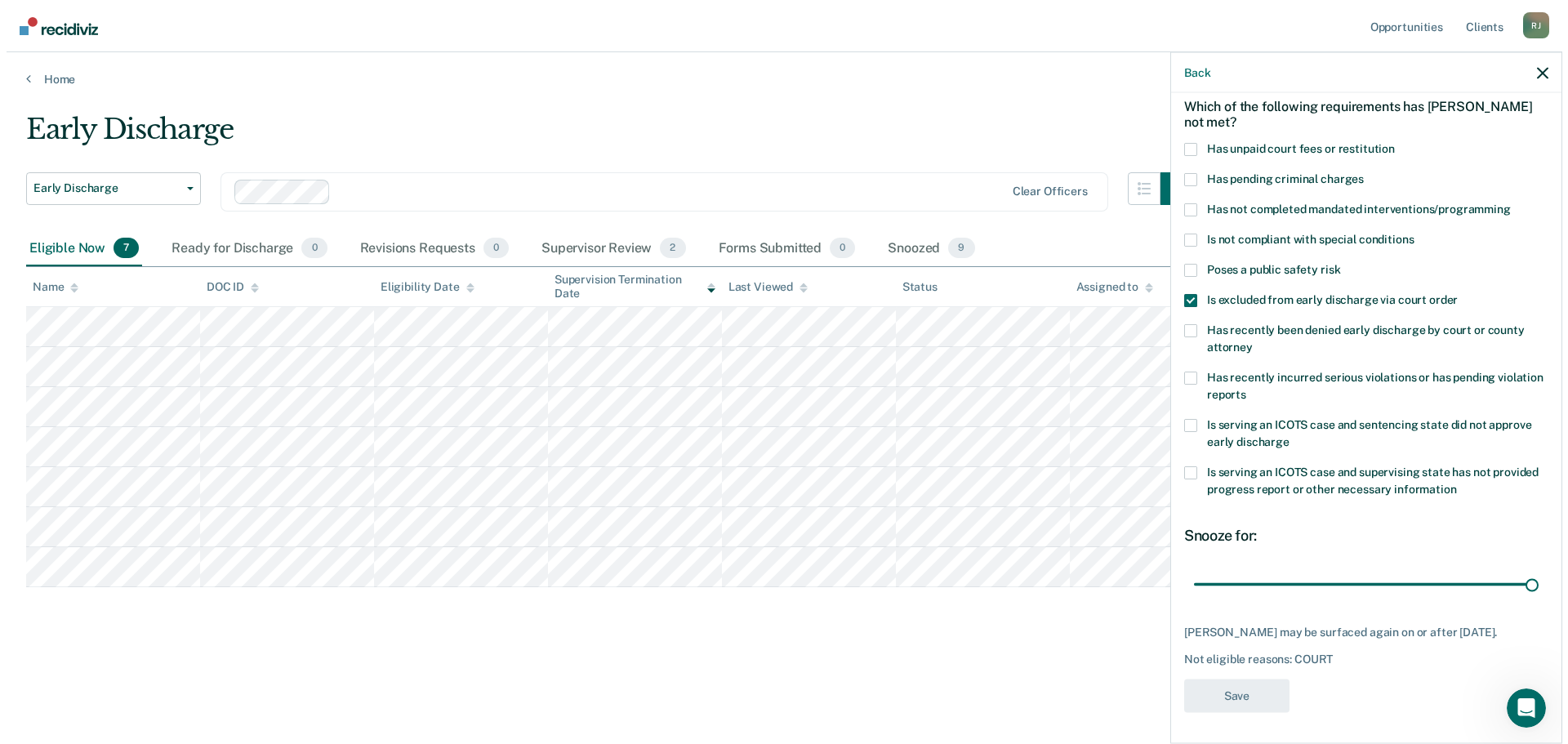
scroll to position [0, 0]
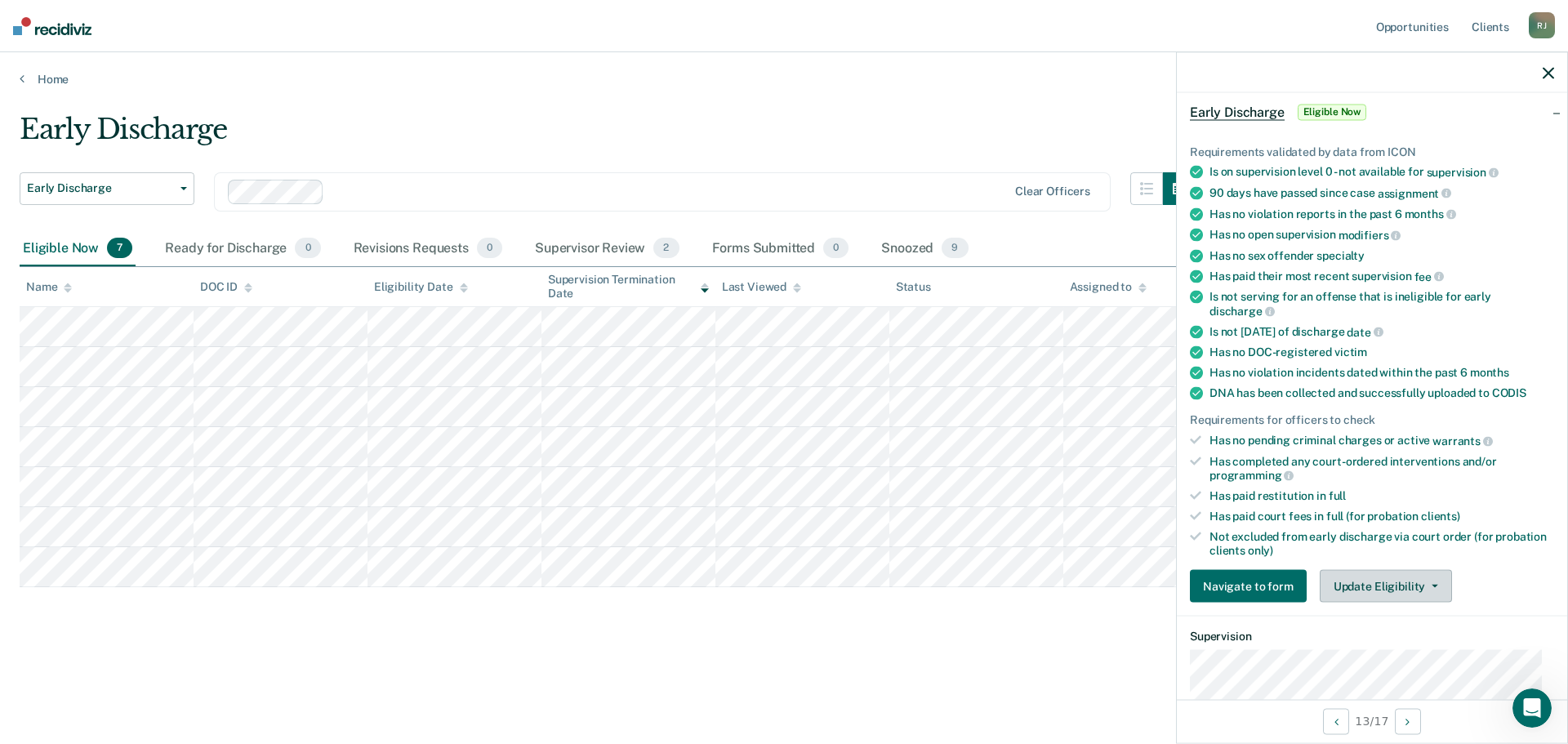
click at [1380, 590] on button "Update Eligibility" at bounding box center [1385, 586] width 132 height 33
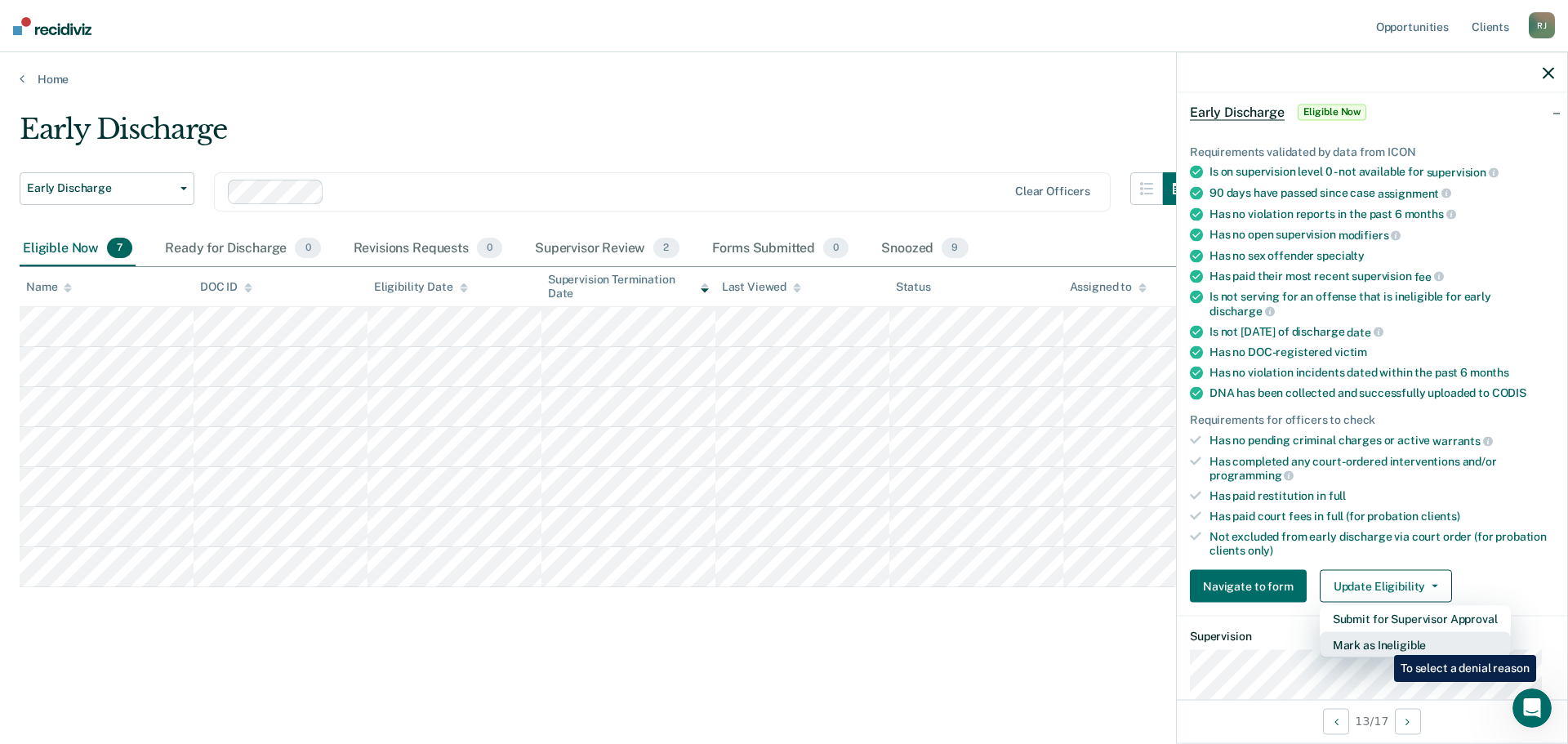
click at [1382, 643] on button "Mark as Ineligible" at bounding box center [1415, 646] width 191 height 26
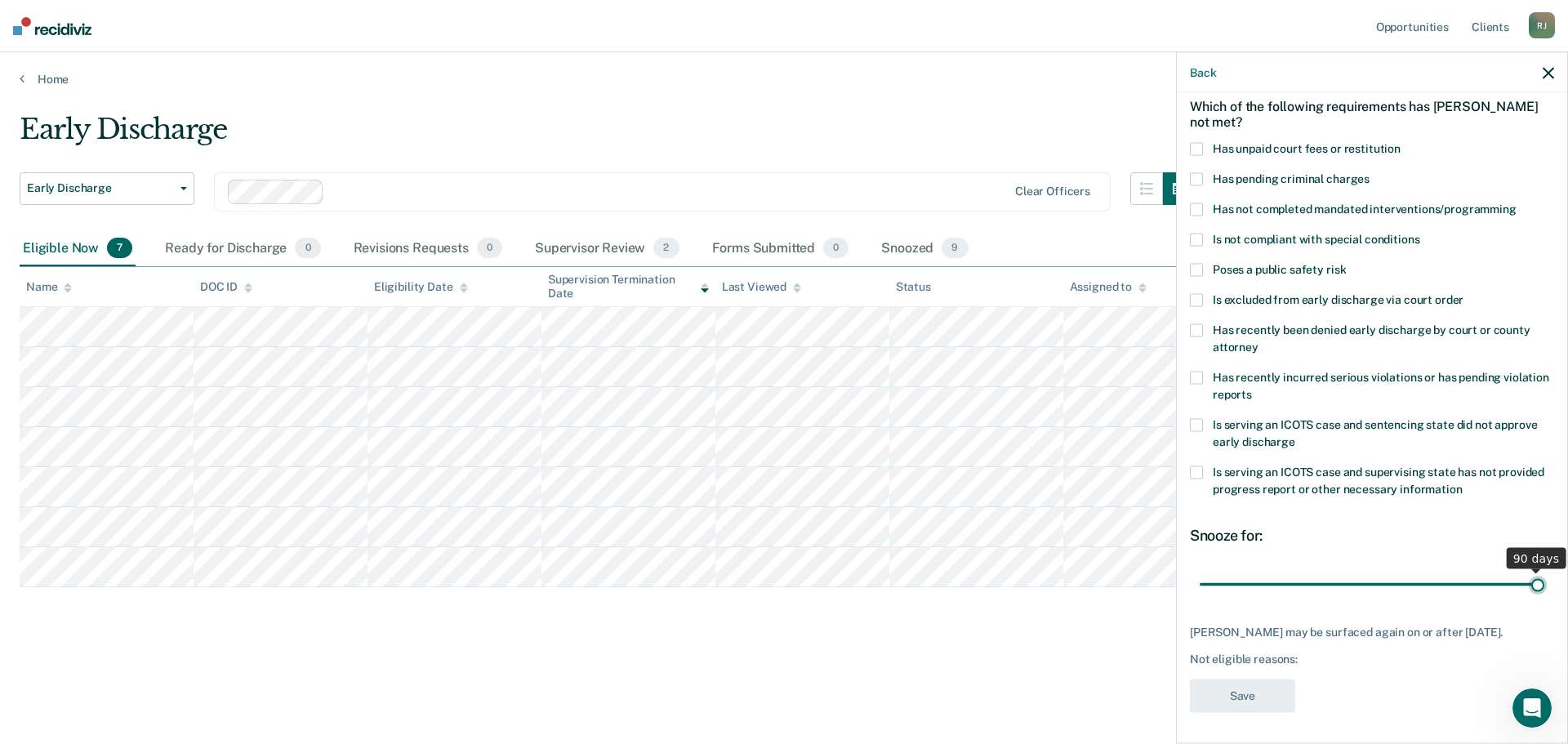
drag, startPoint x: 1311, startPoint y: 580, endPoint x: 1567, endPoint y: 585, distance: 256.0
type input "90"
click at [1544, 585] on input "range" at bounding box center [1371, 584] width 344 height 29
click at [1191, 301] on span at bounding box center [1196, 300] width 13 height 13
click at [1245, 709] on button "Save" at bounding box center [1242, 696] width 105 height 33
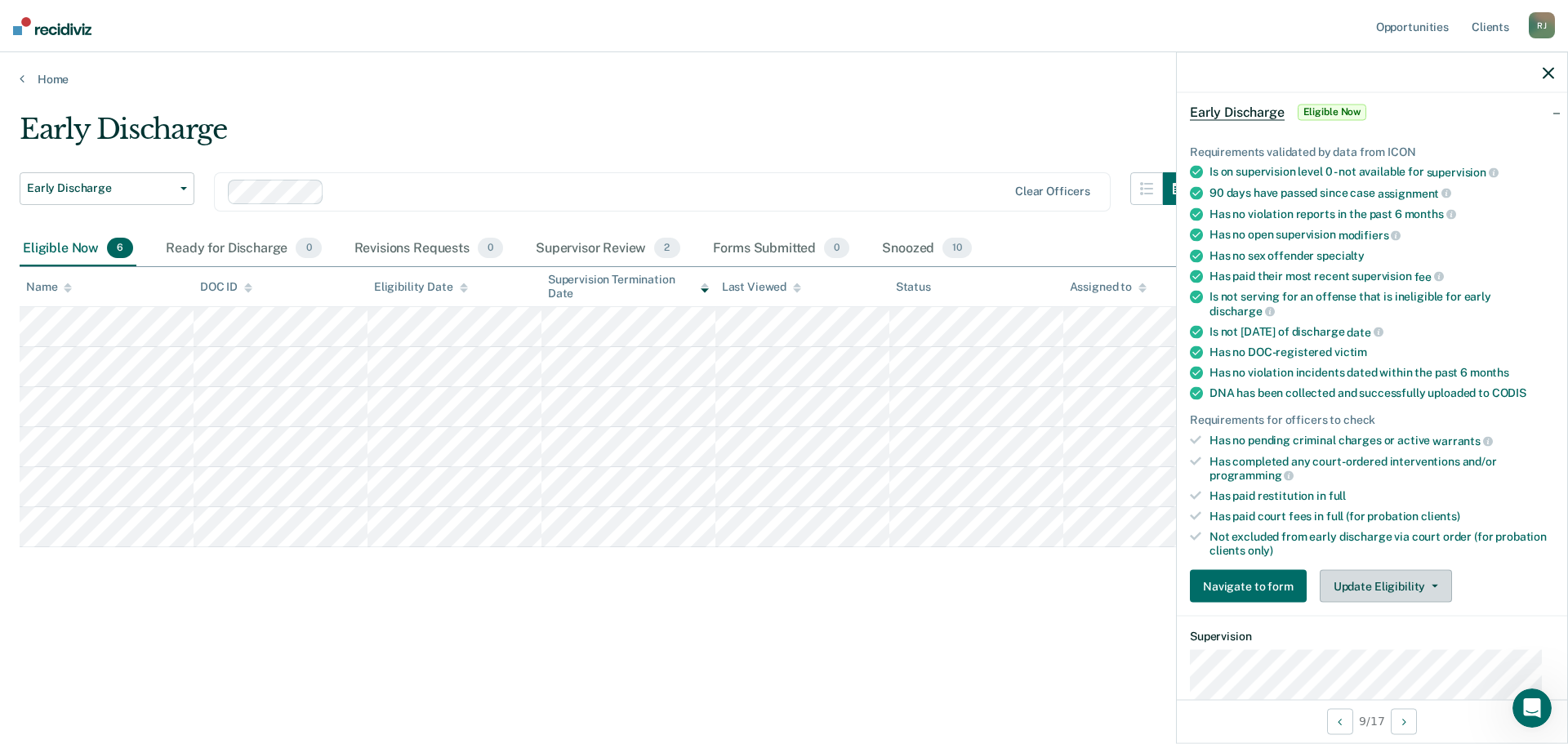
click at [1398, 583] on button "Update Eligibility" at bounding box center [1385, 586] width 132 height 33
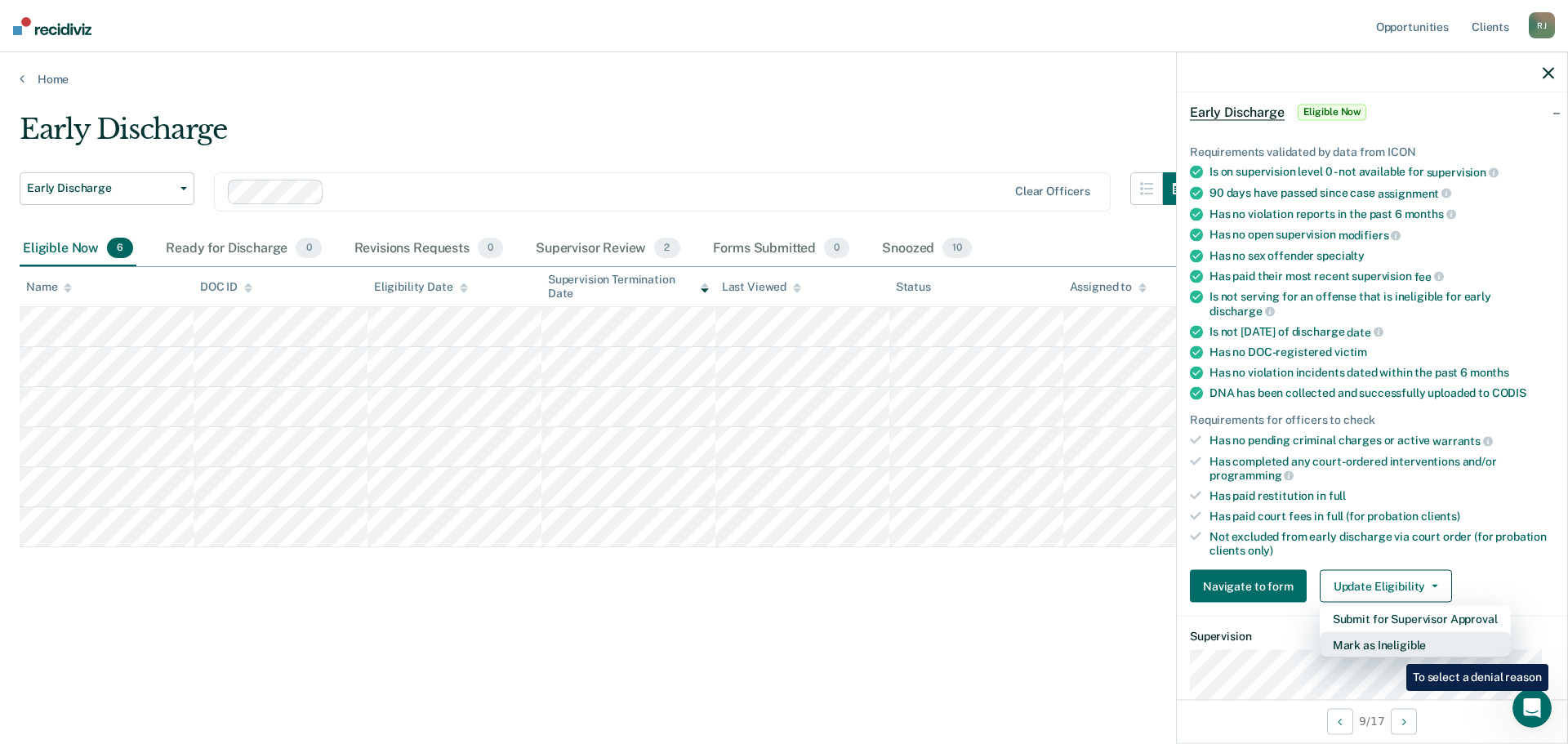
click at [1394, 652] on button "Mark as Ineligible" at bounding box center [1415, 646] width 191 height 26
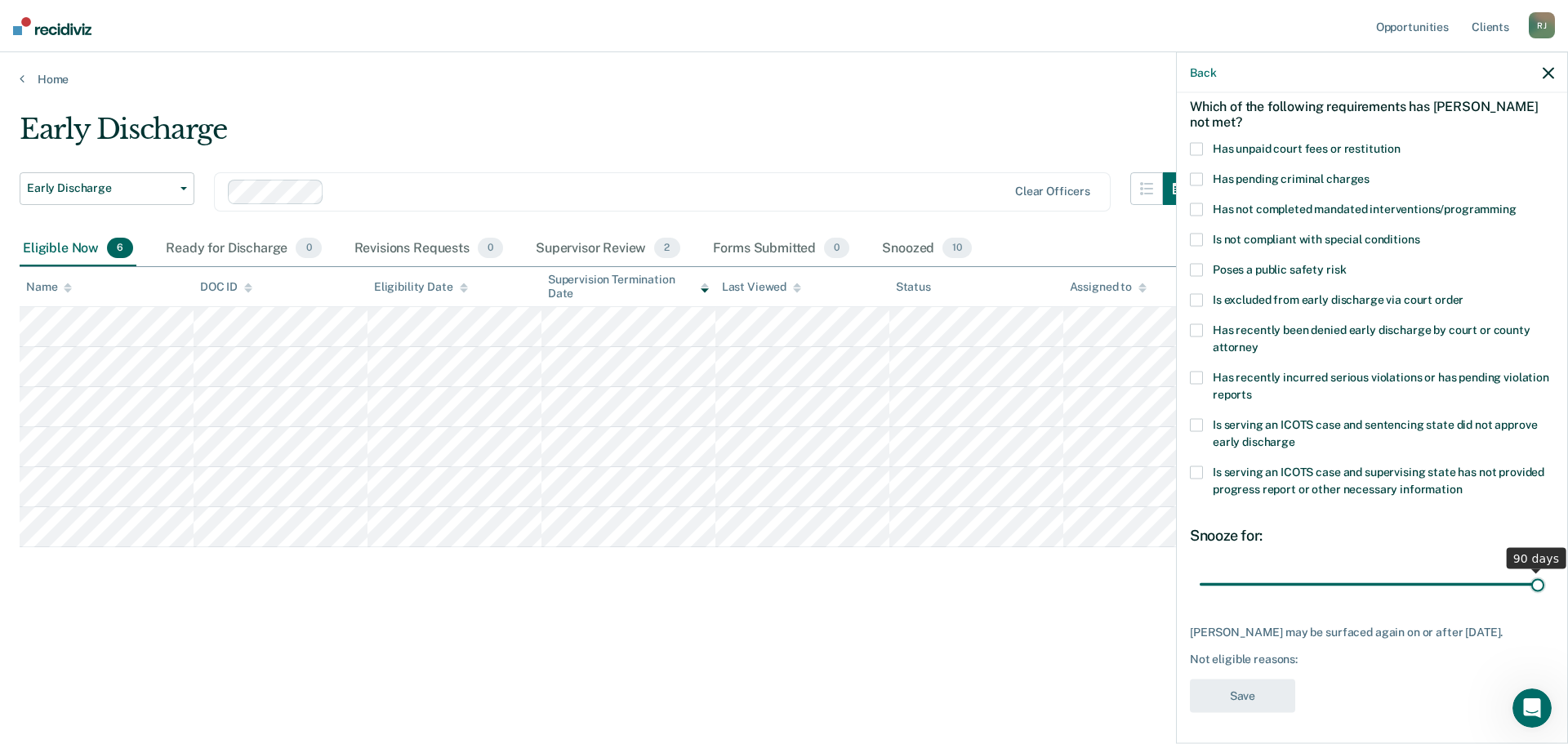
drag, startPoint x: 1313, startPoint y: 583, endPoint x: 1551, endPoint y: 583, distance: 238.0
type input "90"
click at [1544, 583] on input "range" at bounding box center [1371, 584] width 344 height 29
click at [1203, 151] on label "Has unpaid court fees or restitution" at bounding box center [1371, 151] width 364 height 17
click at [1255, 704] on button "Save" at bounding box center [1242, 696] width 105 height 33
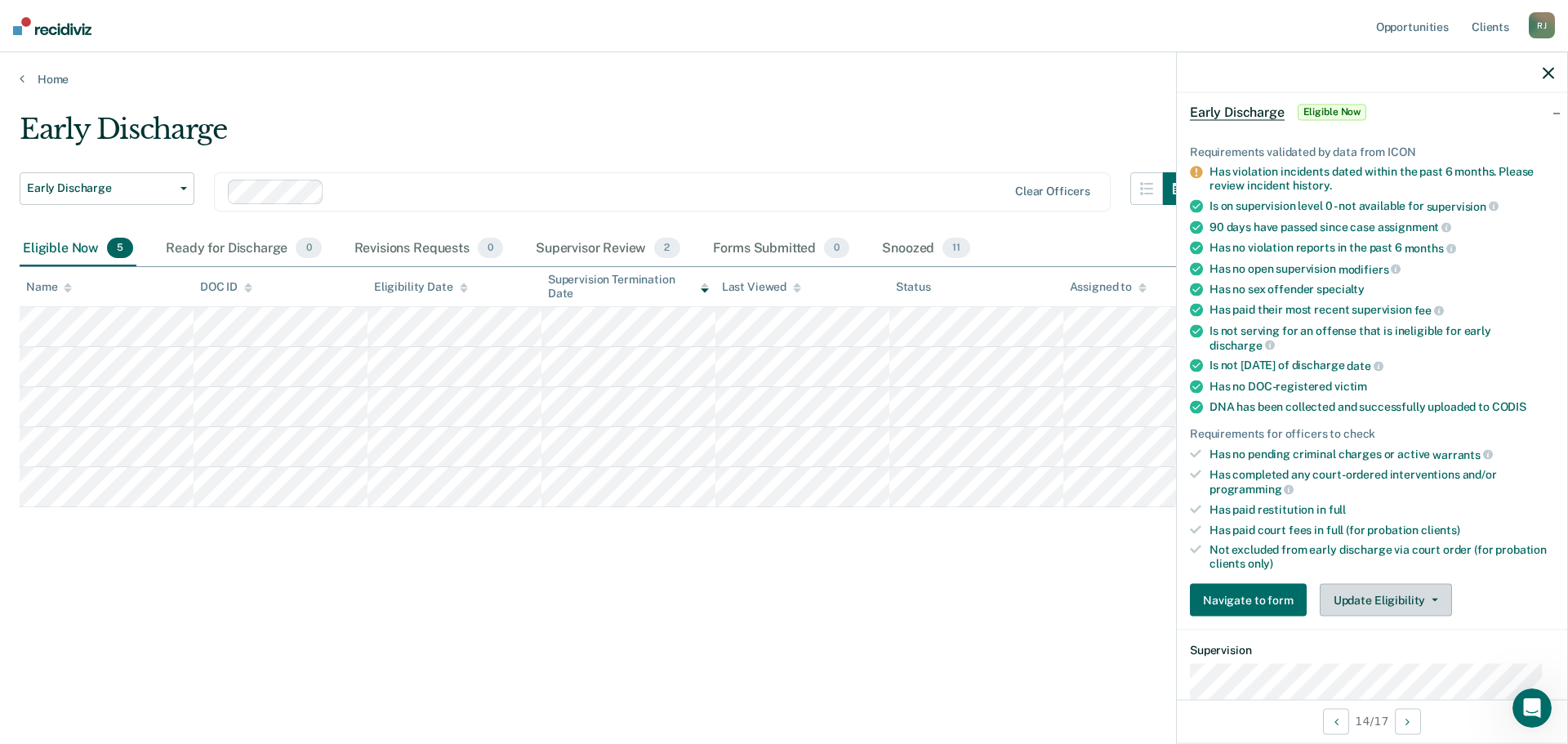
click at [1395, 591] on button "Update Eligibility" at bounding box center [1385, 600] width 132 height 33
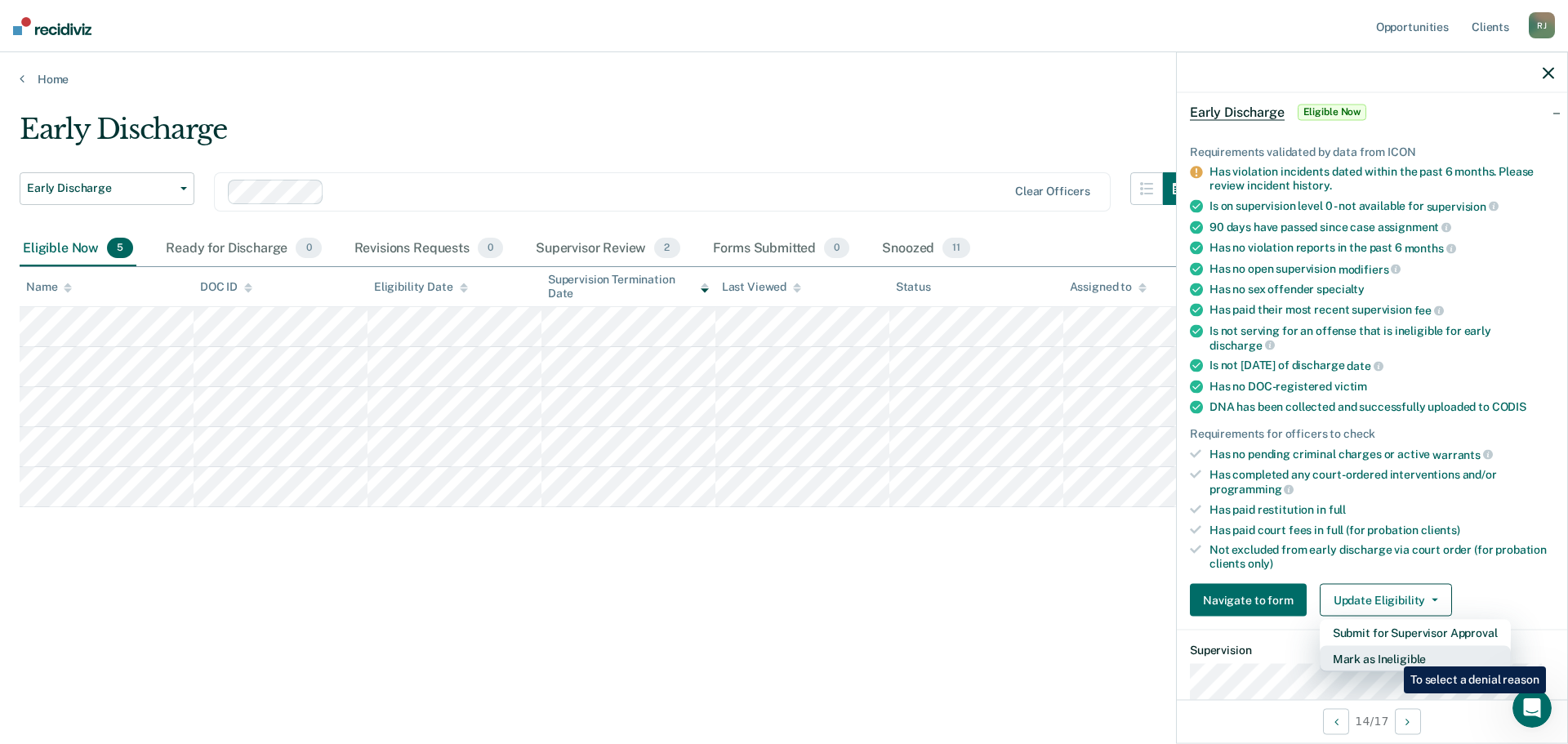
click at [1391, 654] on button "Mark as Ineligible" at bounding box center [1415, 660] width 191 height 26
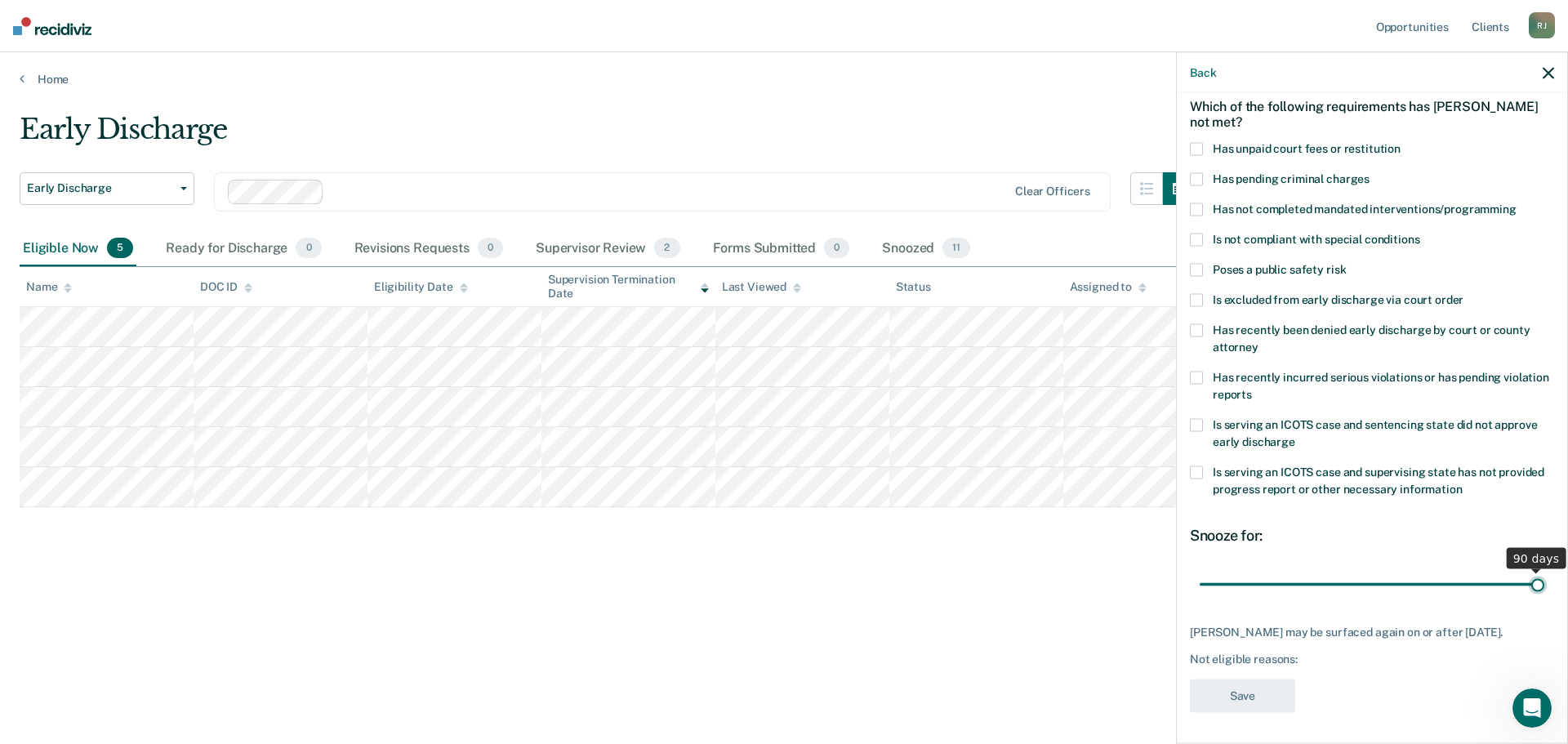
drag, startPoint x: 1311, startPoint y: 582, endPoint x: 1548, endPoint y: 584, distance: 237.0
type input "90"
click at [1544, 584] on input "range" at bounding box center [1371, 584] width 344 height 29
click at [1205, 385] on label "Has recently incurred serious violations or has pending violation reports" at bounding box center [1371, 388] width 364 height 34
click at [1247, 702] on button "Save" at bounding box center [1242, 696] width 105 height 33
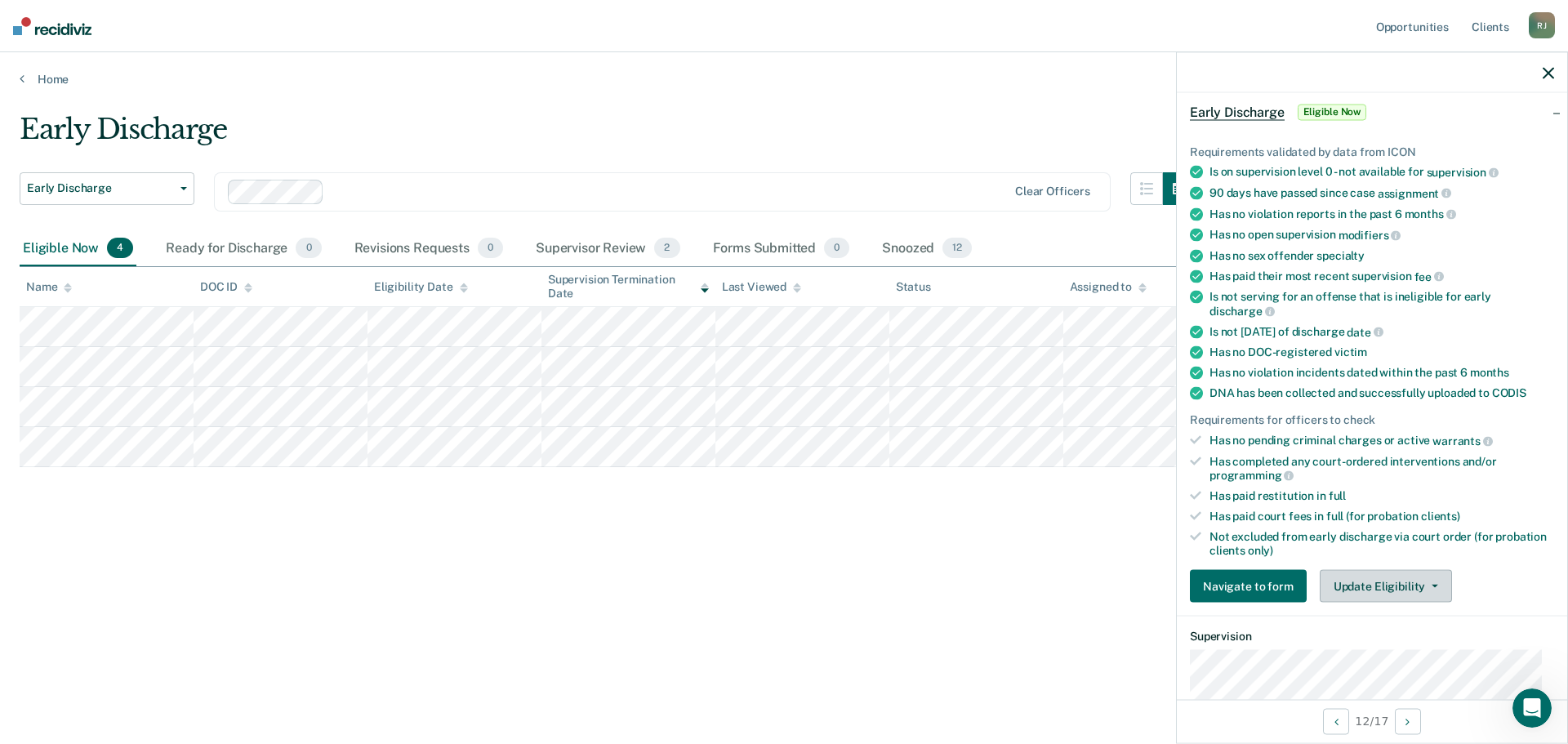
click at [1413, 592] on button "Update Eligibility" at bounding box center [1385, 586] width 132 height 33
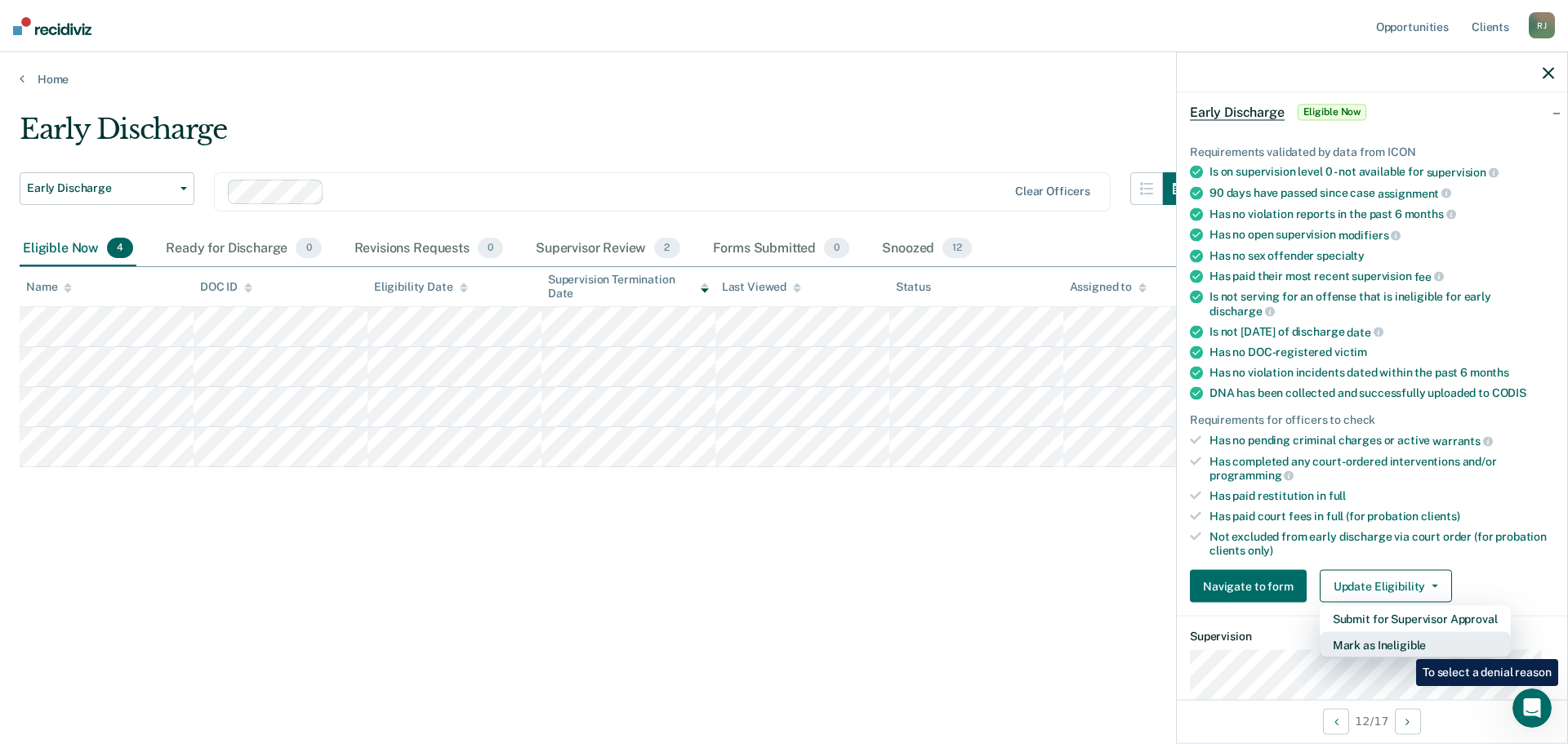
click at [1404, 647] on button "Mark as Ineligible" at bounding box center [1415, 646] width 191 height 26
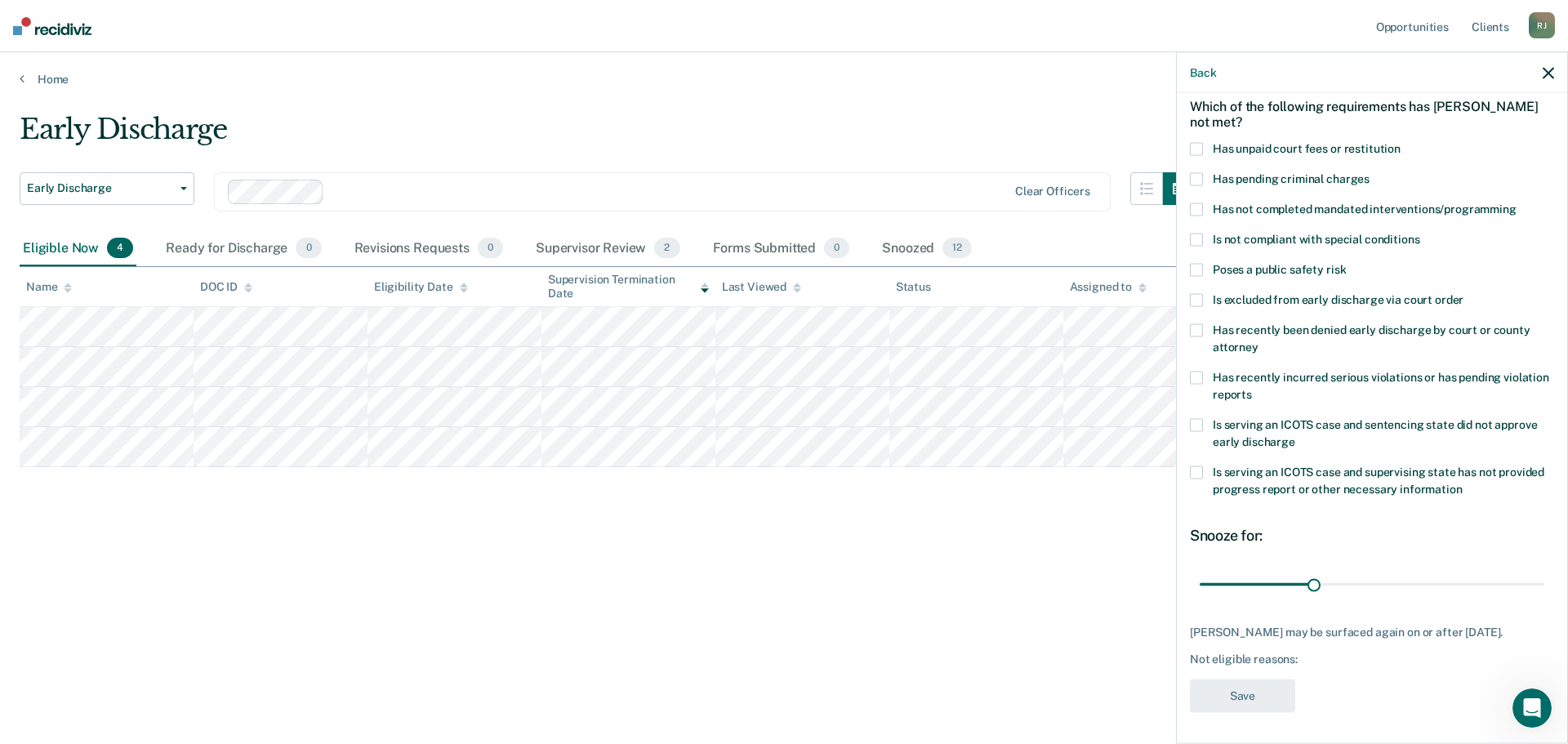
click at [1193, 147] on span at bounding box center [1196, 149] width 13 height 13
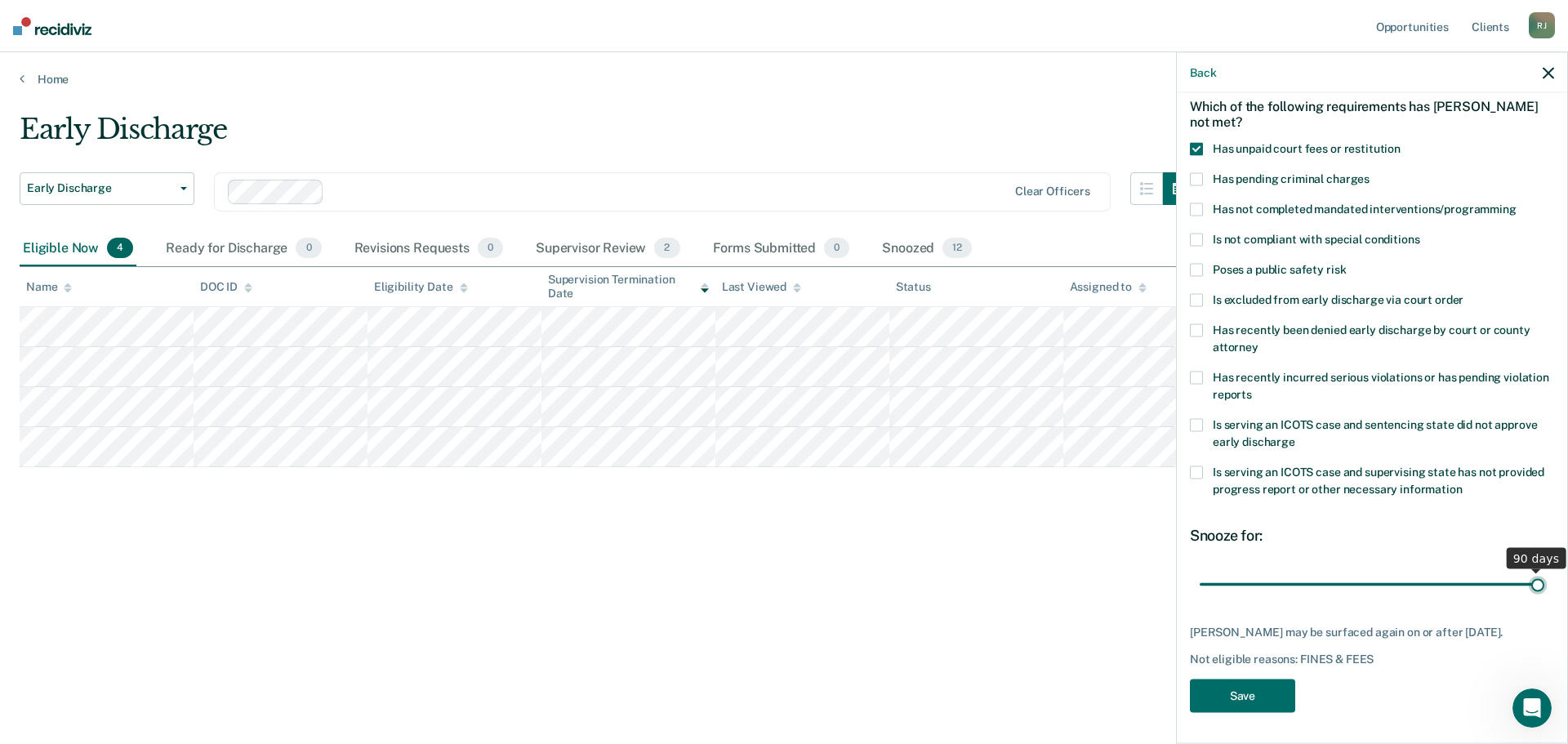
drag, startPoint x: 1313, startPoint y: 586, endPoint x: 1541, endPoint y: 586, distance: 228.0
type input "90"
click at [1541, 586] on input "range" at bounding box center [1371, 584] width 344 height 29
click at [1258, 705] on button "Save" at bounding box center [1242, 696] width 105 height 33
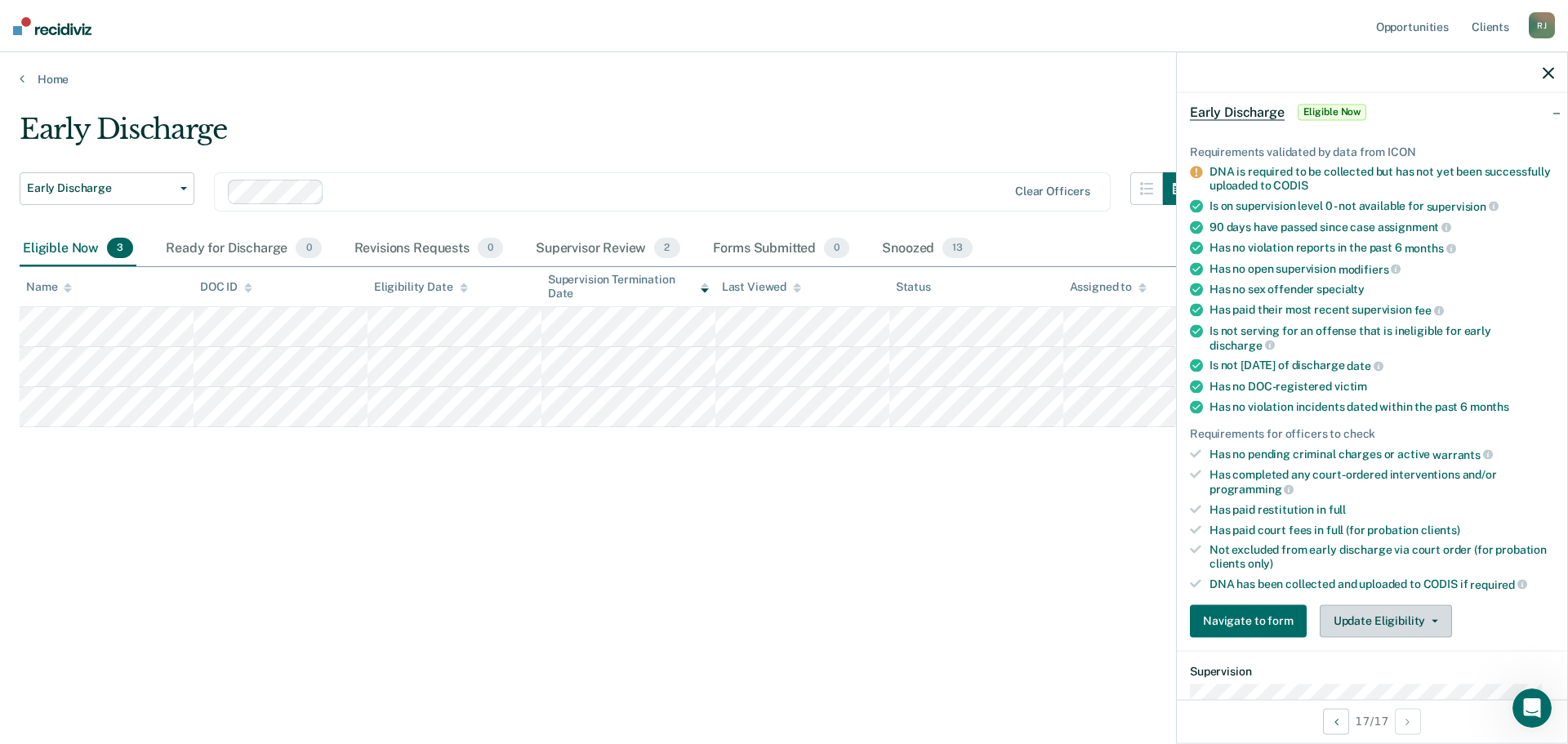
click at [1391, 632] on button "Update Eligibility" at bounding box center [1385, 621] width 132 height 33
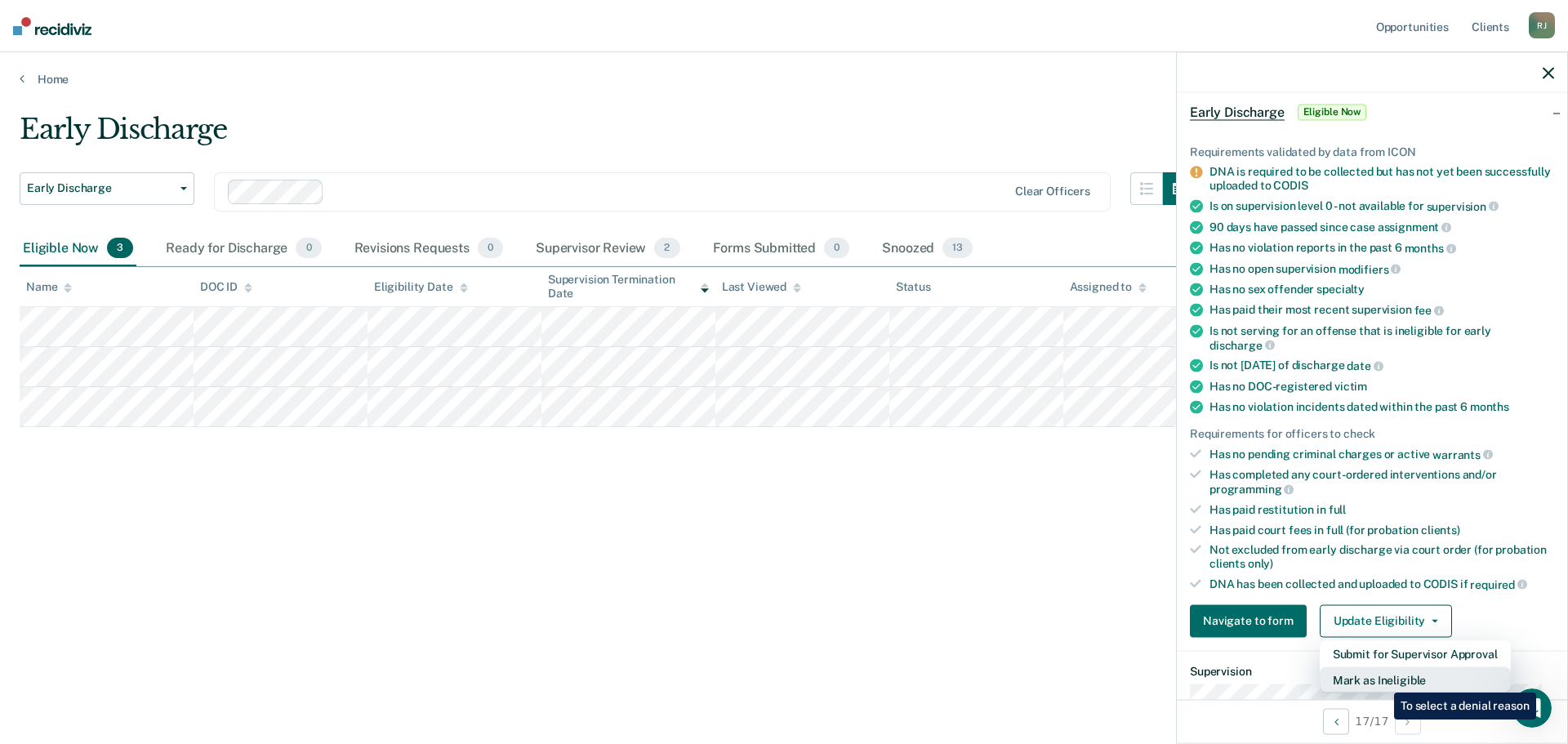
click at [1382, 680] on button "Mark as Ineligible" at bounding box center [1415, 680] width 191 height 26
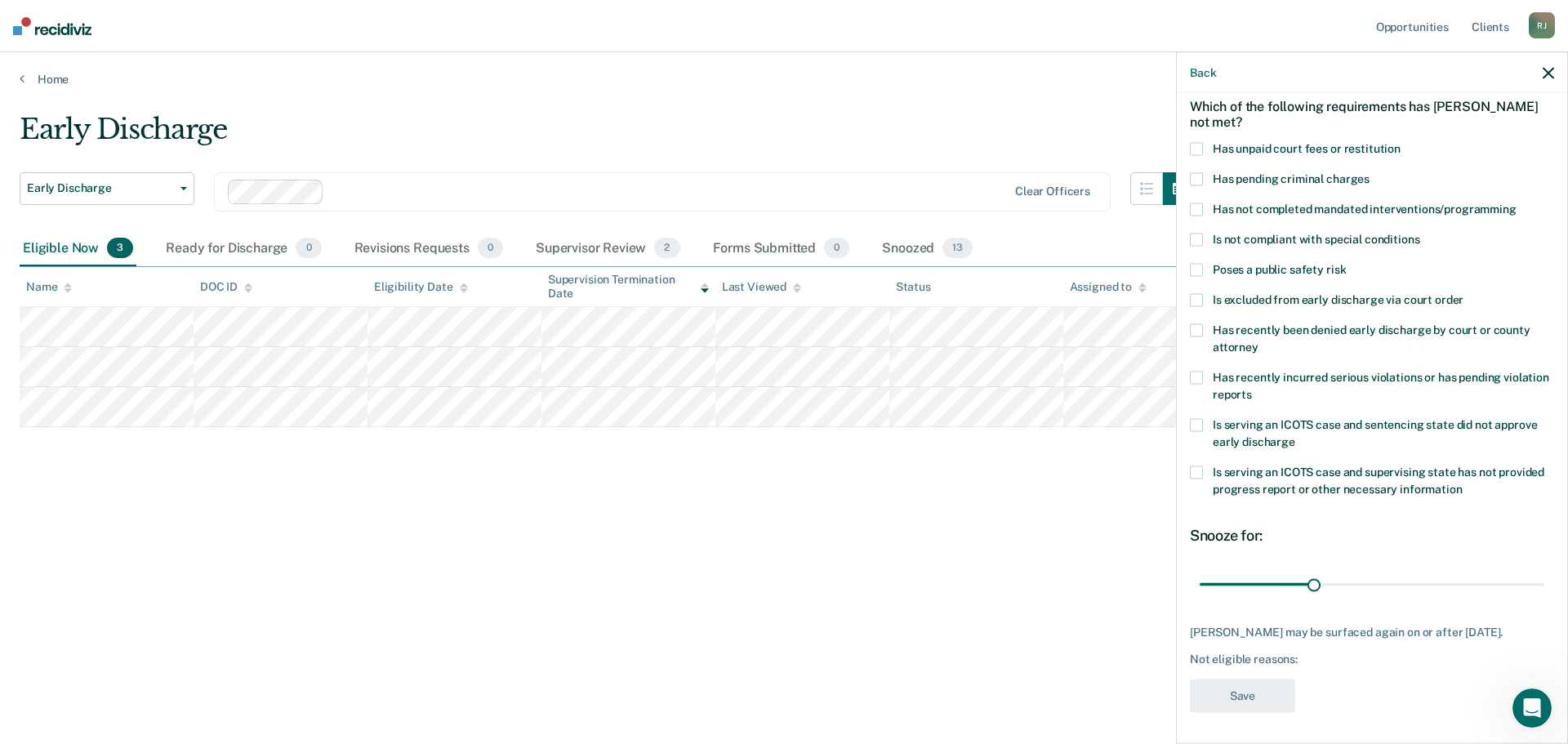
click at [1184, 212] on div "BM Which of the following requirements has [PERSON_NAME] not met? Has unpaid co…" at bounding box center [1371, 417] width 390 height 647
click at [1194, 211] on span at bounding box center [1196, 210] width 13 height 13
click at [1190, 300] on span at bounding box center [1196, 300] width 13 height 13
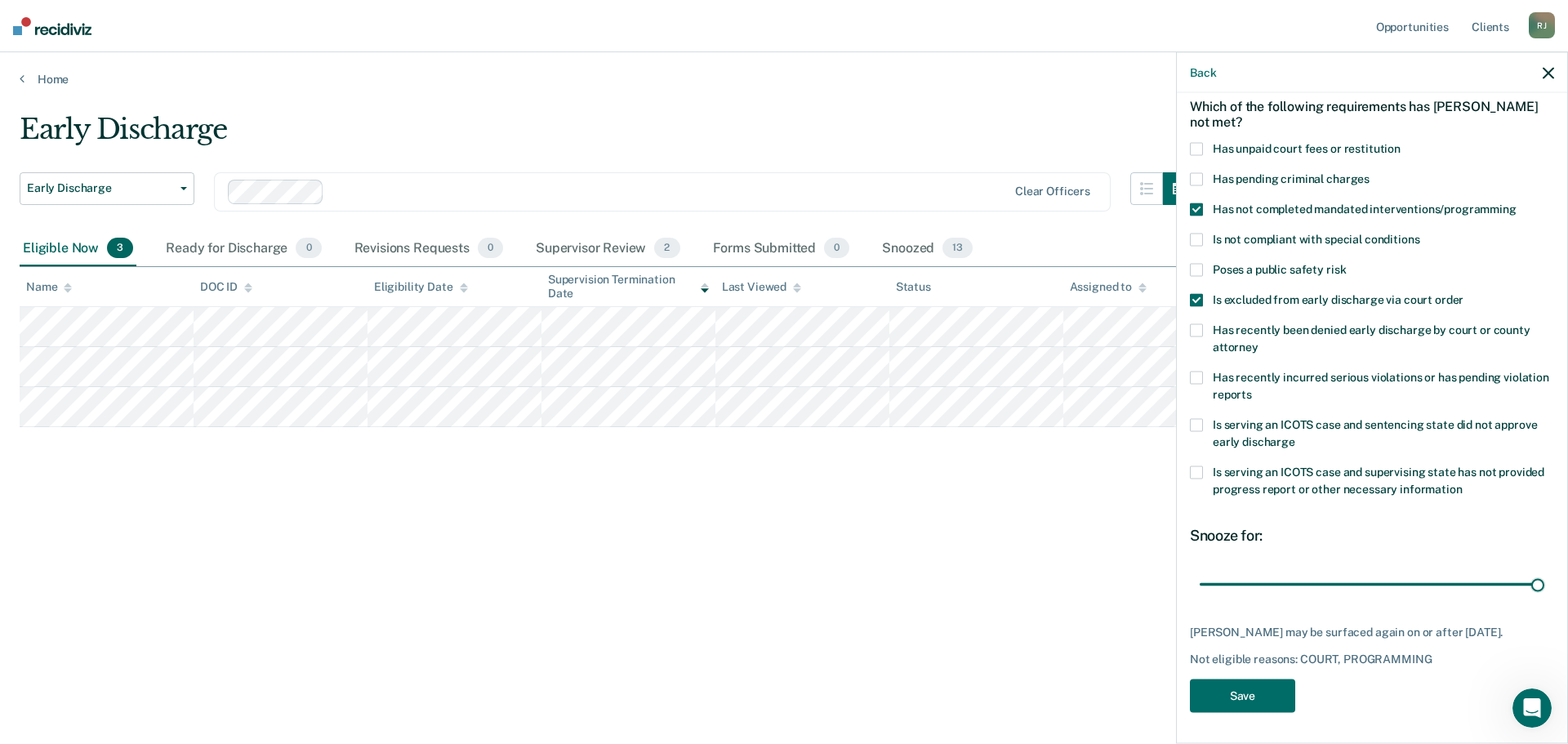
drag, startPoint x: 1309, startPoint y: 590, endPoint x: 1558, endPoint y: 596, distance: 249.1
type input "90"
click at [1544, 592] on input "range" at bounding box center [1371, 584] width 344 height 29
click at [1246, 689] on button "Save" at bounding box center [1242, 696] width 105 height 33
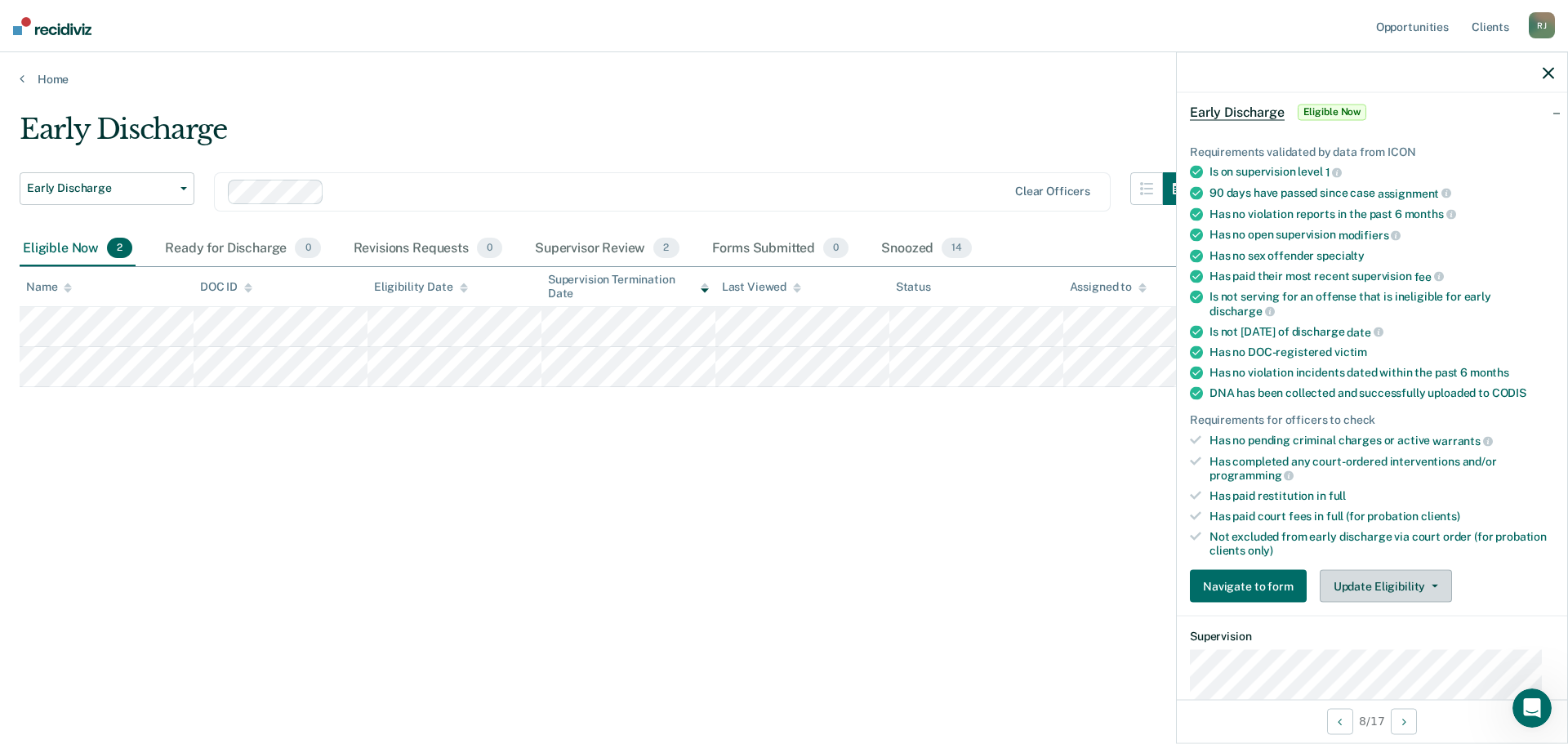
click at [1404, 589] on button "Update Eligibility" at bounding box center [1385, 586] width 132 height 33
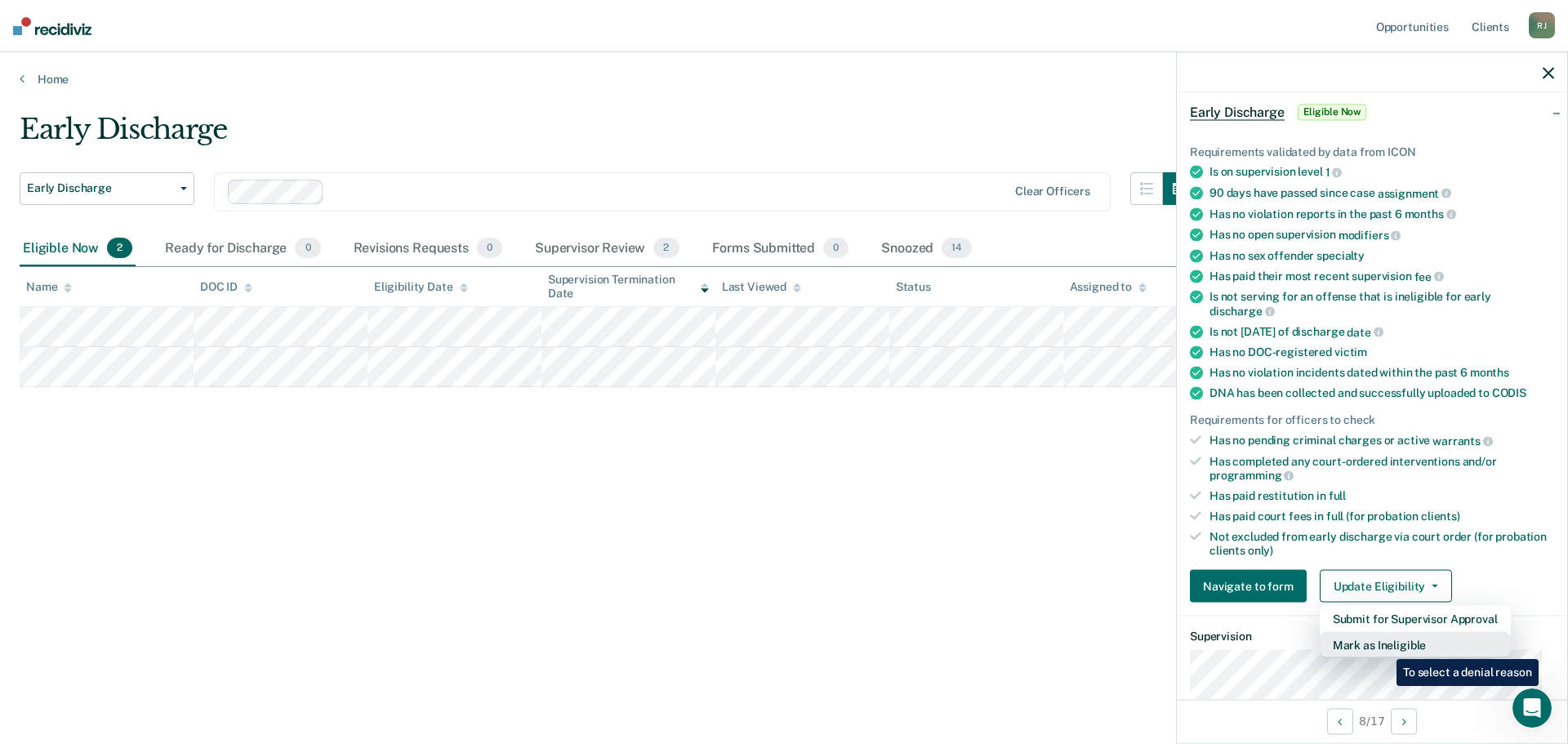
click at [1384, 647] on button "Mark as Ineligible" at bounding box center [1415, 646] width 191 height 26
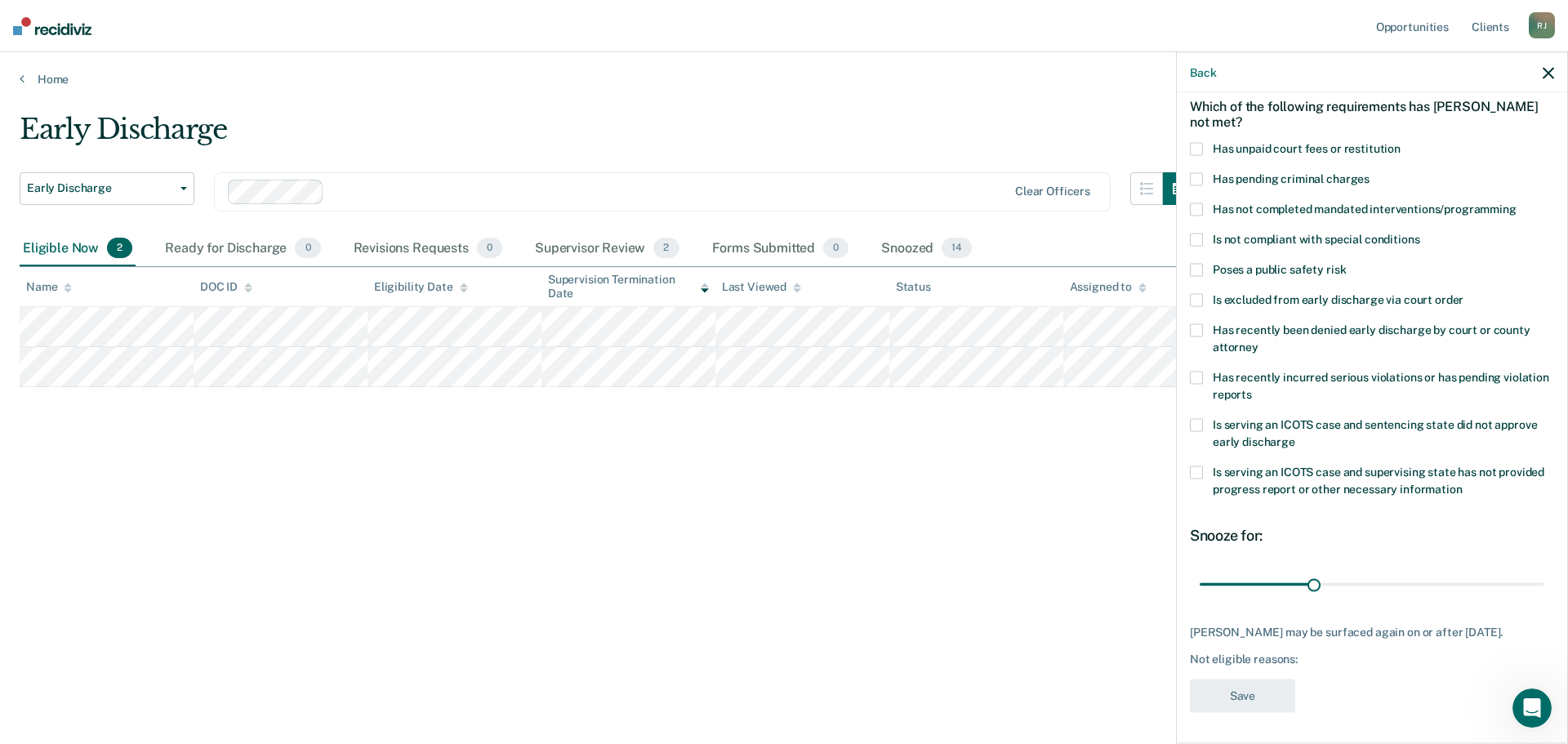
click at [1204, 301] on label "Is excluded from early discharge via court order" at bounding box center [1371, 303] width 364 height 17
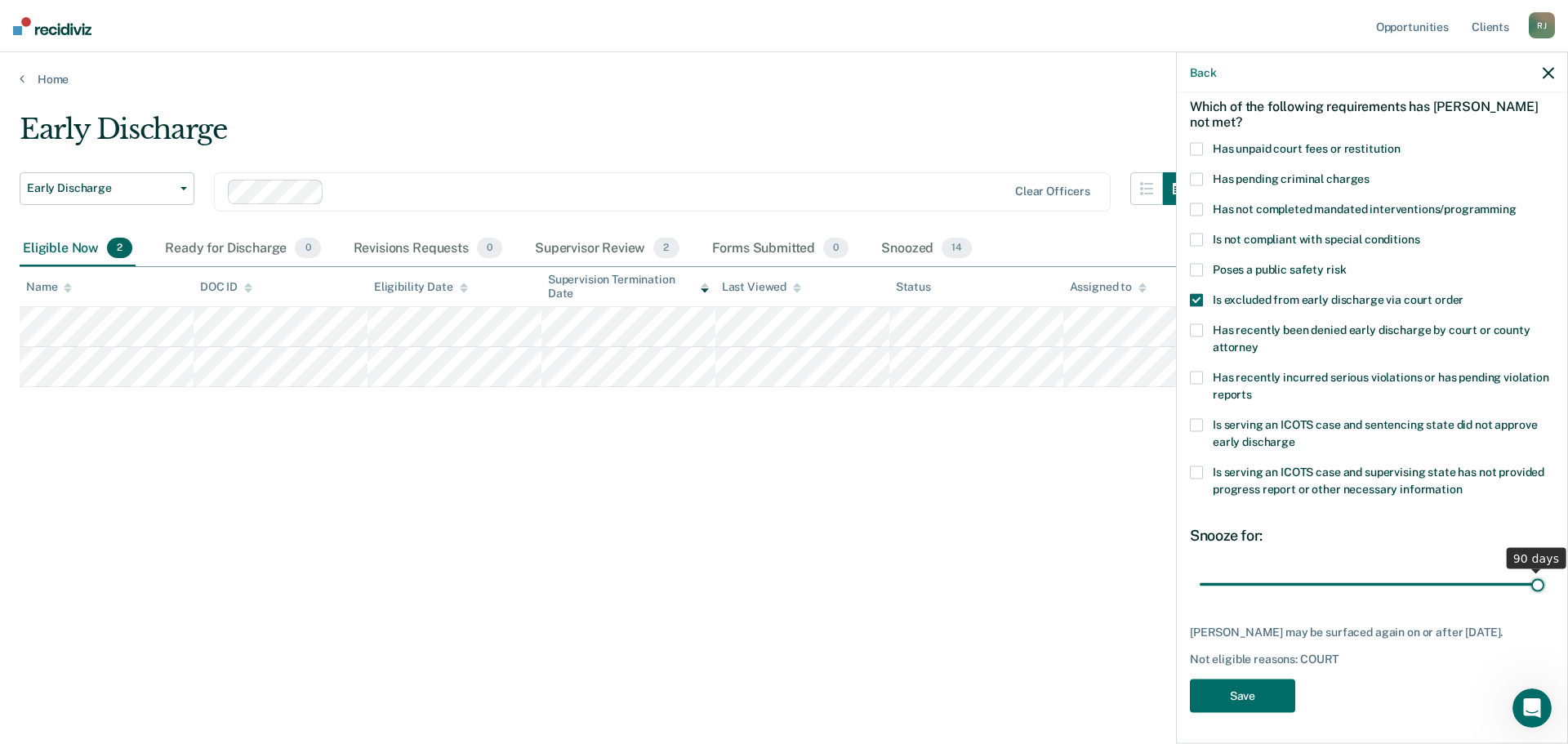
drag, startPoint x: 1311, startPoint y: 584, endPoint x: 1567, endPoint y: 583, distance: 256.0
type input "90"
click at [1544, 583] on input "range" at bounding box center [1371, 584] width 344 height 29
click at [1243, 714] on button "Save" at bounding box center [1242, 696] width 105 height 33
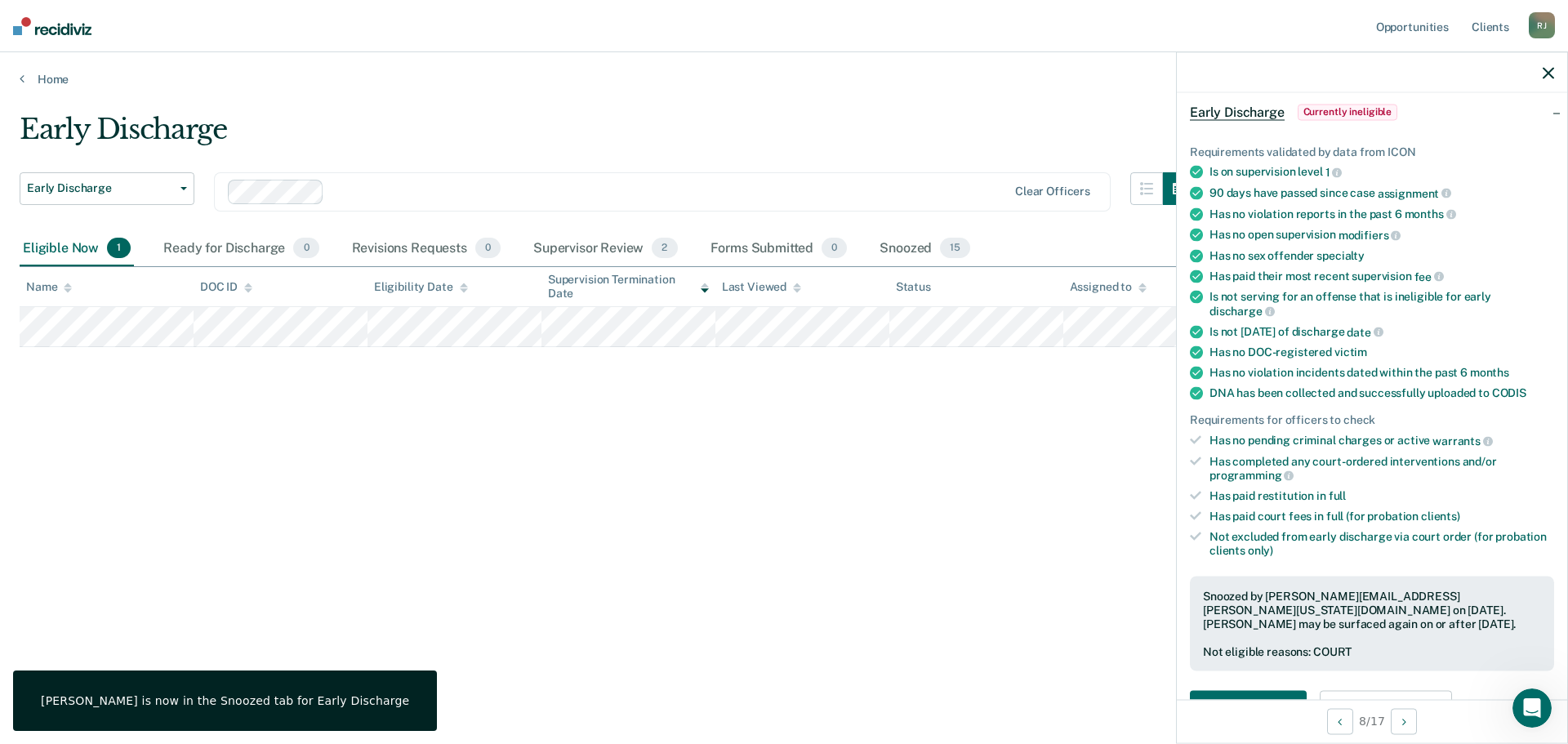
click at [750, 426] on div "Early Discharge Early Discharge Early Discharge Clear officers Eligible Now 1 R…" at bounding box center [784, 367] width 1529 height 509
